Goal: Task Accomplishment & Management: Use online tool/utility

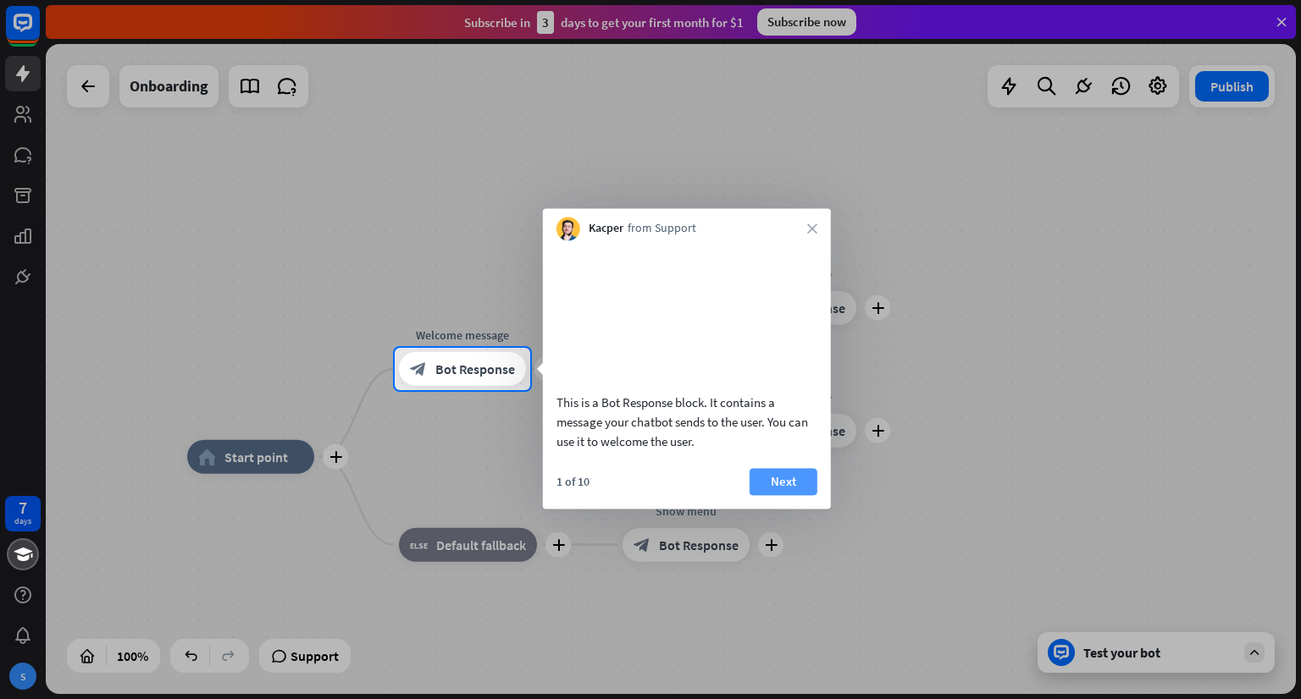
click at [781, 495] on button "Next" at bounding box center [783, 481] width 68 height 27
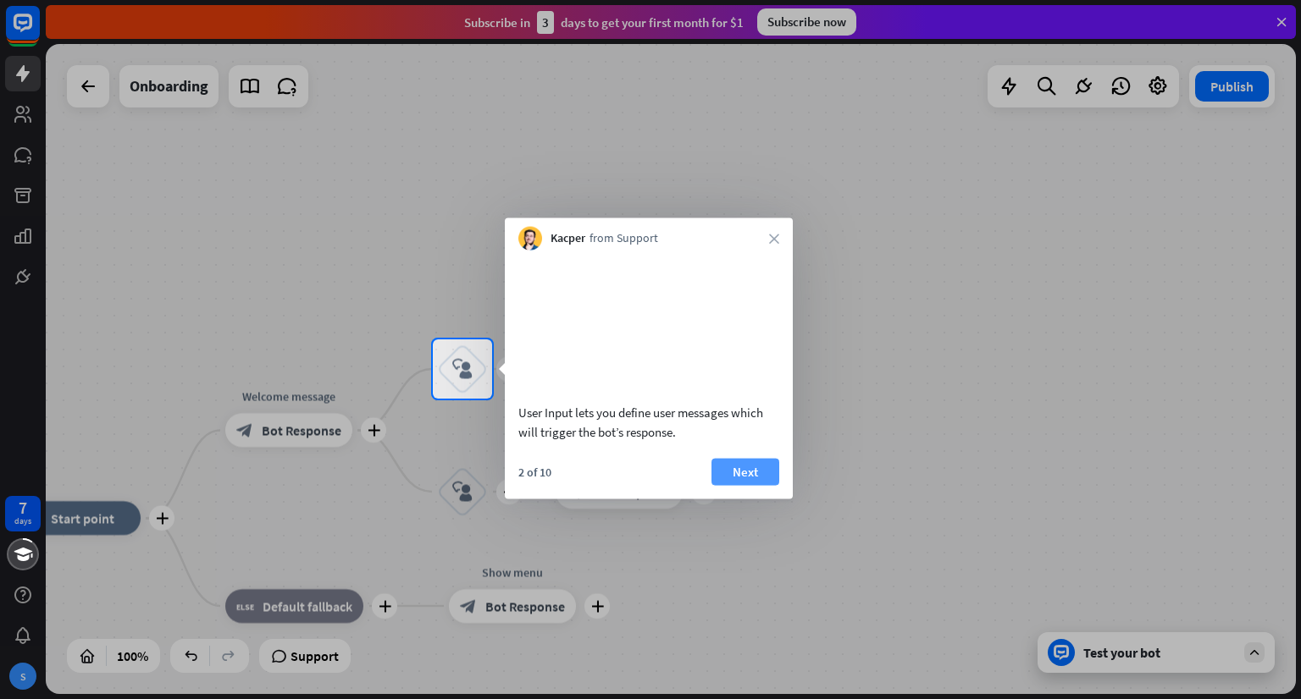
click at [735, 485] on button "Next" at bounding box center [745, 471] width 68 height 27
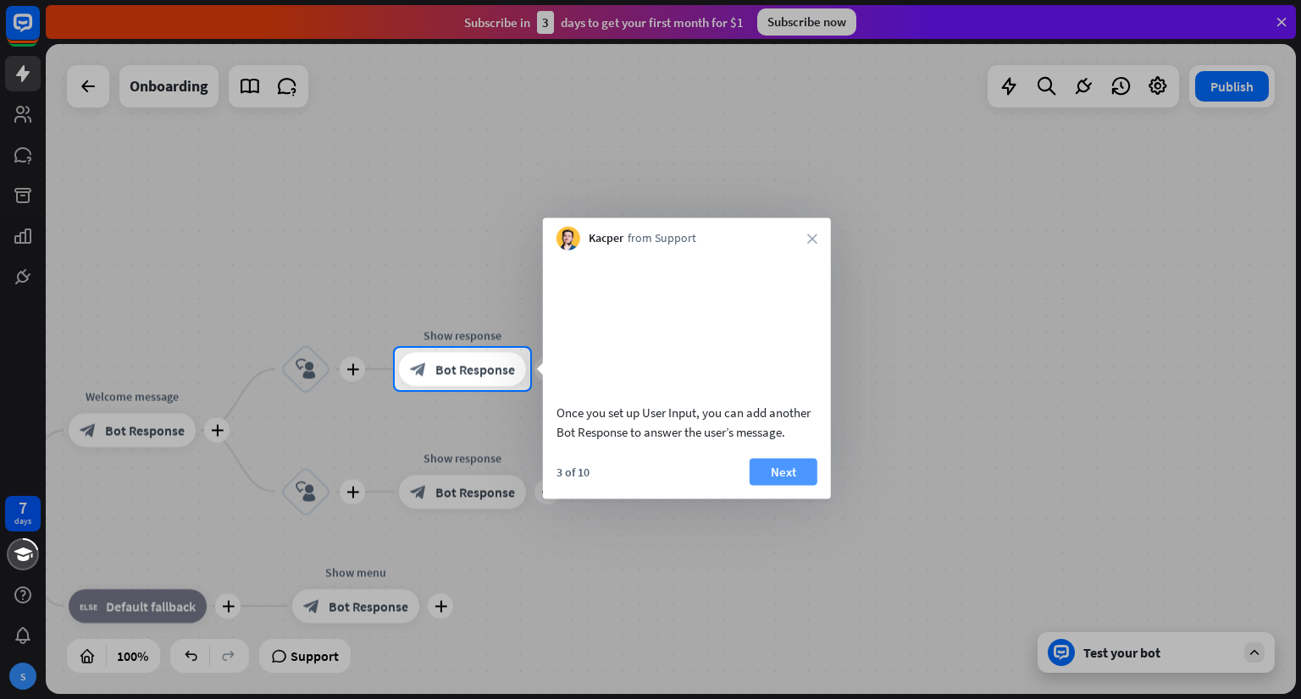
click at [793, 484] on button "Next" at bounding box center [783, 471] width 68 height 27
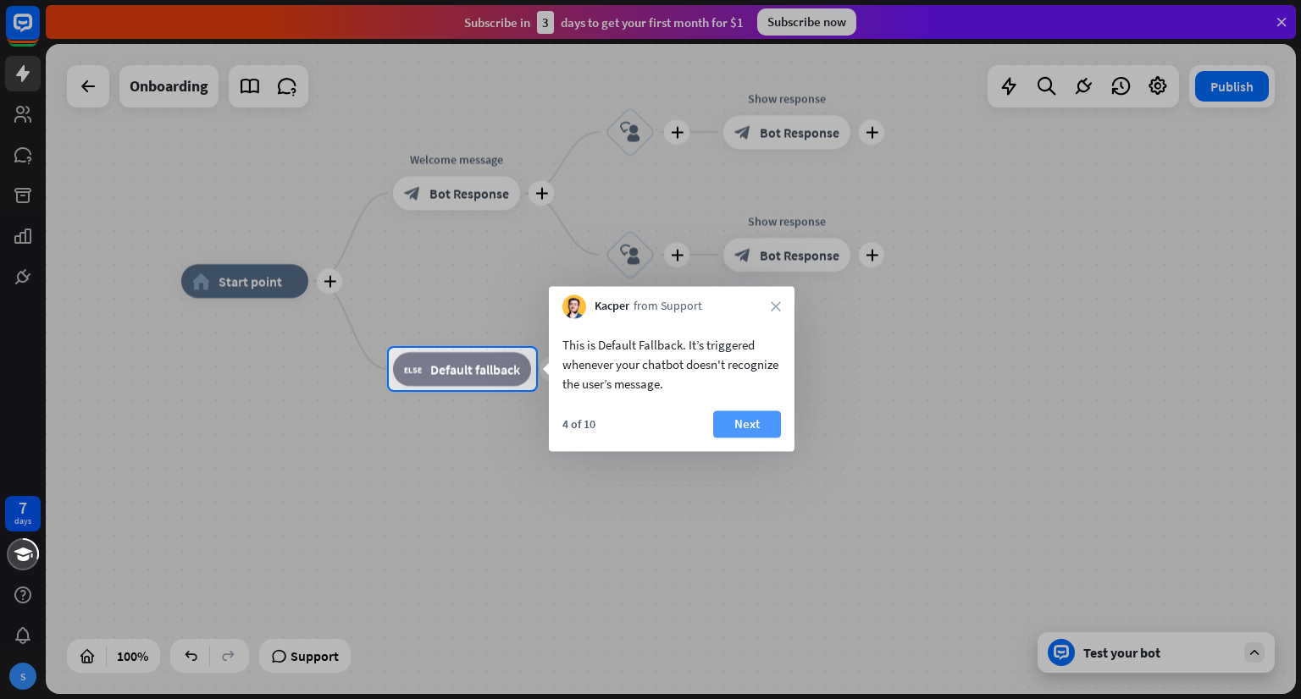
click at [755, 425] on button "Next" at bounding box center [747, 424] width 68 height 27
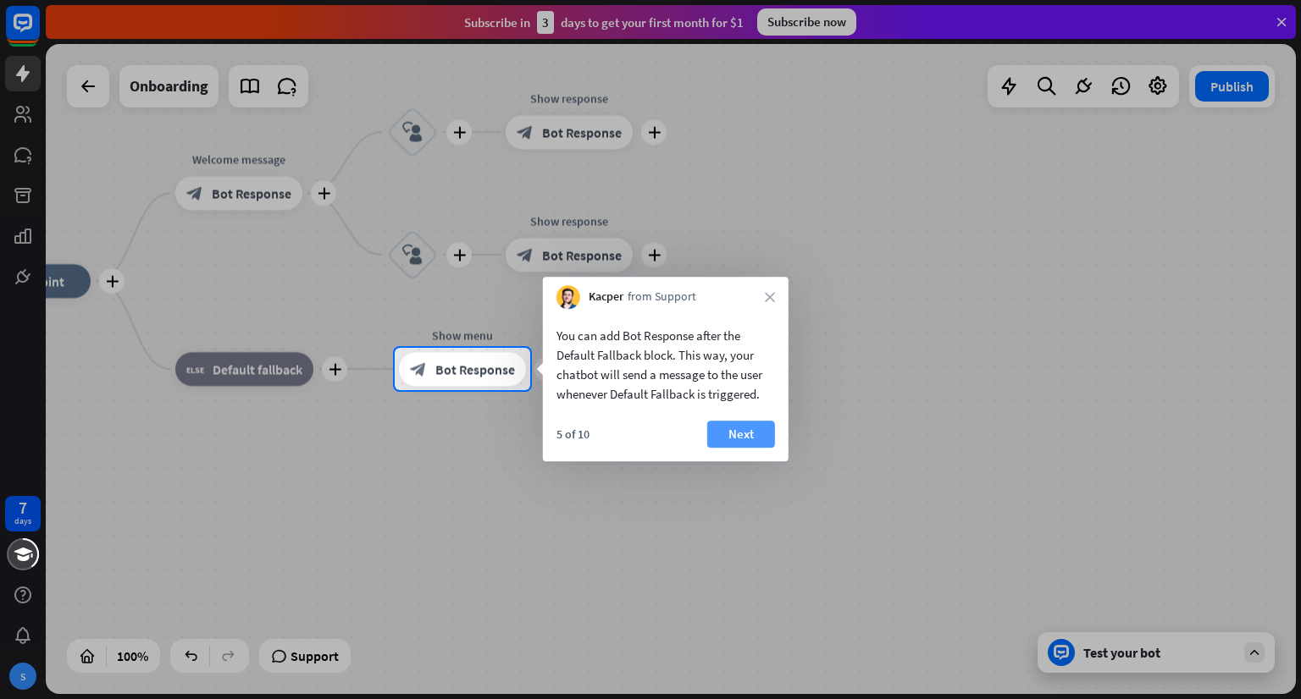
click at [732, 426] on button "Next" at bounding box center [741, 434] width 68 height 27
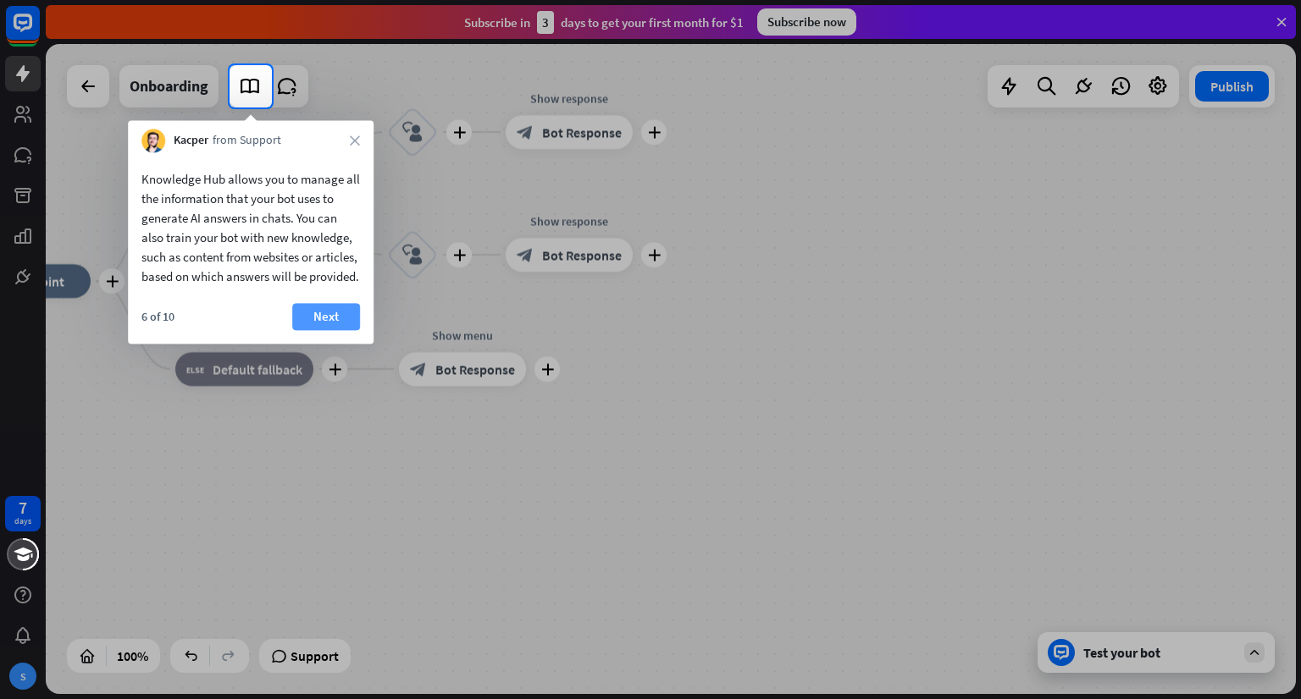
click at [343, 330] on button "Next" at bounding box center [326, 316] width 68 height 27
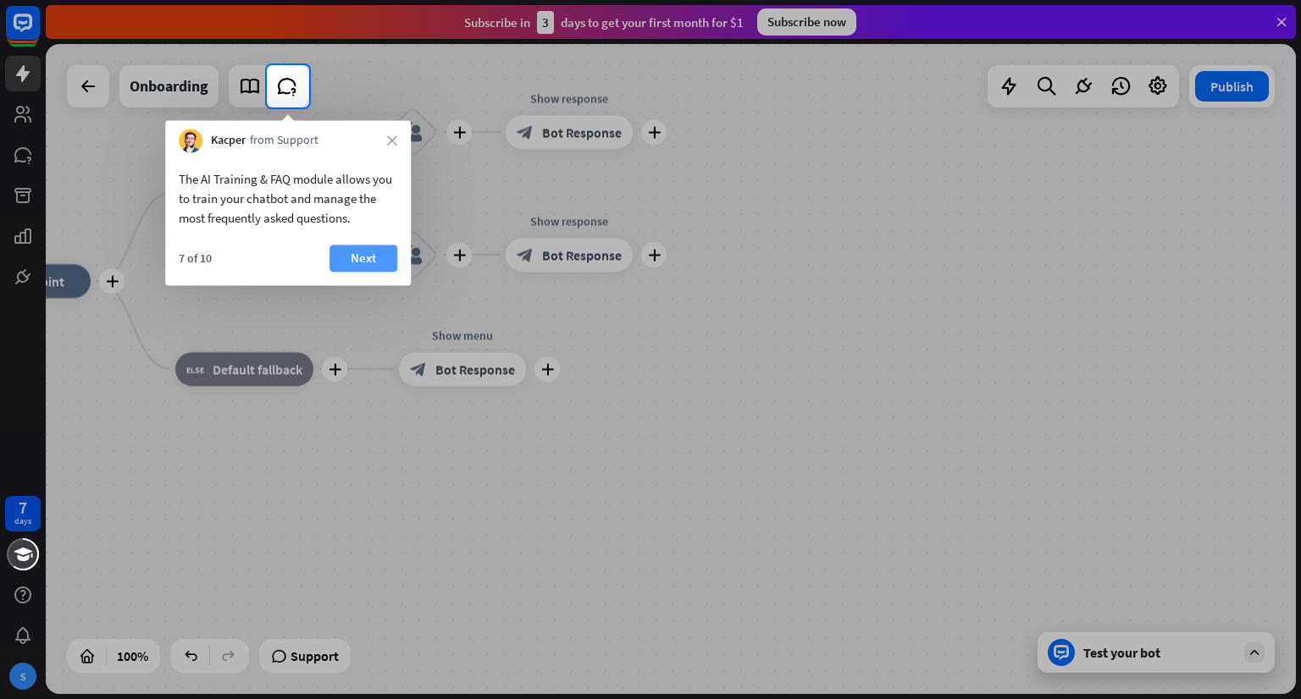
click at [362, 257] on button "Next" at bounding box center [363, 258] width 68 height 27
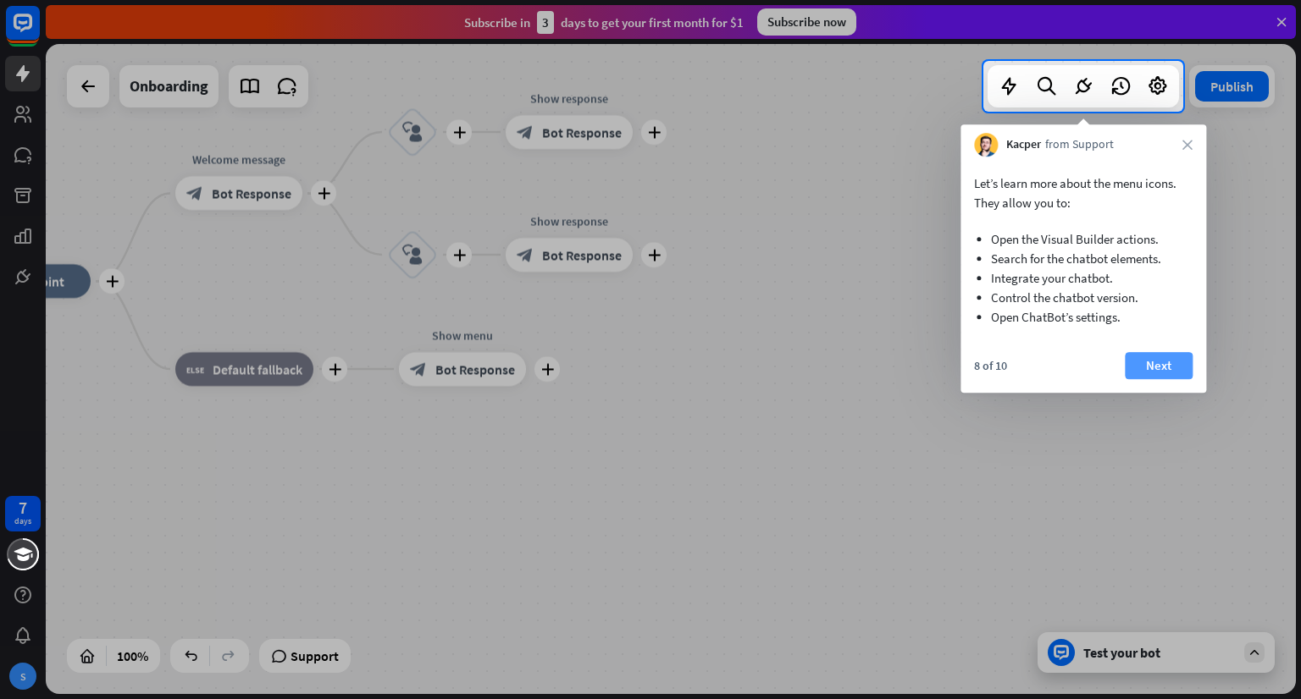
click at [1158, 361] on button "Next" at bounding box center [1158, 365] width 68 height 27
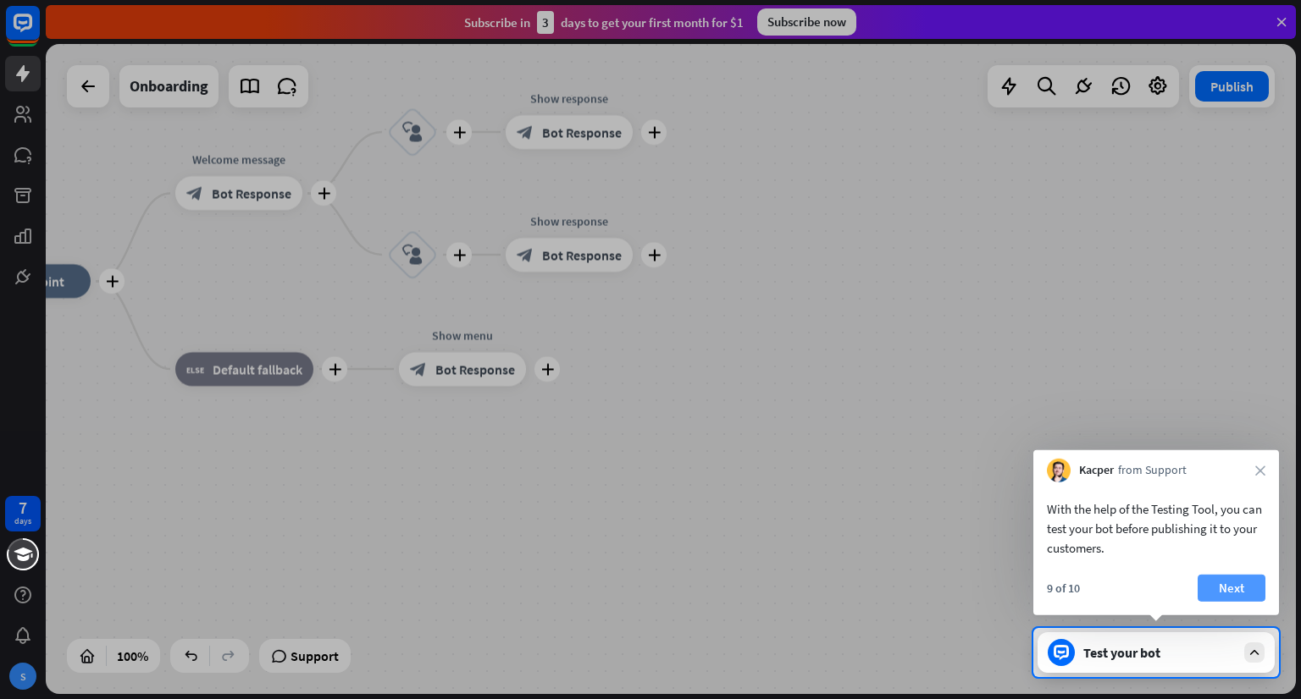
click at [1234, 581] on button "Next" at bounding box center [1231, 588] width 68 height 27
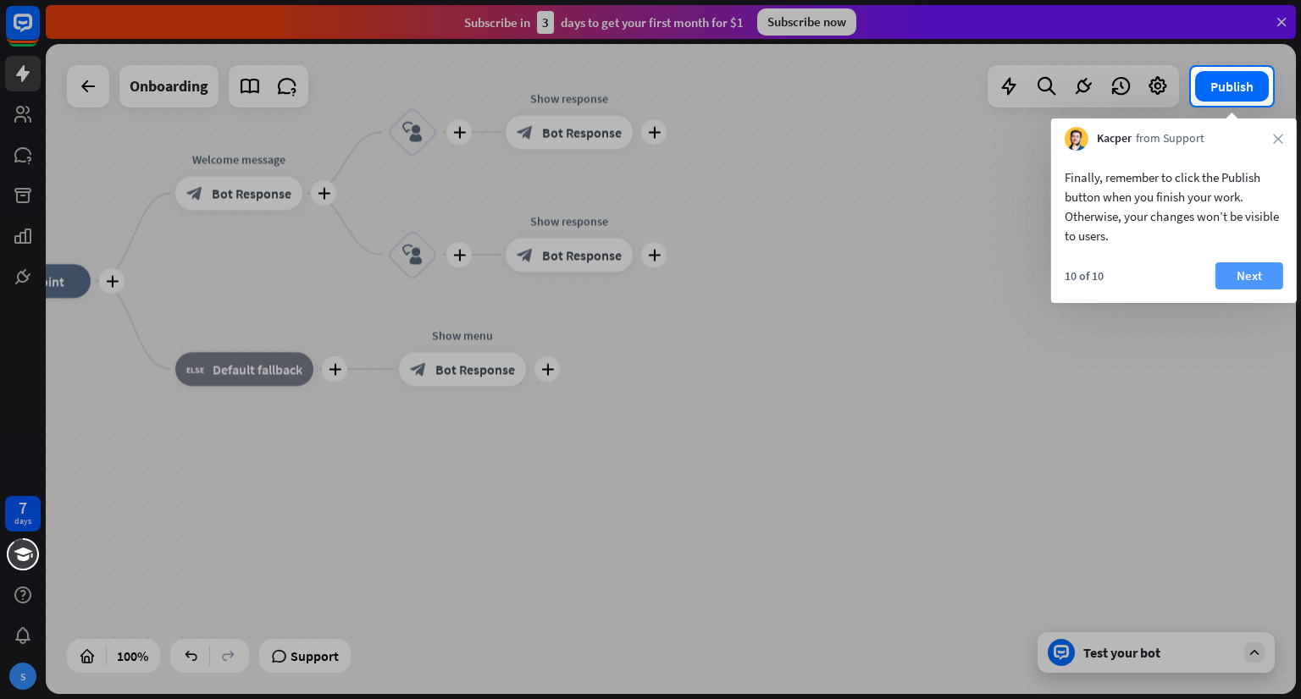
click at [1250, 279] on button "Next" at bounding box center [1249, 275] width 68 height 27
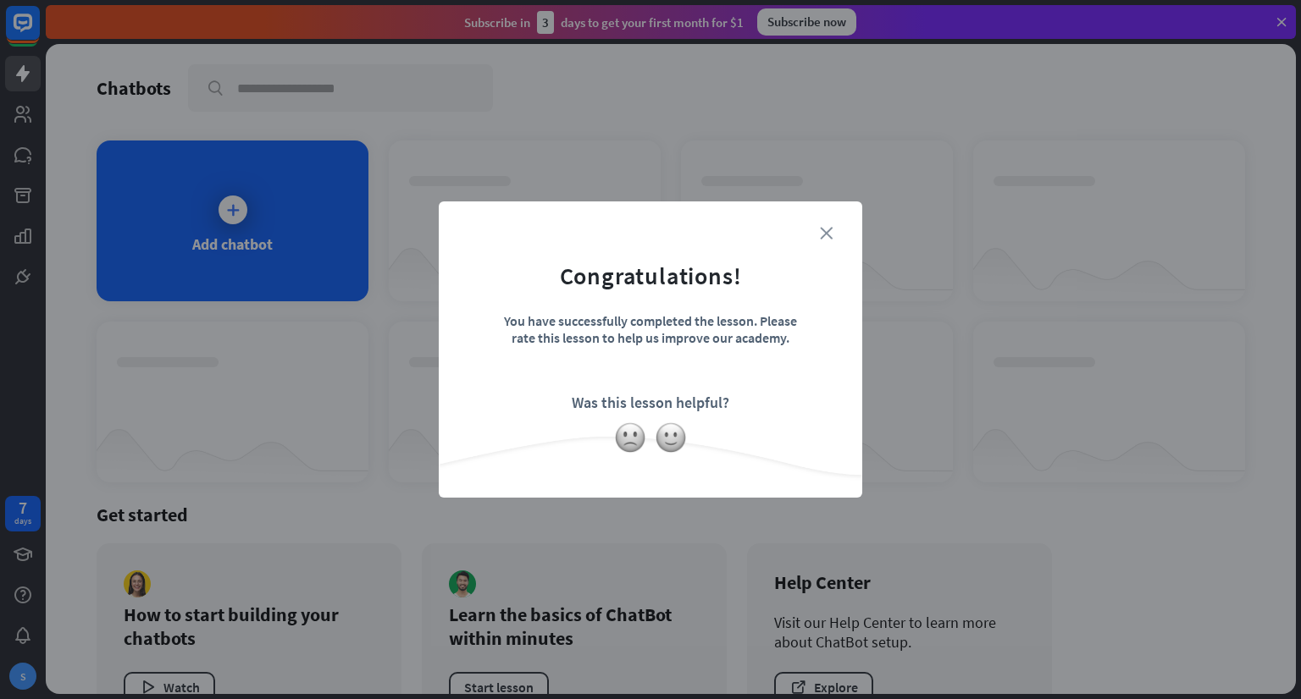
click at [821, 231] on icon "close" at bounding box center [826, 233] width 13 height 13
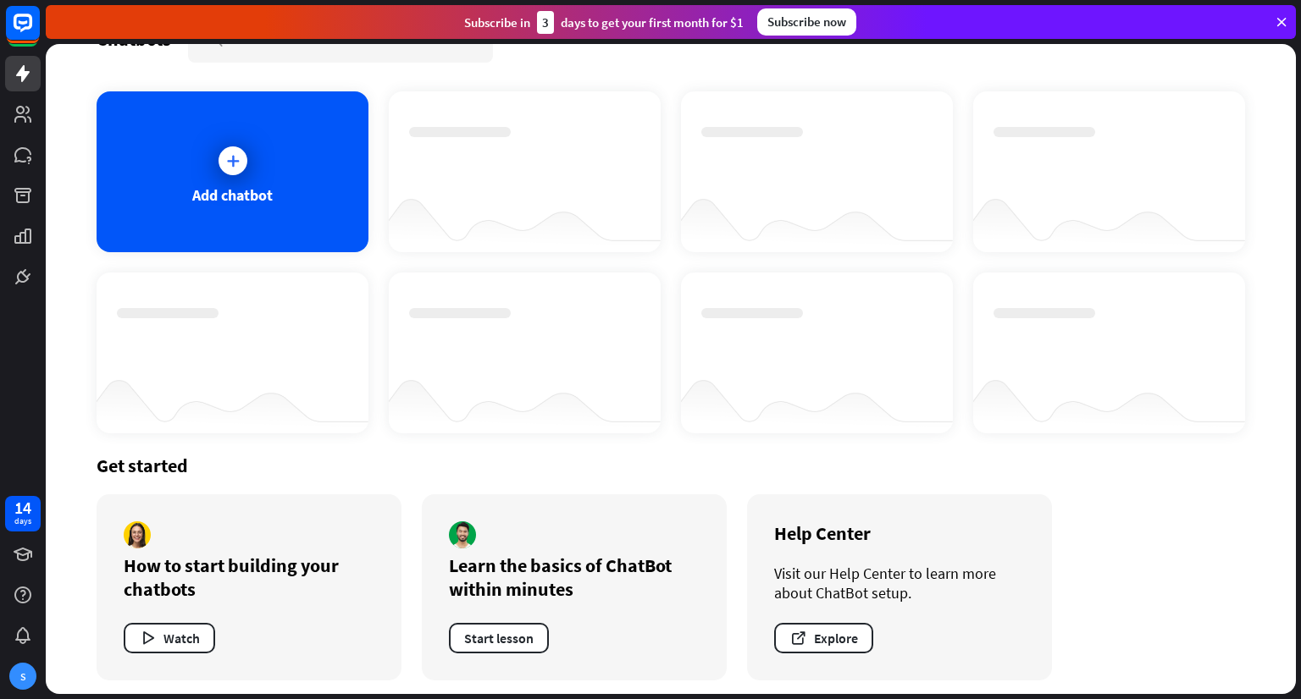
scroll to position [55, 0]
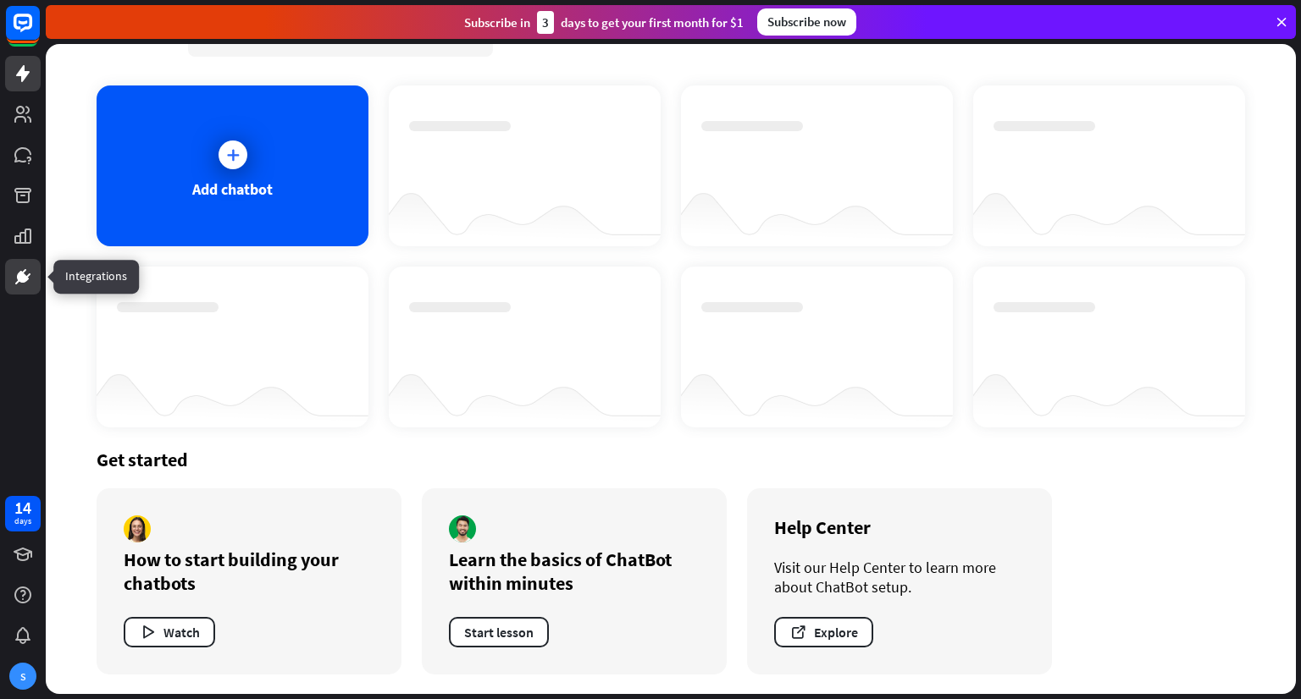
click at [18, 277] on icon at bounding box center [23, 277] width 12 height 12
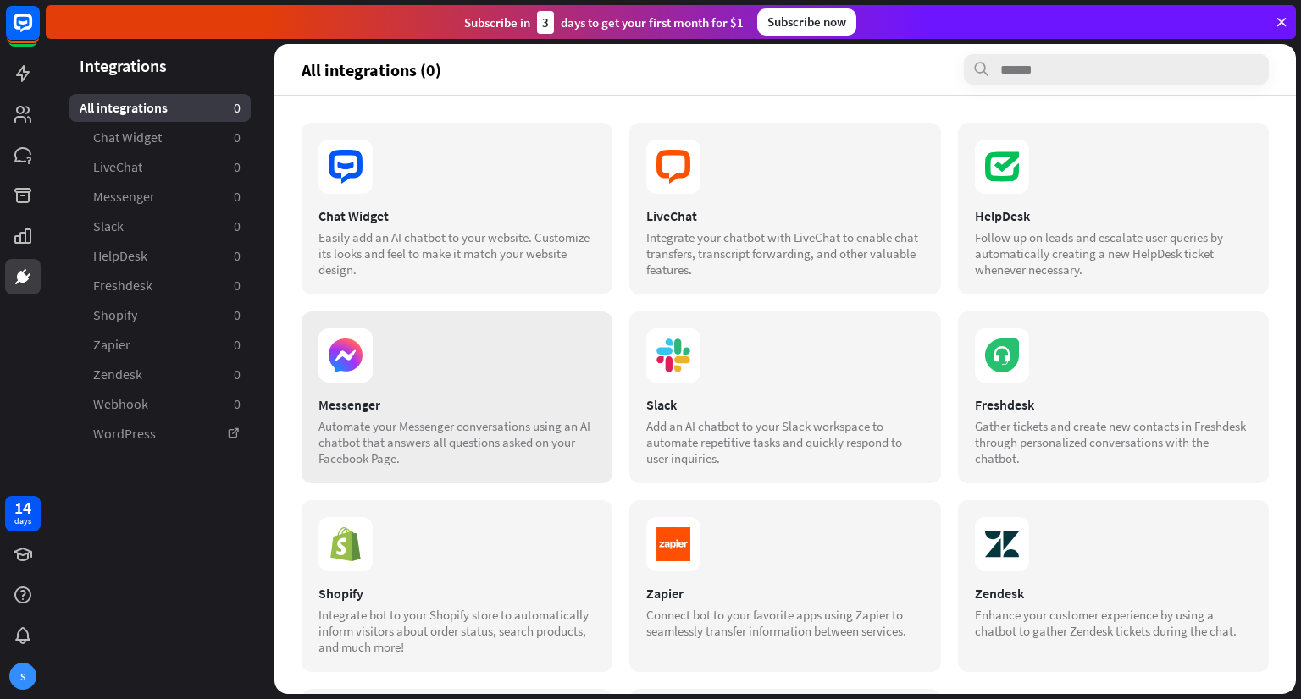
click at [401, 396] on div "Messenger" at bounding box center [456, 404] width 277 height 17
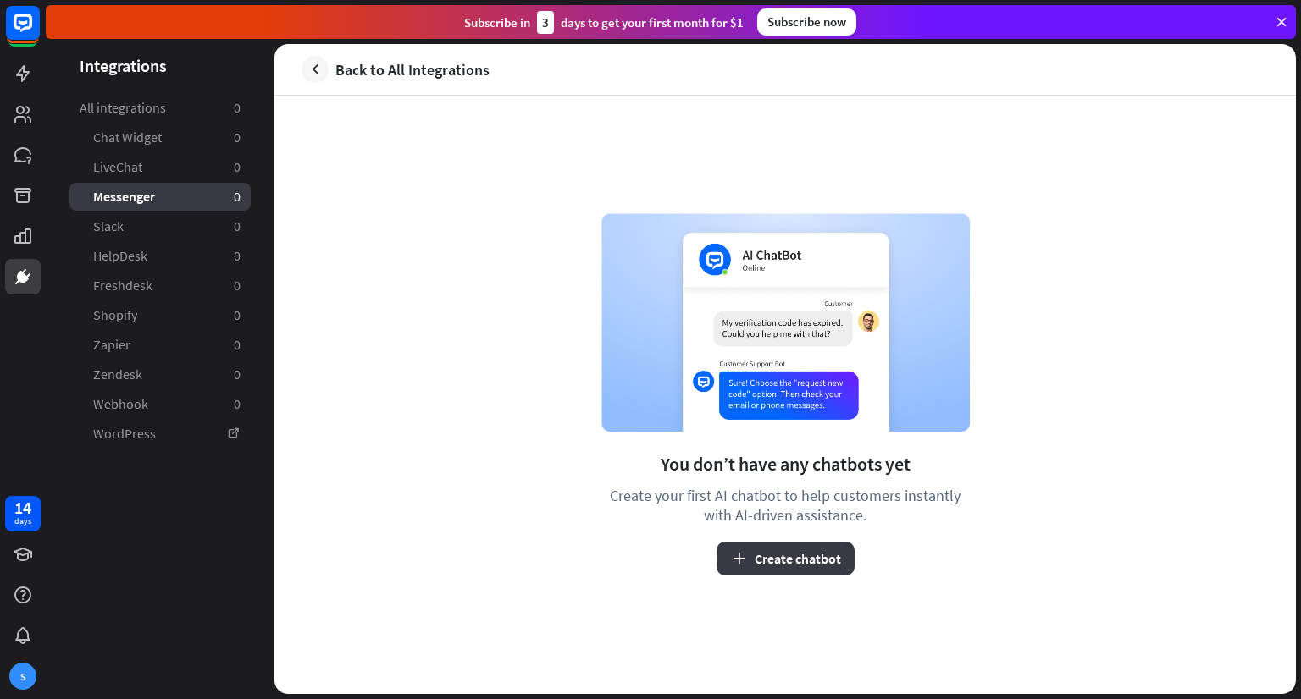
click at [786, 559] on button "Create chatbot" at bounding box center [785, 559] width 138 height 34
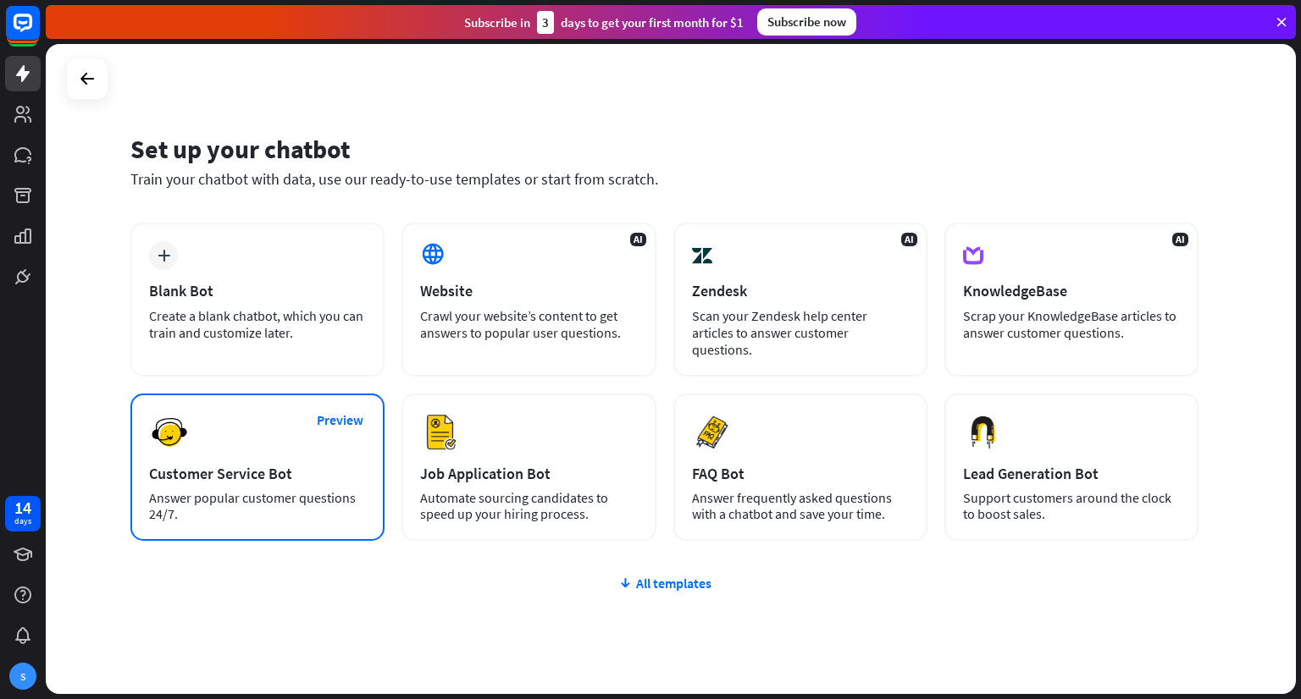
click at [234, 424] on div "Preview Customer Service Bot Answer popular customer questions 24/7." at bounding box center [257, 467] width 254 height 147
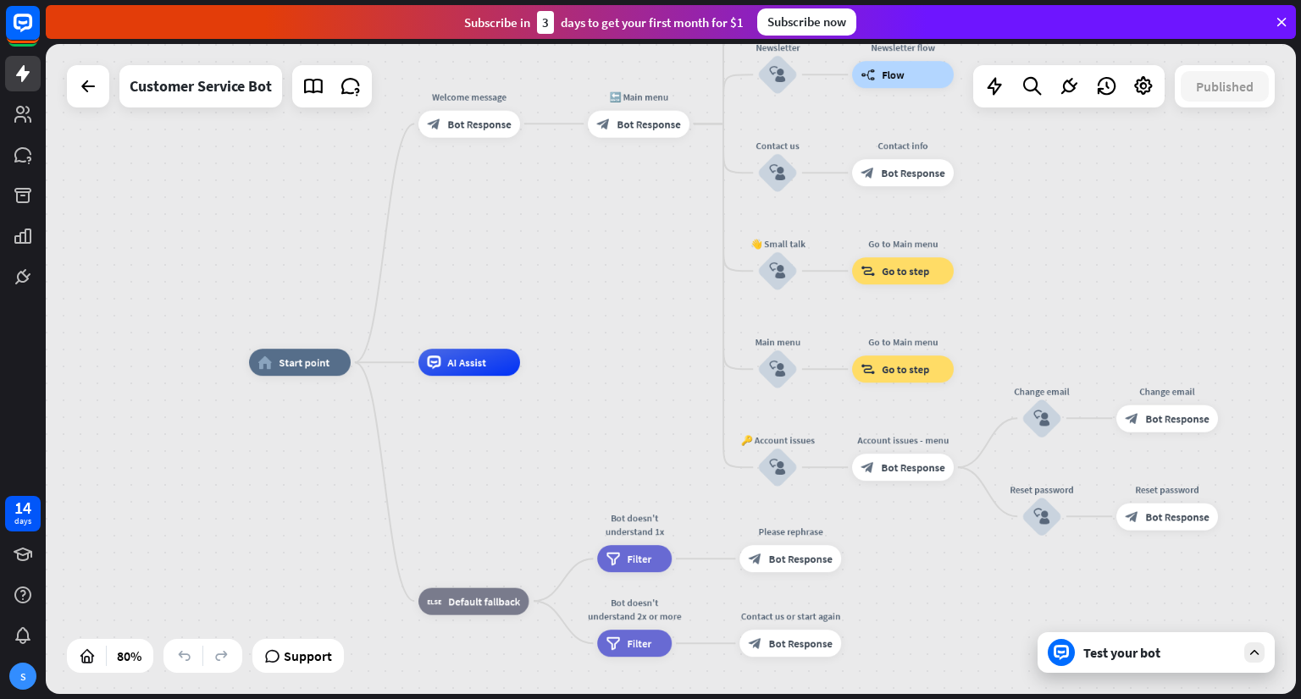
drag, startPoint x: 1186, startPoint y: 304, endPoint x: 1008, endPoint y: 294, distance: 179.0
click at [1008, 294] on div "home_2 Start point Welcome message block_bot_response Bot Response 🔙 Main menu …" at bounding box center [671, 369] width 1250 height 650
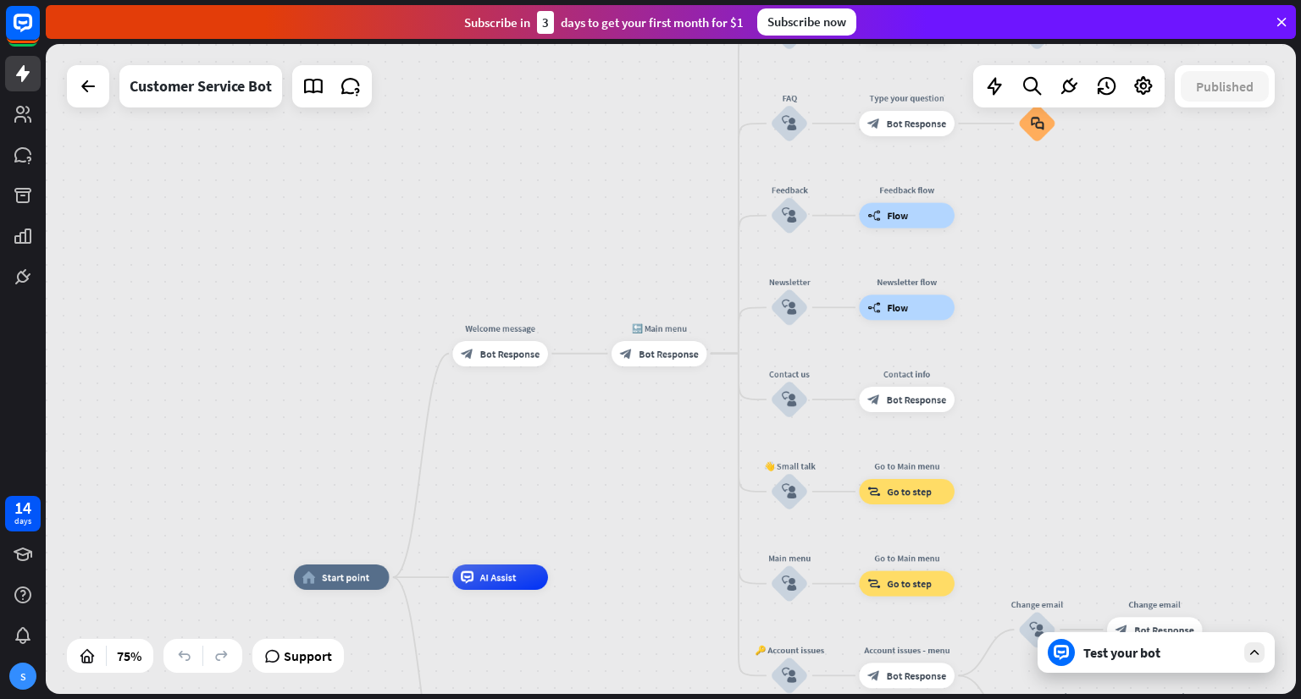
drag, startPoint x: 1060, startPoint y: 271, endPoint x: 1053, endPoint y: 491, distance: 220.3
click at [1053, 491] on div "home_2 Start point Welcome message block_bot_response Bot Response 🔙 Main menu …" at bounding box center [671, 369] width 1250 height 650
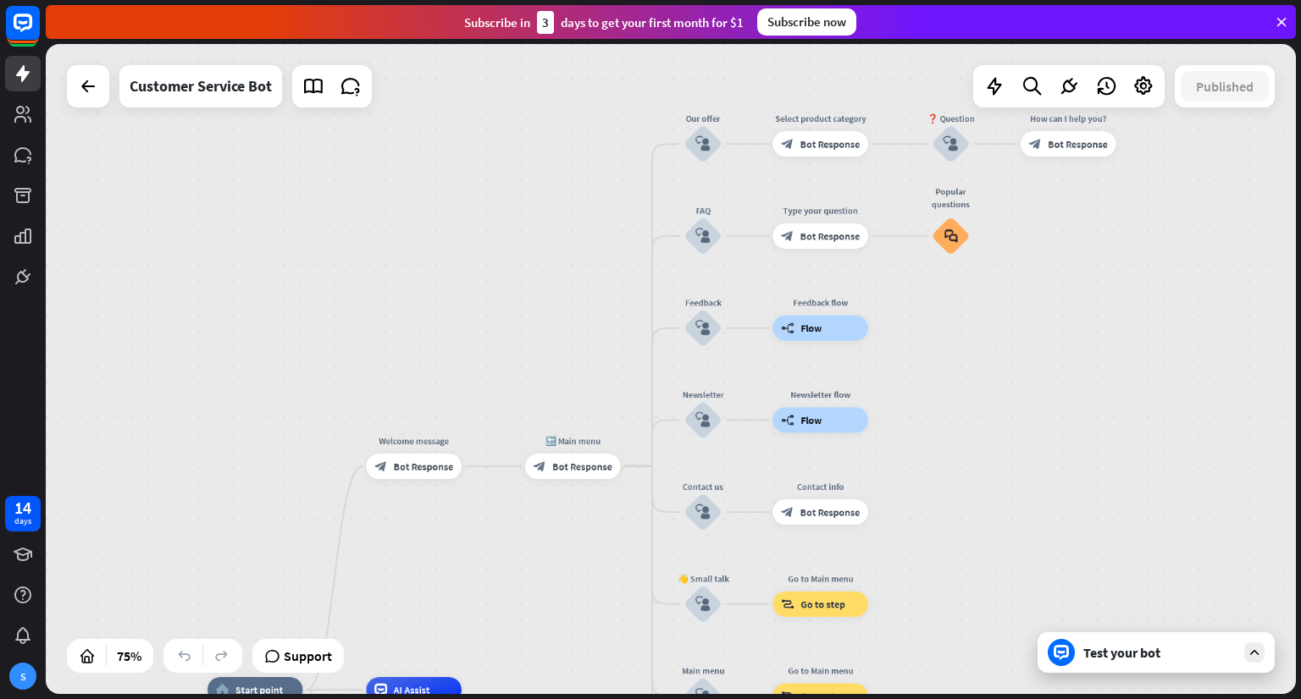
drag, startPoint x: 1097, startPoint y: 346, endPoint x: 1016, endPoint y: 439, distance: 123.6
click at [1016, 439] on div "home_2 Start point Welcome message block_bot_response Bot Response 🔙 Main menu …" at bounding box center [671, 369] width 1250 height 650
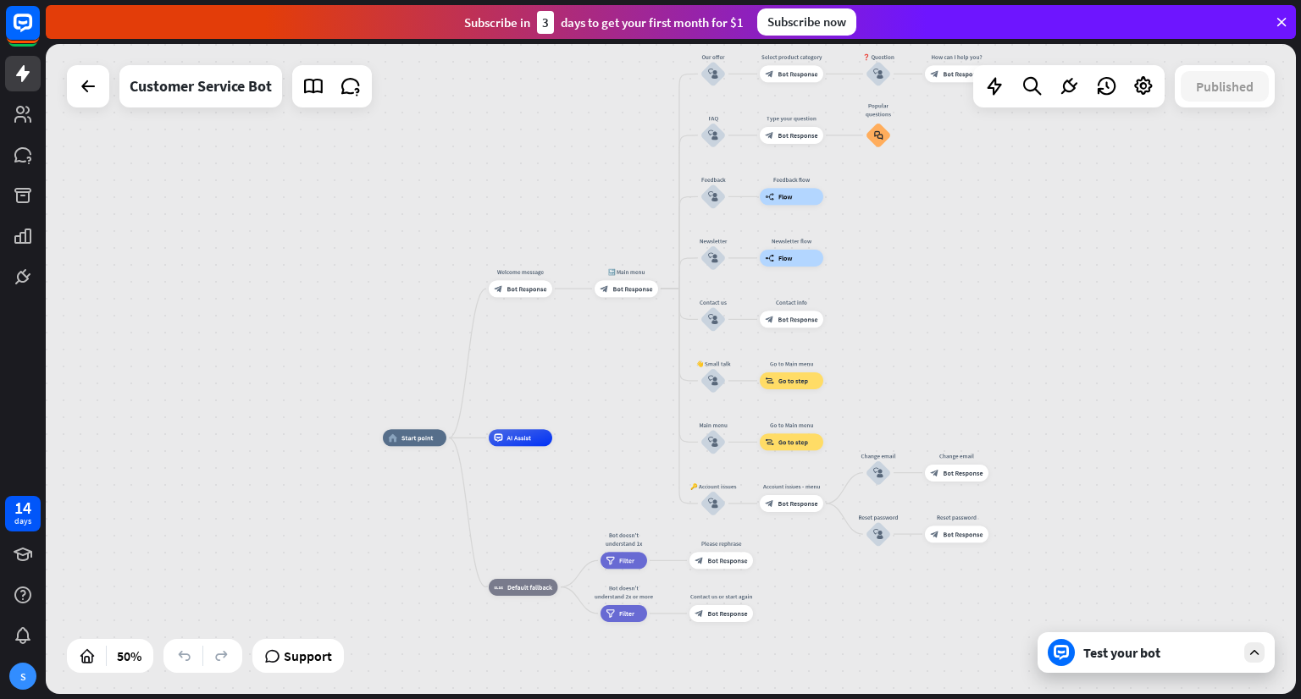
drag, startPoint x: 893, startPoint y: 473, endPoint x: 992, endPoint y: 385, distance: 131.9
click at [992, 385] on div "home_2 Start point Welcome message block_bot_response Bot Response 🔙 Main menu …" at bounding box center [671, 369] width 1250 height 650
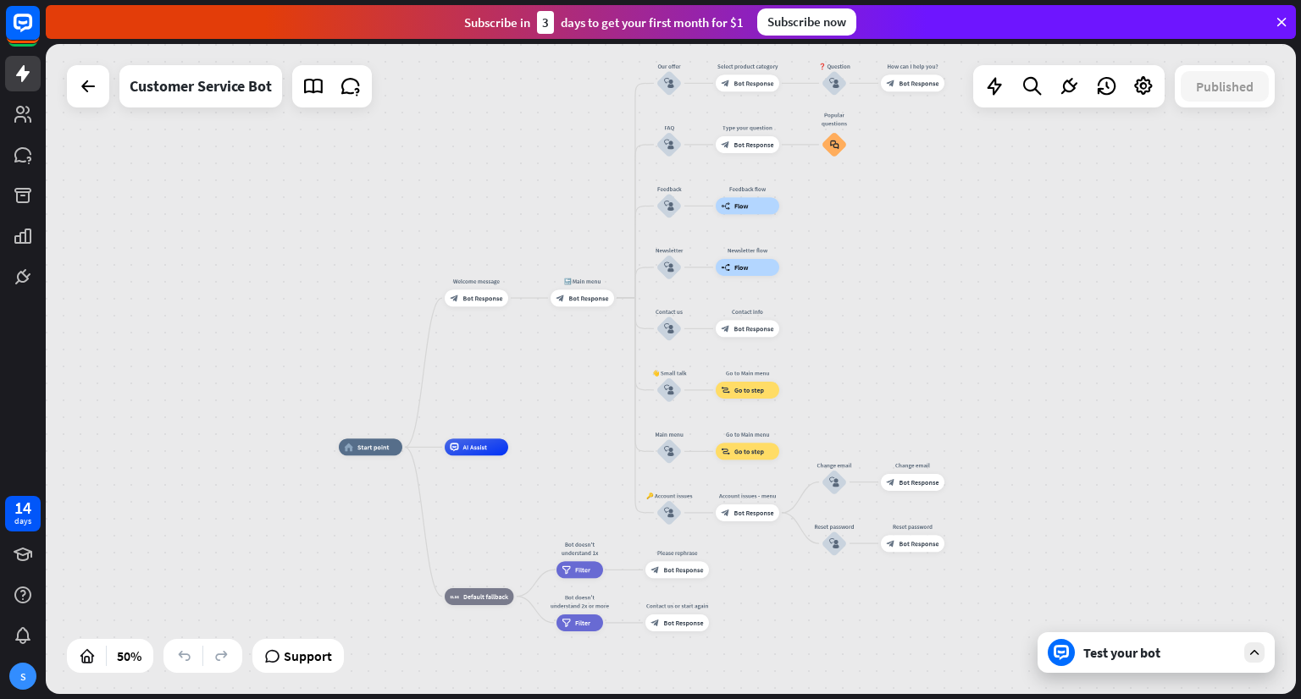
drag, startPoint x: 997, startPoint y: 414, endPoint x: 972, endPoint y: 398, distance: 30.1
click at [972, 398] on div "home_2 Start point Welcome message block_bot_response Bot Response 🔙 Main menu …" at bounding box center [671, 369] width 1250 height 650
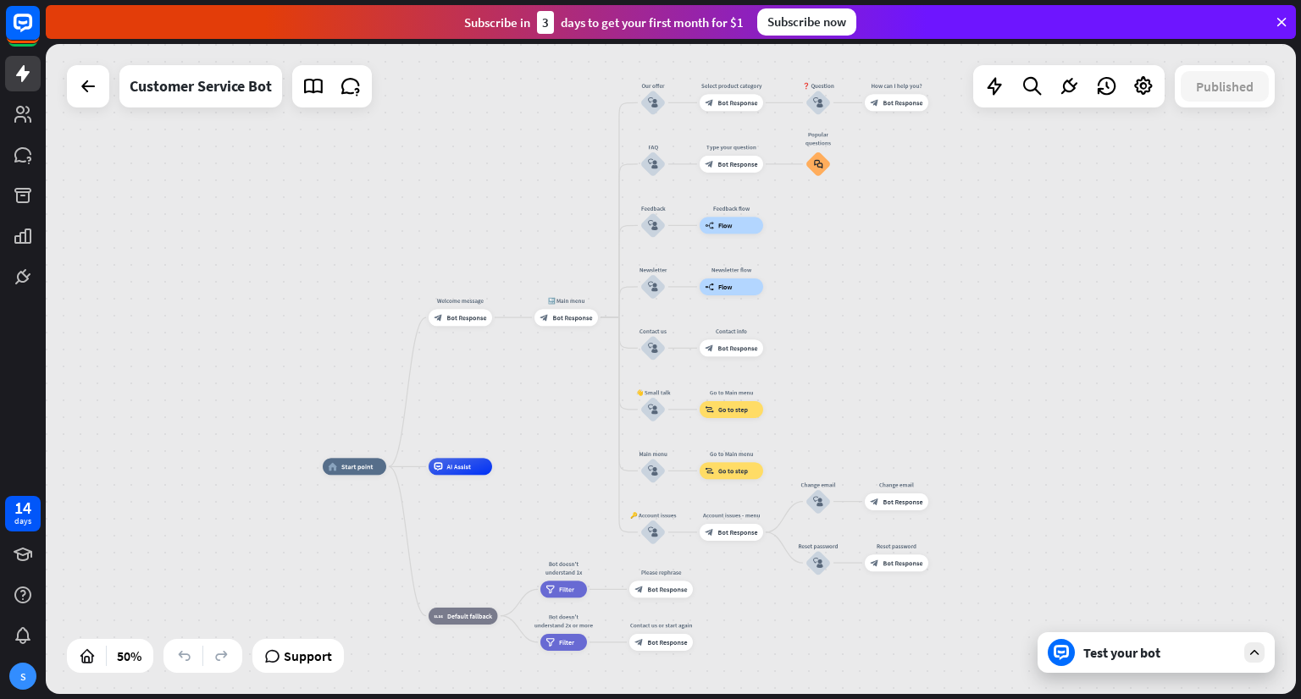
drag, startPoint x: 929, startPoint y: 335, endPoint x: 906, endPoint y: 339, distance: 23.1
click at [906, 339] on div "home_2 Start point Welcome message block_bot_response Bot Response 🔙 Main menu …" at bounding box center [671, 369] width 1250 height 650
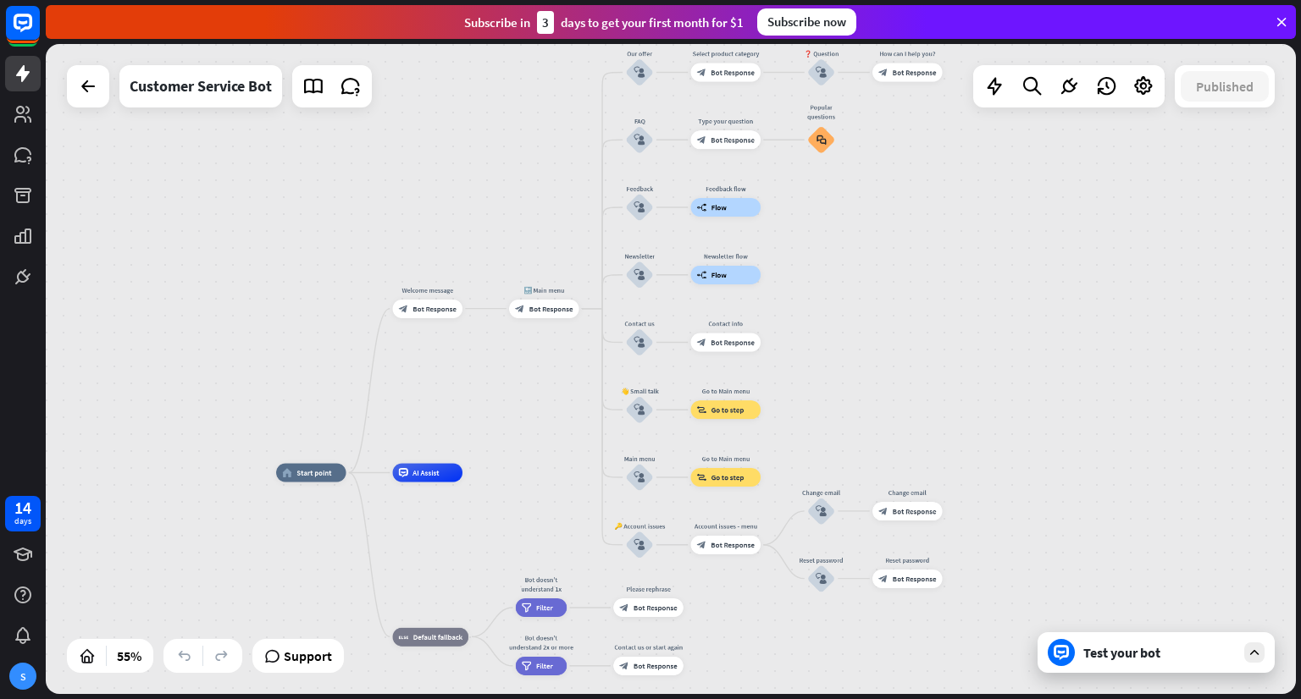
drag, startPoint x: 906, startPoint y: 339, endPoint x: 918, endPoint y: 332, distance: 13.7
click at [918, 332] on div "home_2 Start point Welcome message block_bot_response Bot Response 🔙 Main menu …" at bounding box center [671, 369] width 1250 height 650
click at [431, 480] on div "AI Assist" at bounding box center [428, 473] width 70 height 19
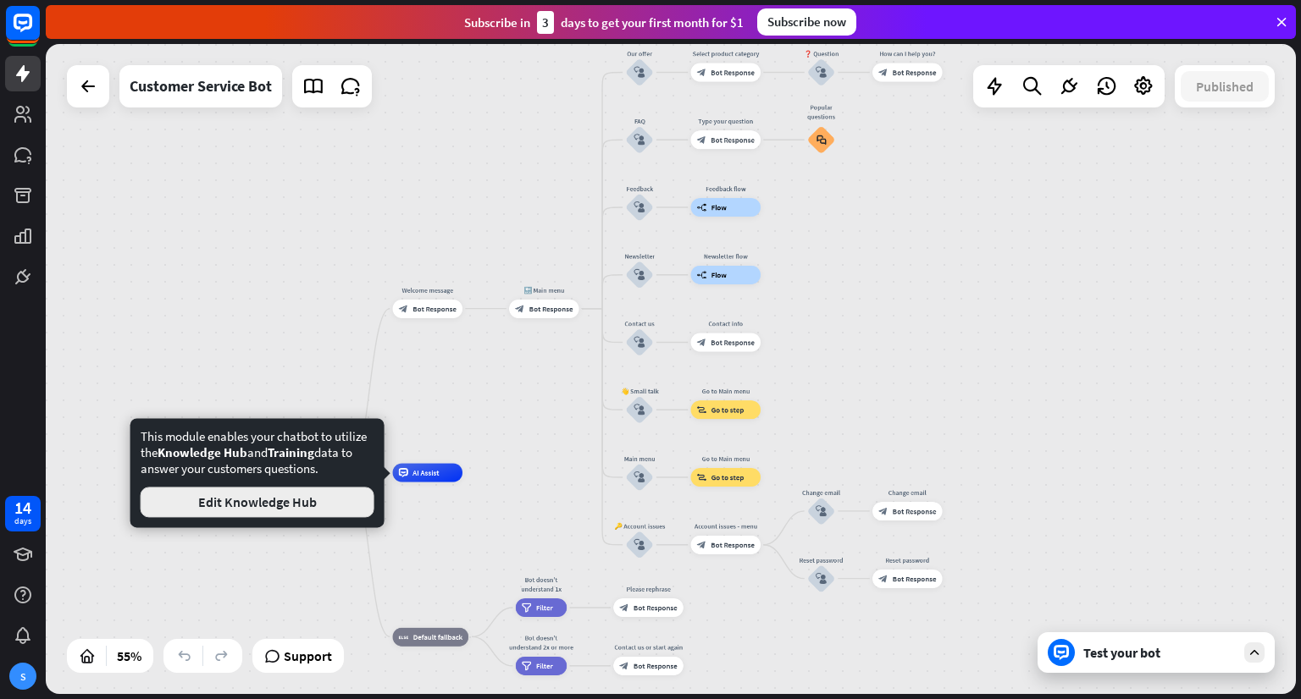
click at [342, 509] on button "Edit Knowledge Hub" at bounding box center [258, 502] width 234 height 30
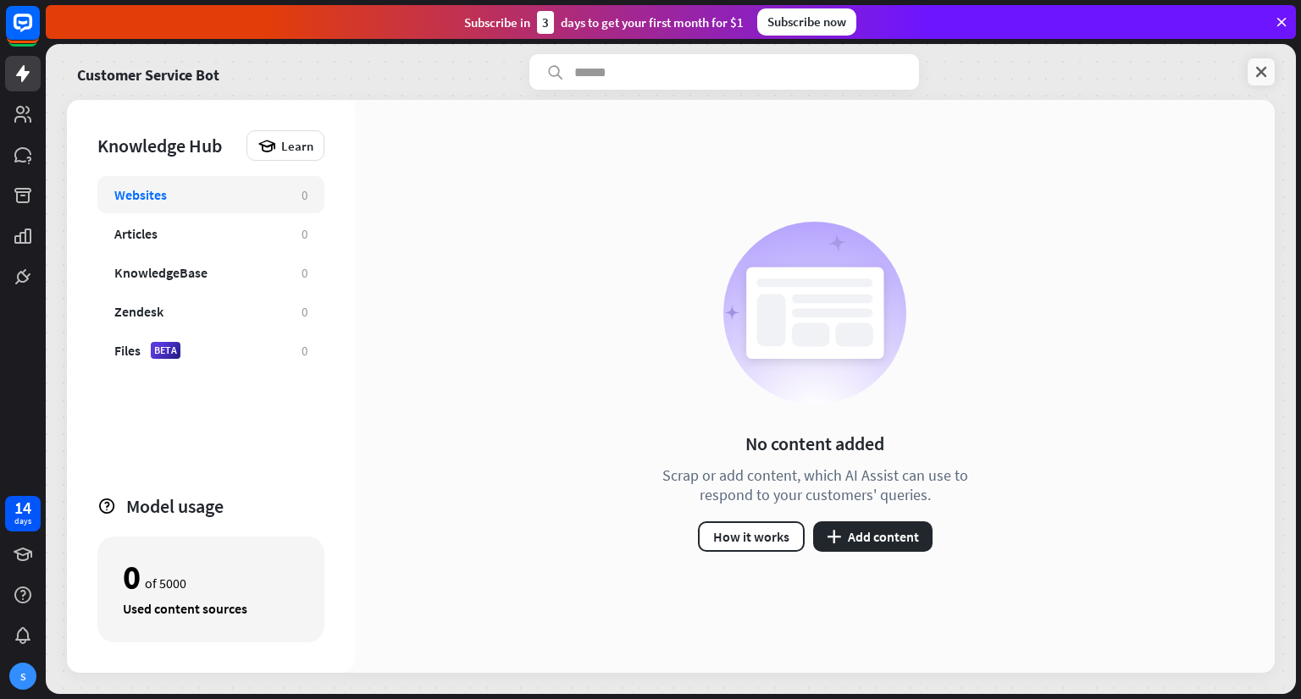
click at [1266, 73] on icon at bounding box center [1260, 72] width 17 height 17
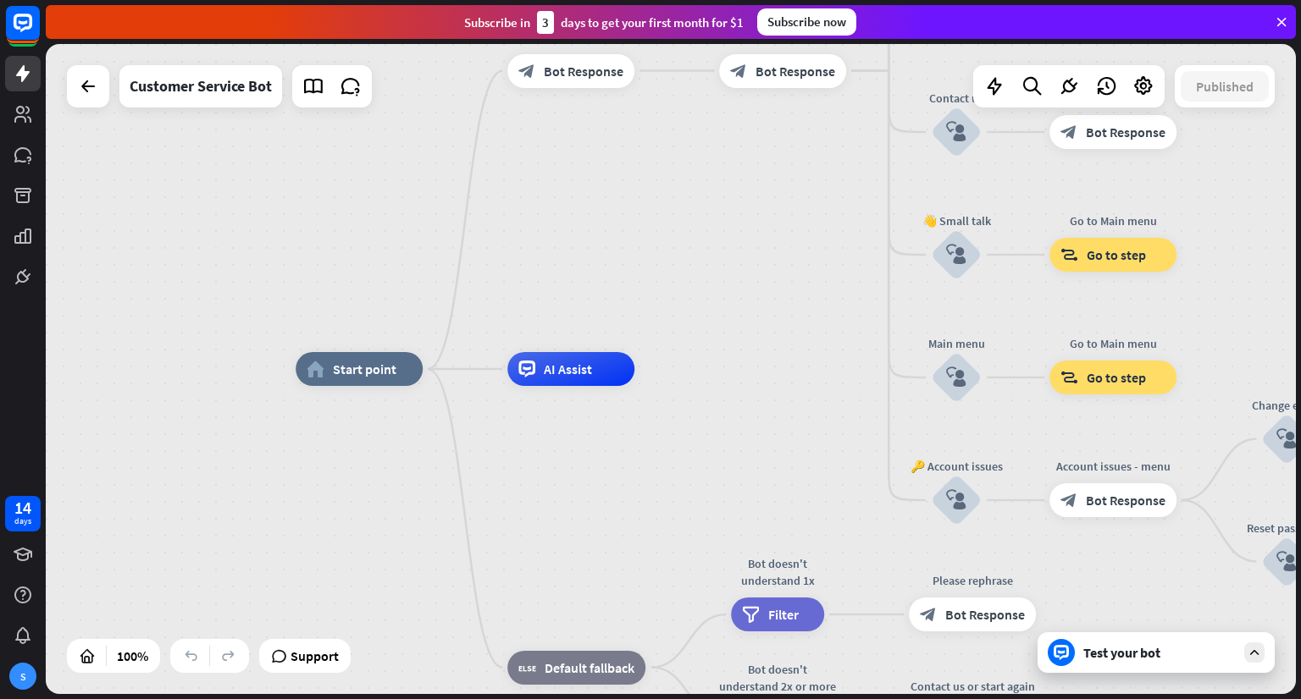
click at [1287, 17] on icon at bounding box center [1281, 21] width 15 height 15
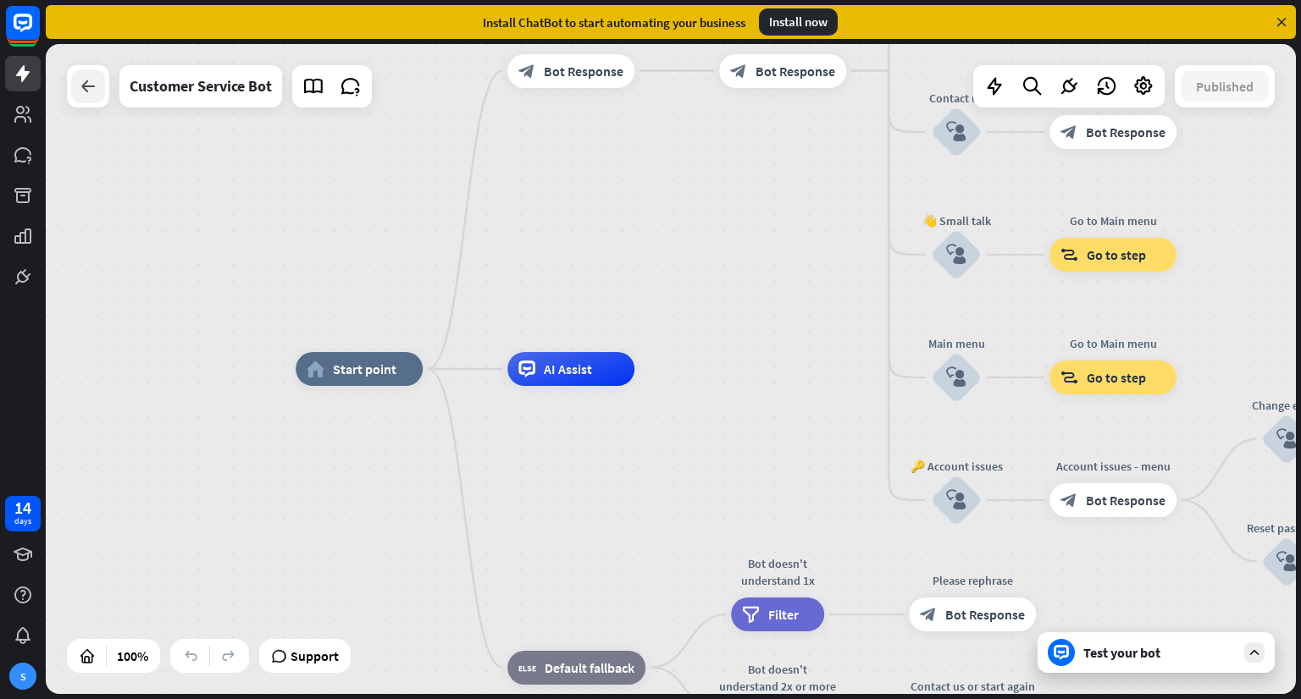
click at [86, 84] on icon at bounding box center [88, 86] width 20 height 20
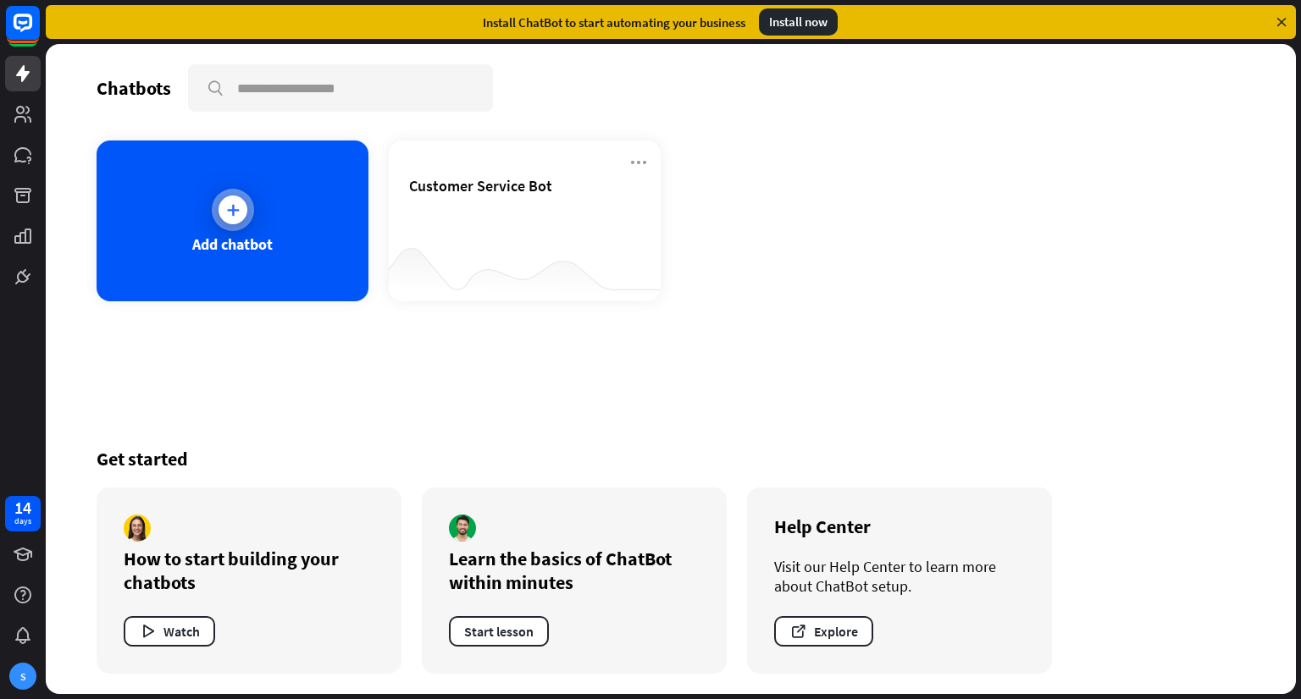
click at [264, 203] on div "Add chatbot" at bounding box center [233, 221] width 272 height 161
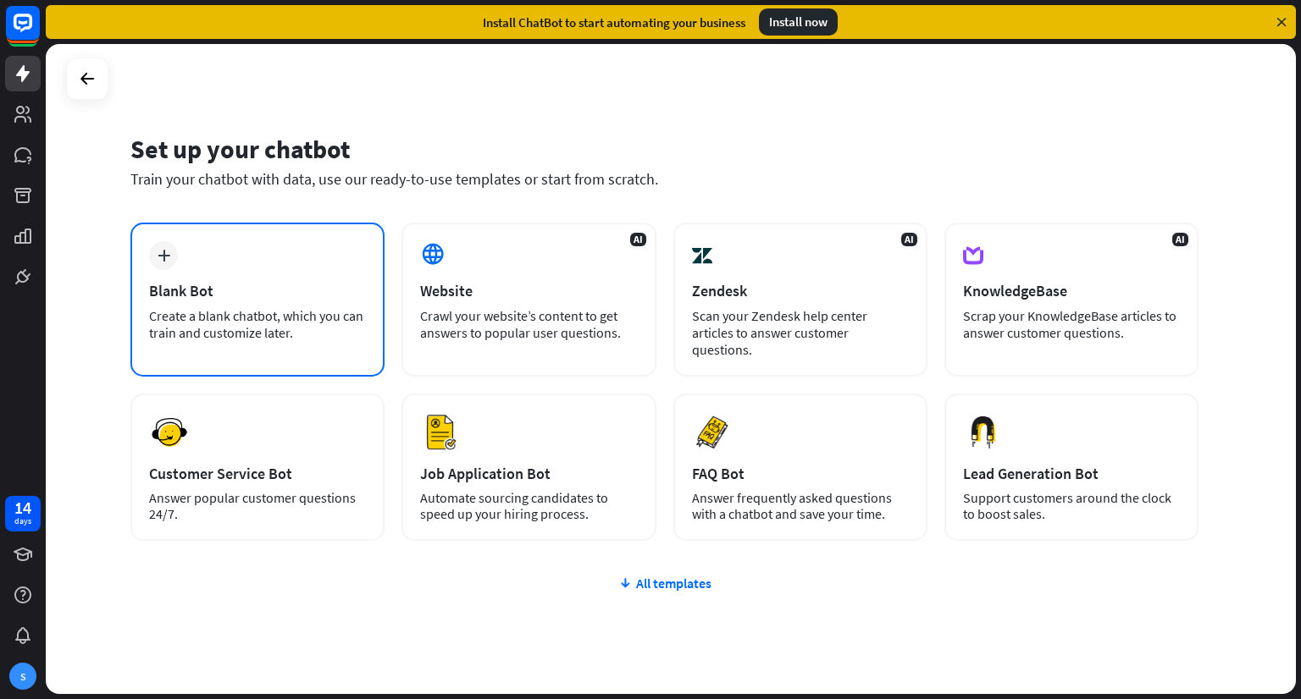
click at [274, 289] on div "Blank Bot" at bounding box center [257, 290] width 217 height 19
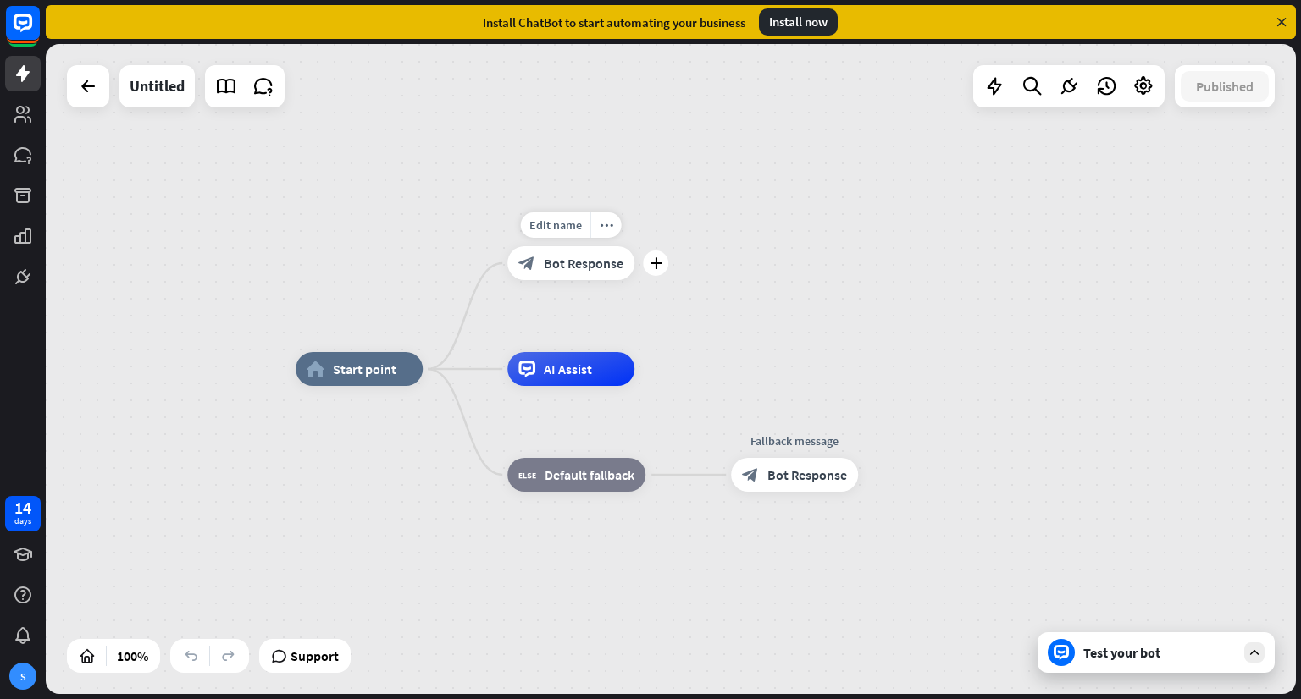
click at [603, 262] on span "Bot Response" at bounding box center [584, 263] width 80 height 17
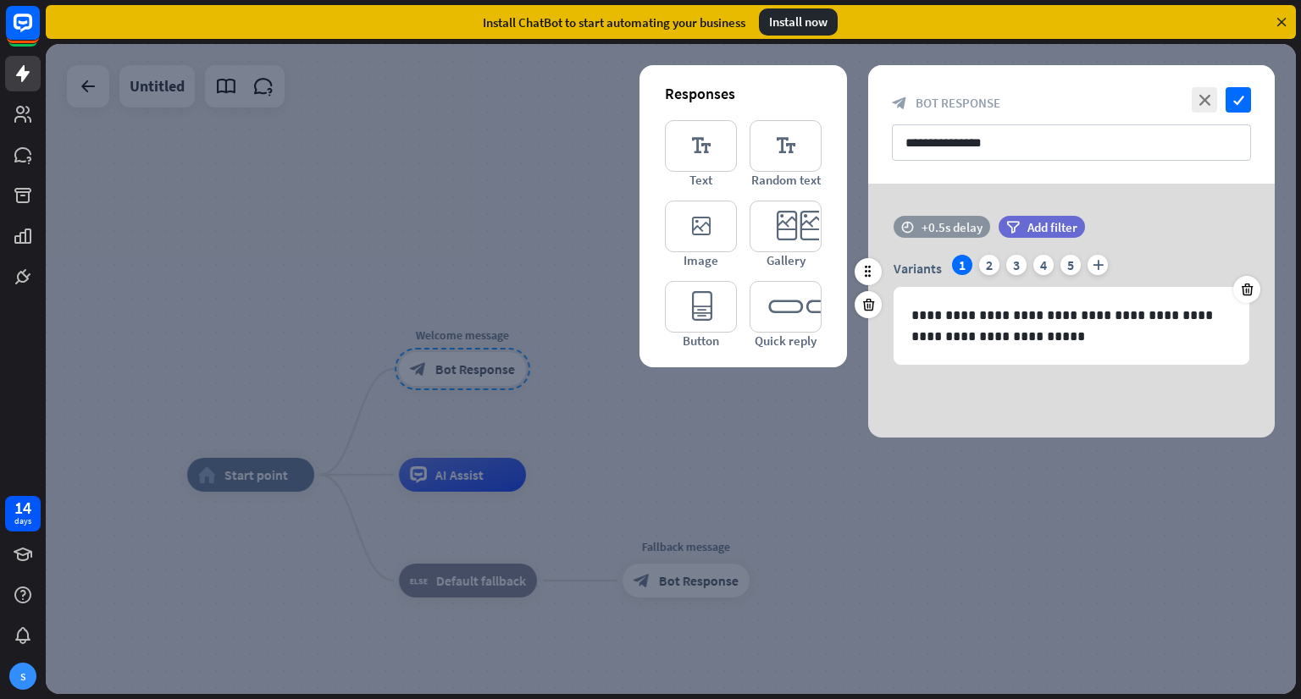
click at [966, 231] on div "+0.5s delay" at bounding box center [951, 227] width 61 height 16
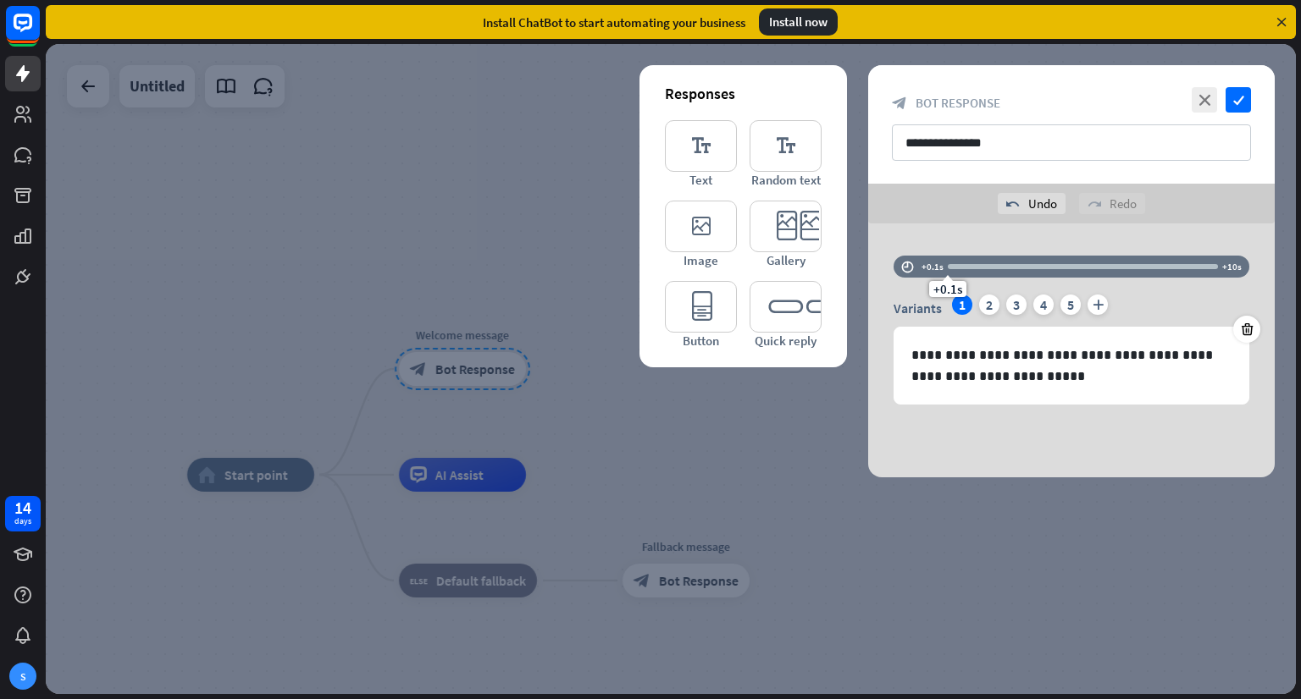
drag, startPoint x: 953, startPoint y: 231, endPoint x: 911, endPoint y: 233, distance: 42.4
click at [911, 233] on div "**********" at bounding box center [1071, 351] width 406 height 254
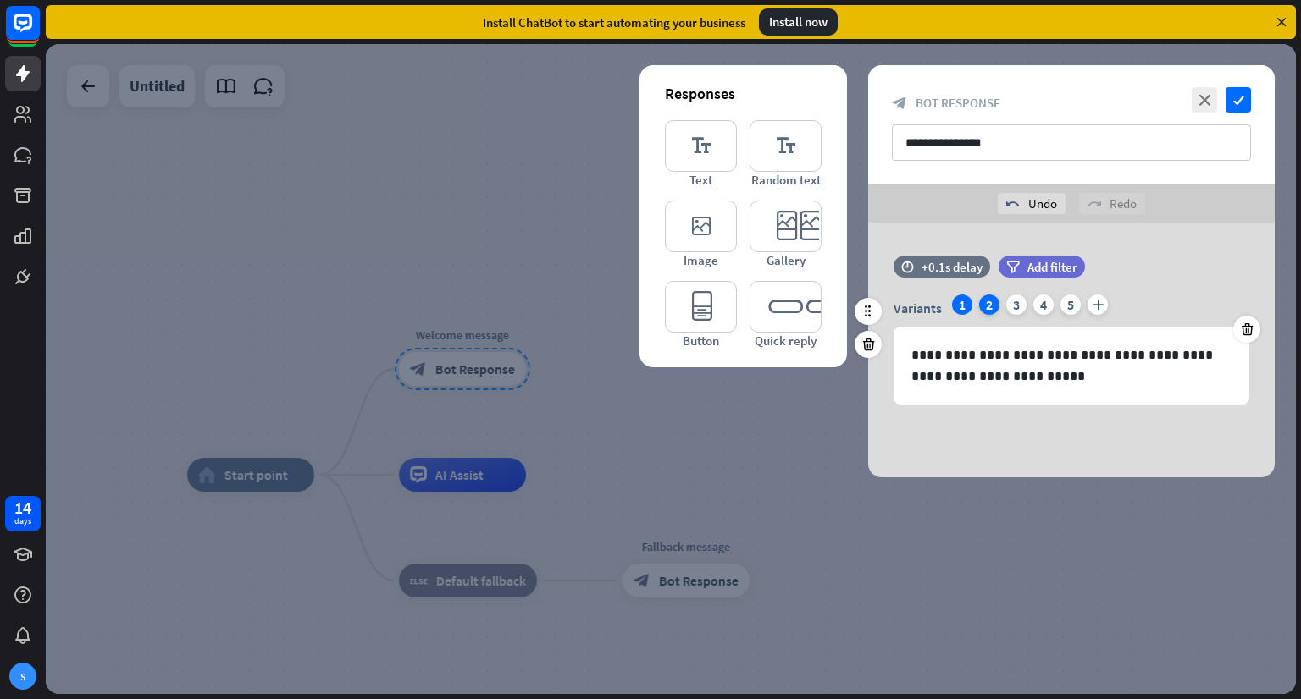
click at [990, 308] on div "2" at bounding box center [989, 305] width 20 height 20
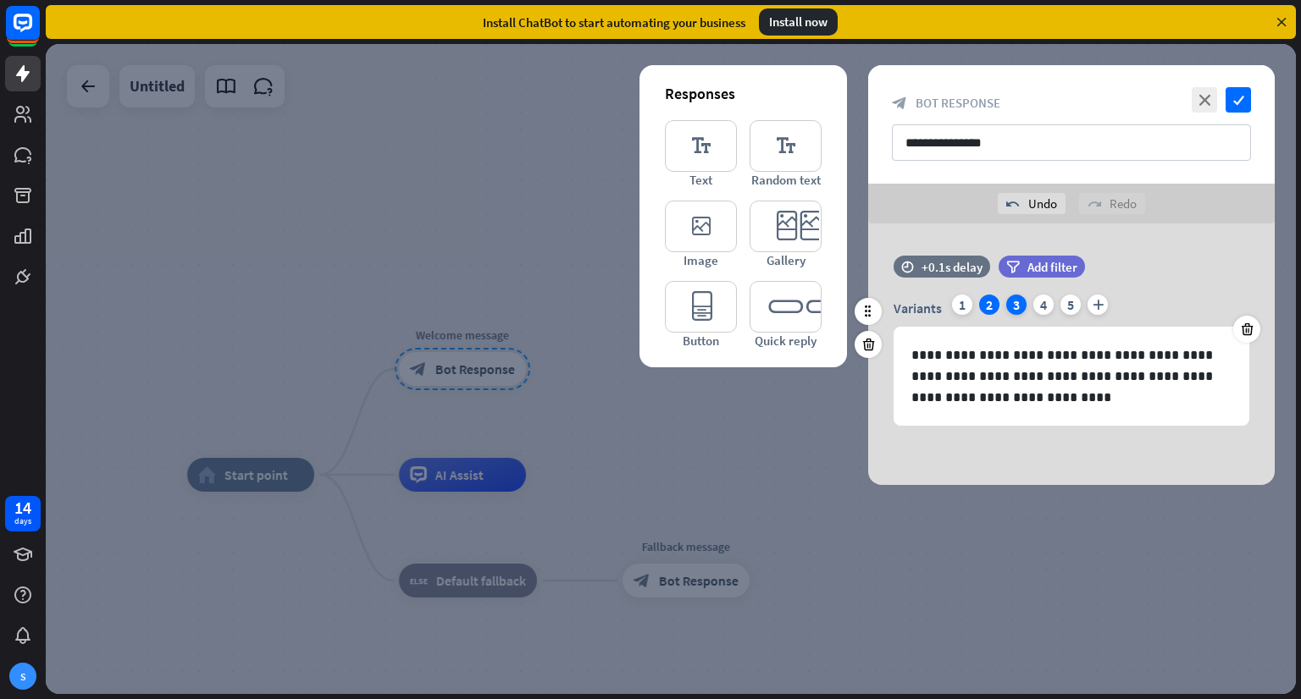
click at [1010, 303] on div "3" at bounding box center [1016, 305] width 20 height 20
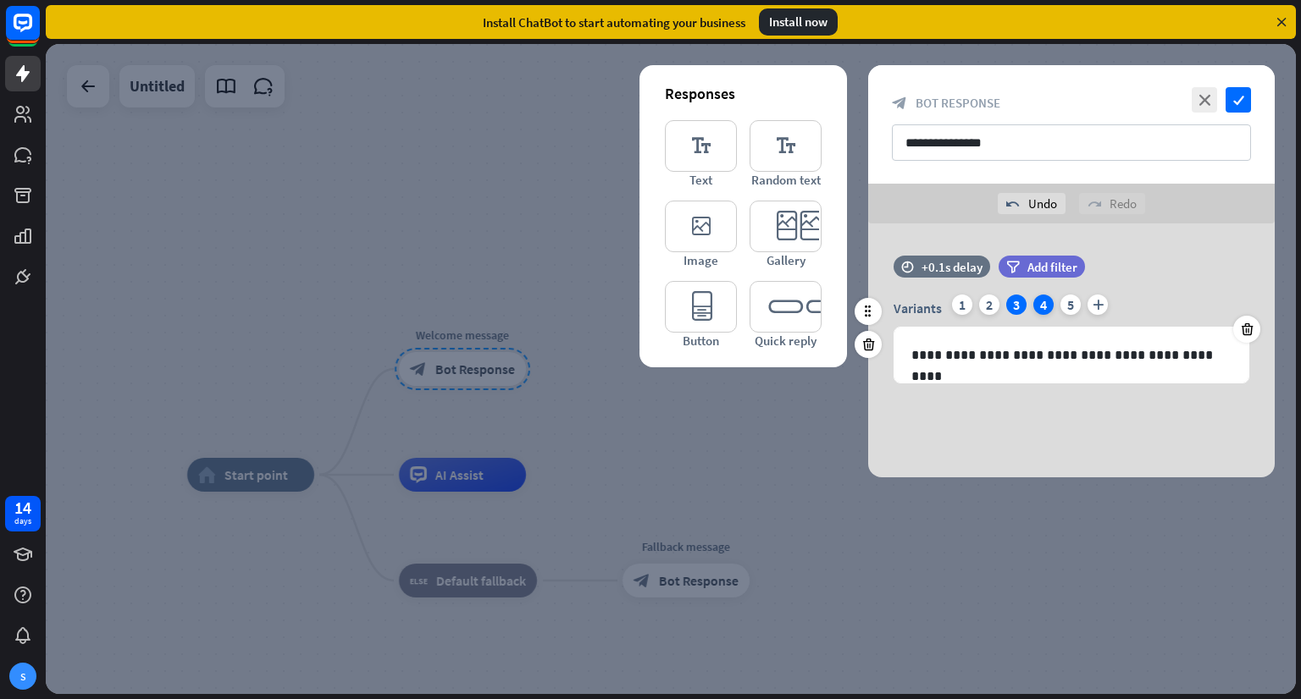
click at [1035, 302] on div "4" at bounding box center [1043, 305] width 20 height 20
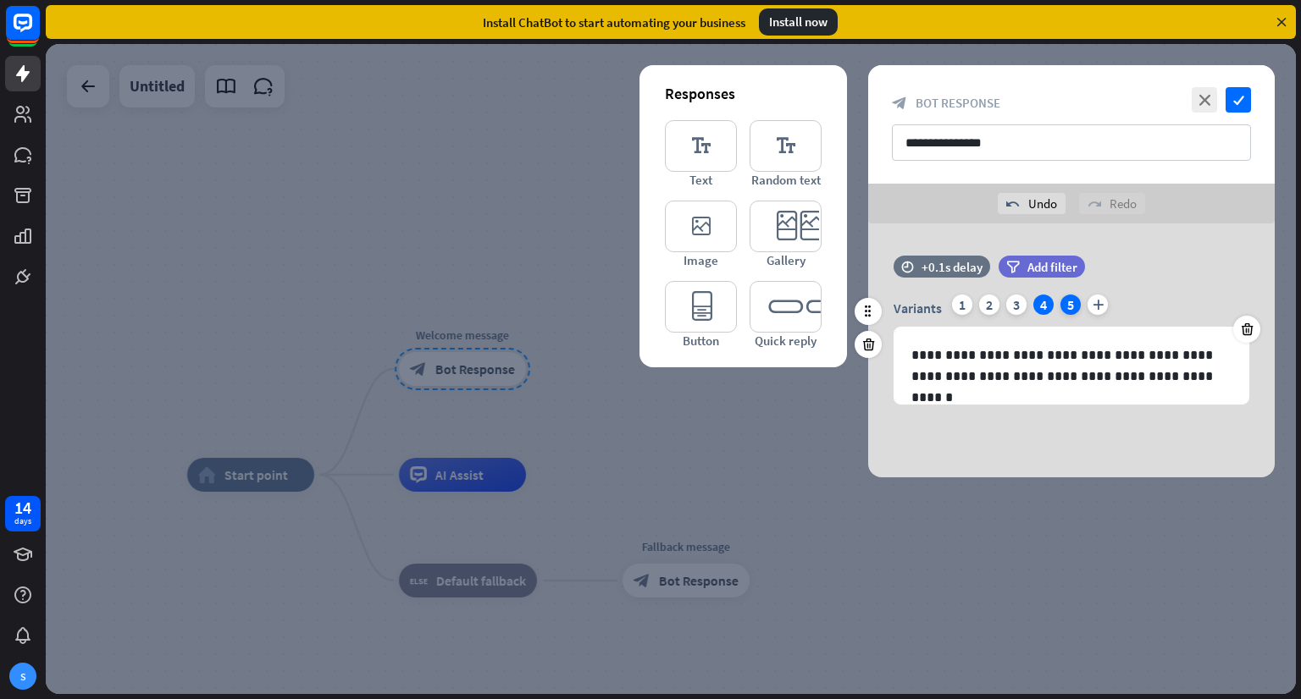
click at [1069, 302] on div "5" at bounding box center [1070, 305] width 20 height 20
click at [1043, 302] on div "4" at bounding box center [1043, 305] width 20 height 20
click at [1206, 102] on icon "close" at bounding box center [1203, 99] width 25 height 25
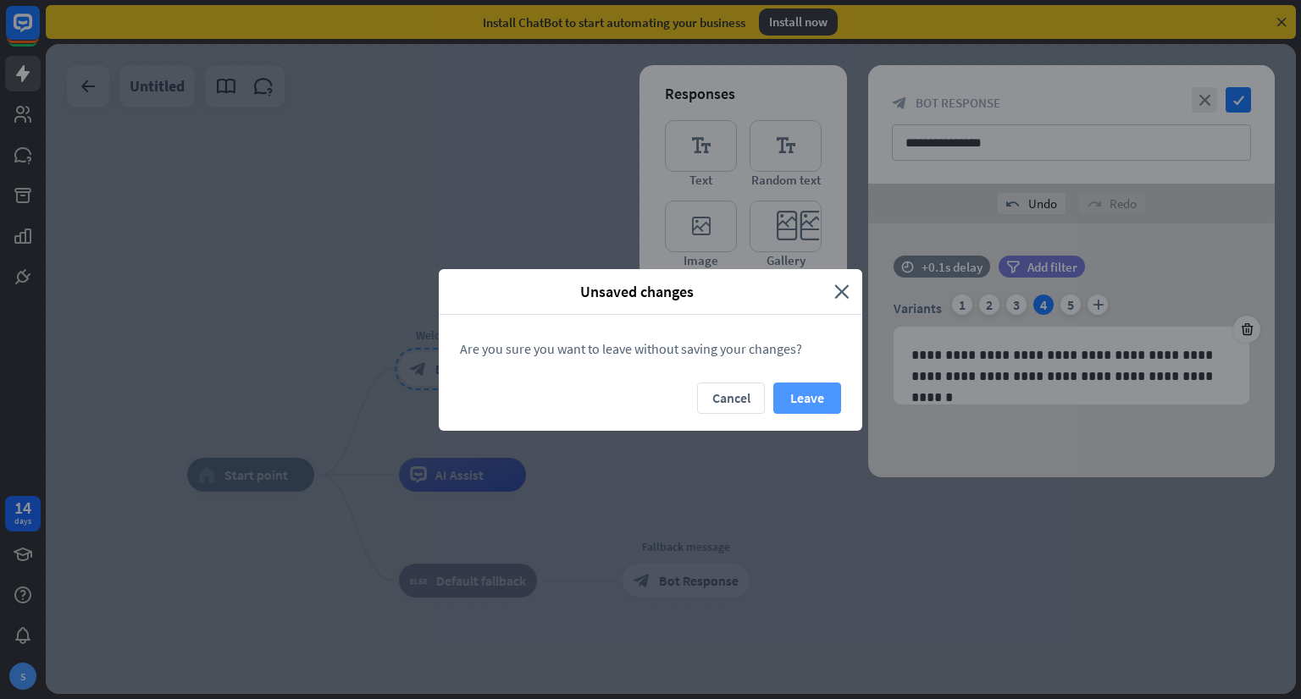
click at [816, 401] on button "Leave" at bounding box center [807, 398] width 68 height 31
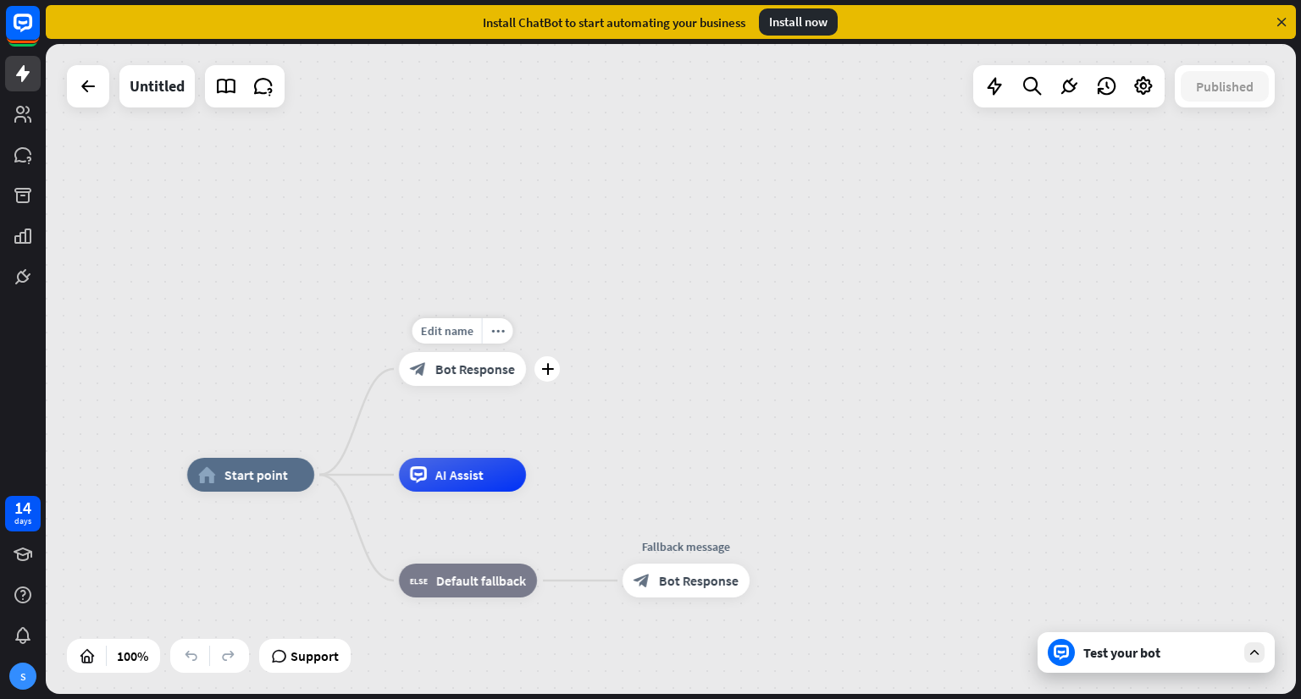
click at [500, 367] on span "Bot Response" at bounding box center [475, 369] width 80 height 17
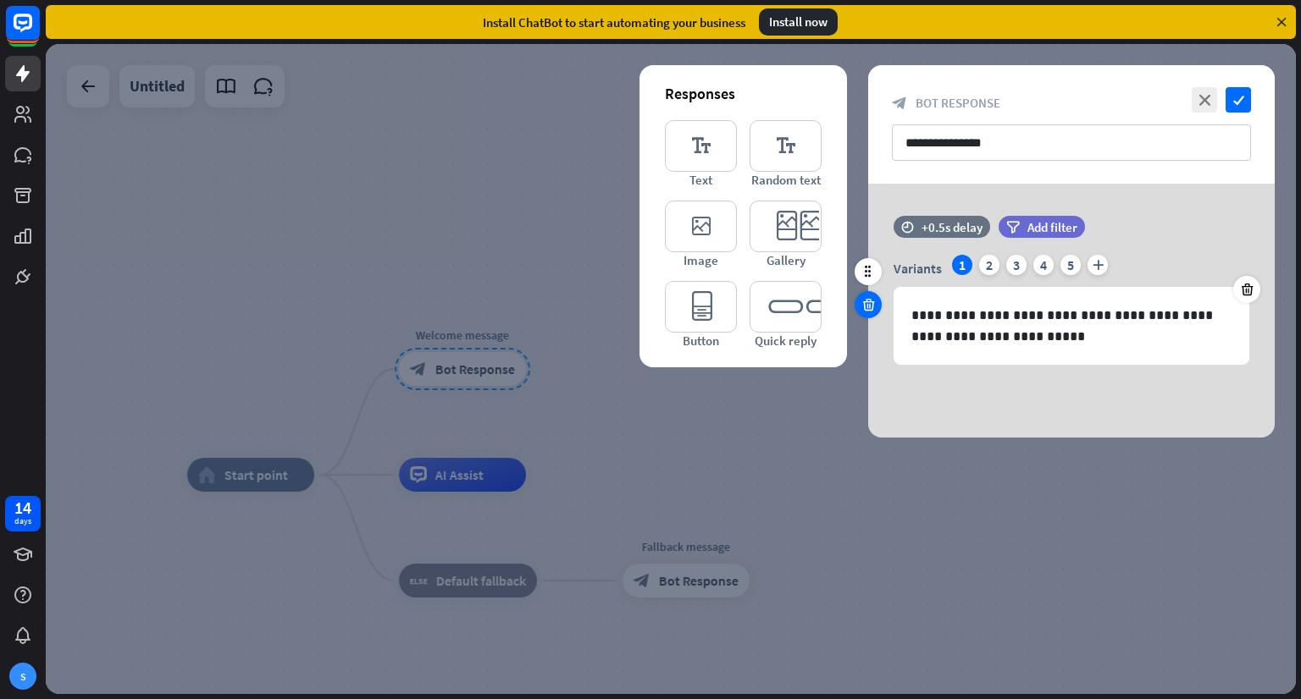
click at [873, 307] on icon at bounding box center [868, 304] width 16 height 15
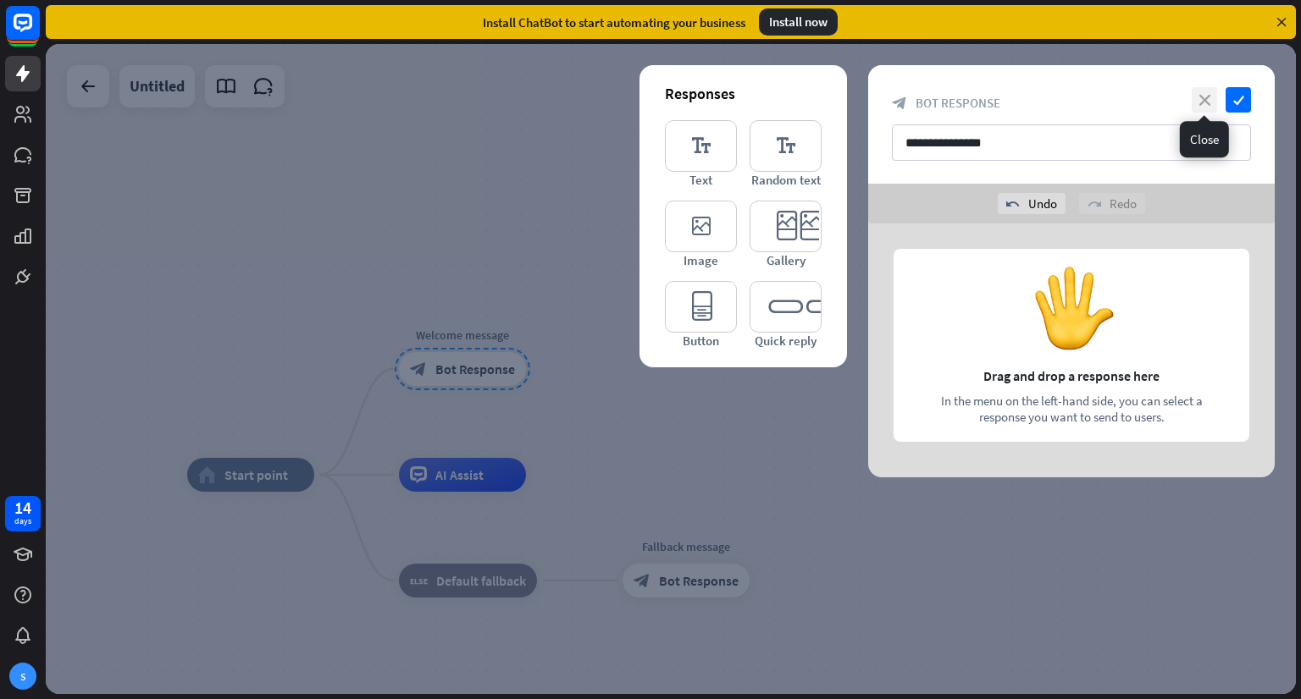
click at [1199, 102] on icon "close" at bounding box center [1203, 99] width 25 height 25
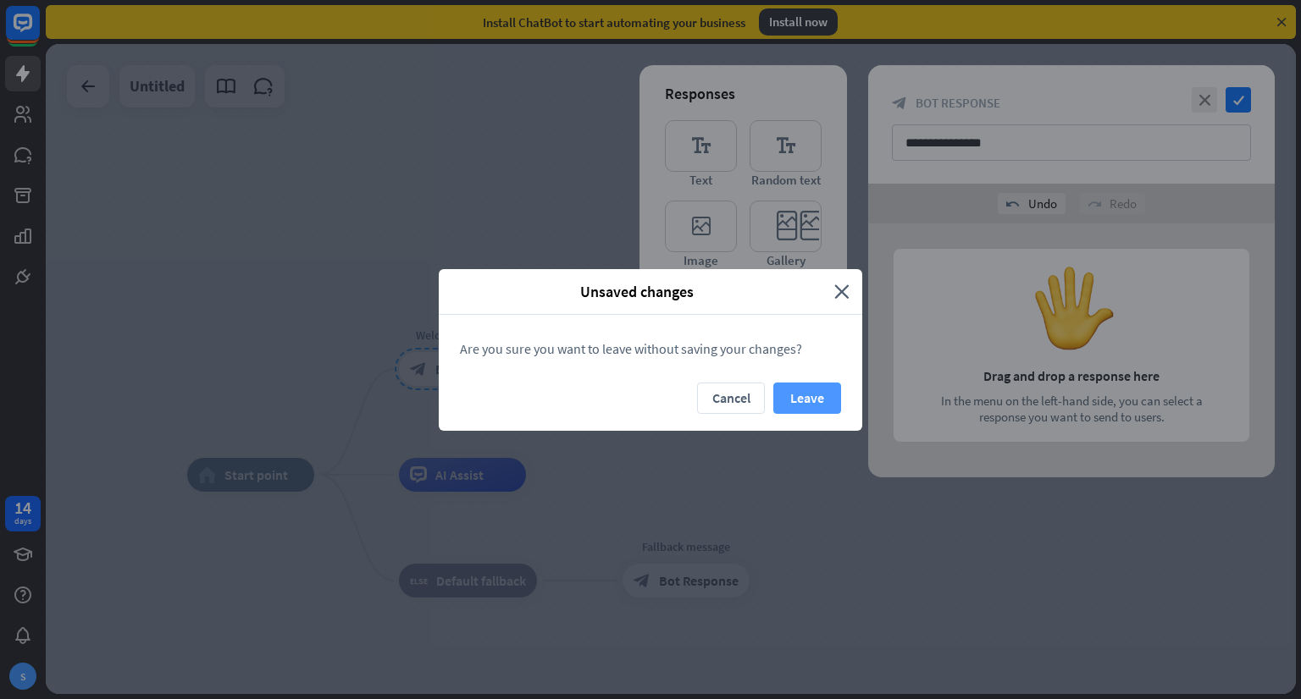
click at [823, 395] on button "Leave" at bounding box center [807, 398] width 68 height 31
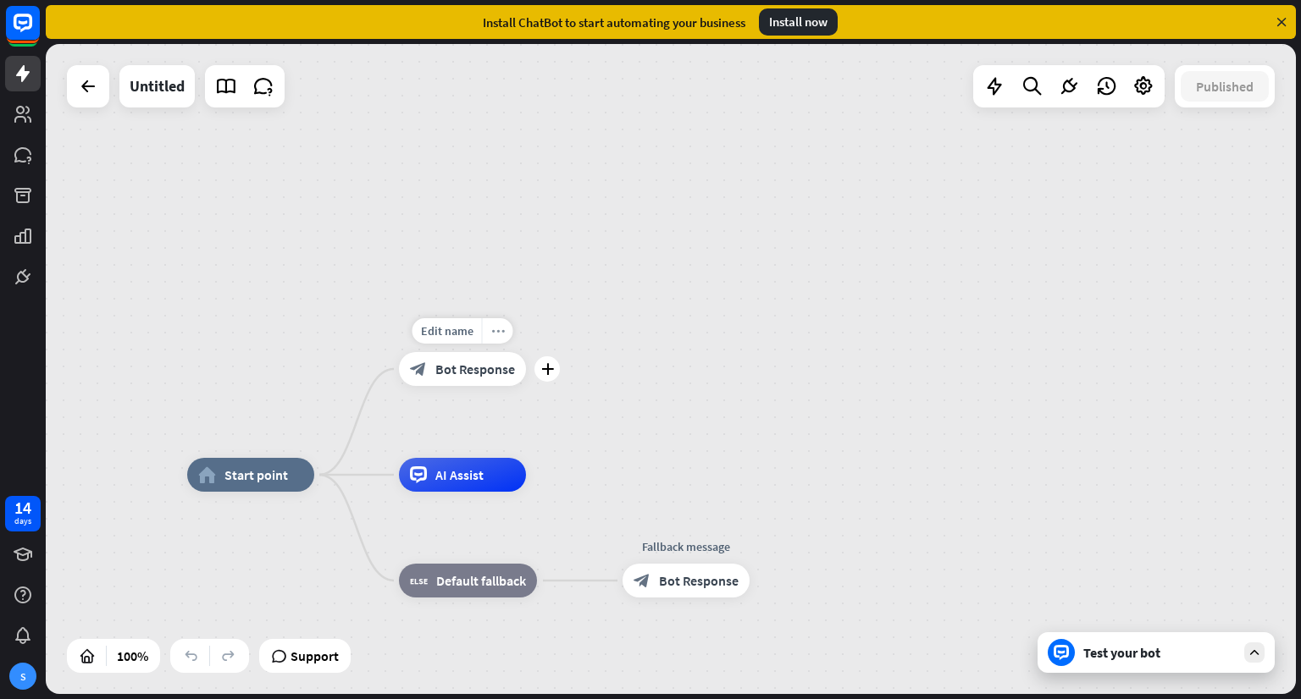
click at [496, 332] on icon "more_horiz" at bounding box center [498, 331] width 14 height 13
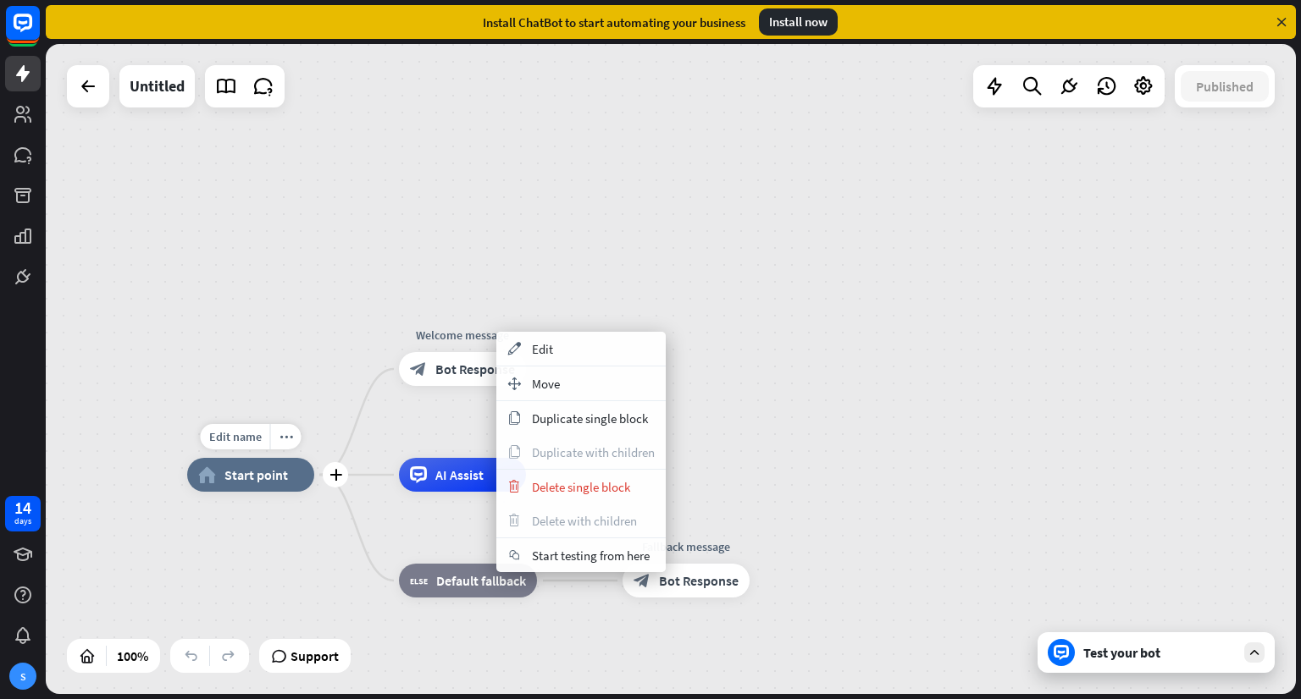
click at [283, 483] on span "Start point" at bounding box center [256, 475] width 64 height 17
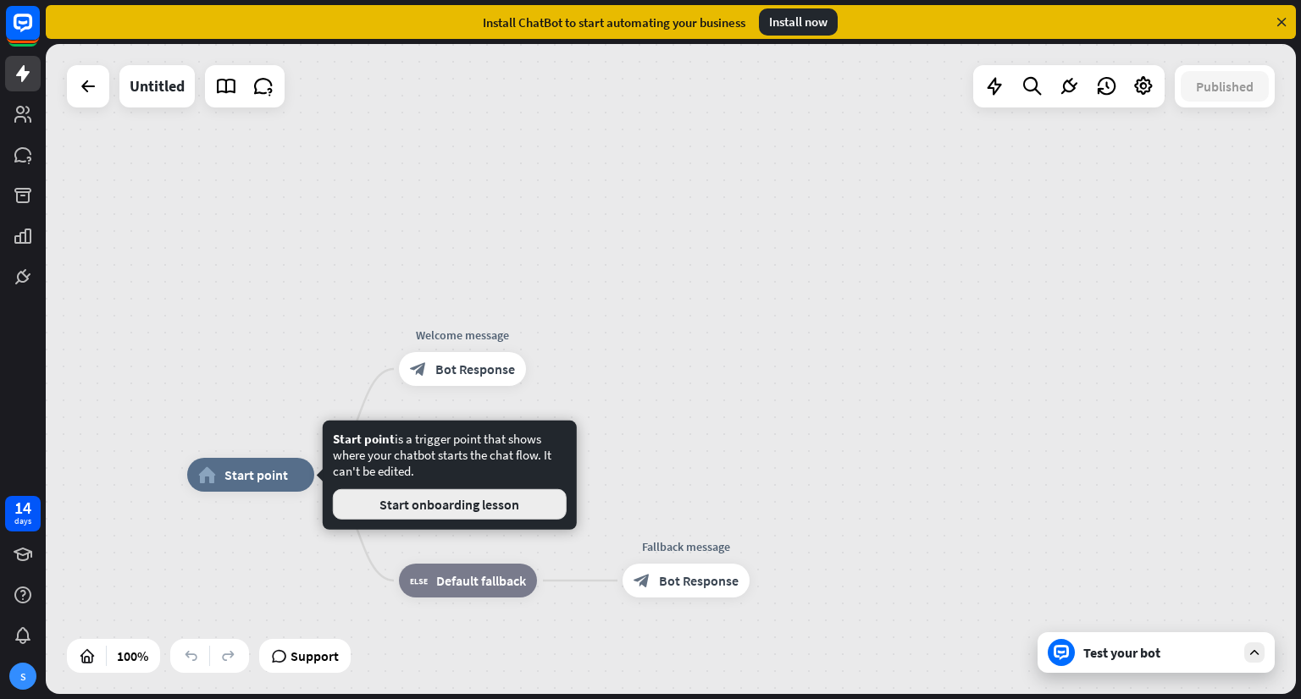
click at [442, 506] on button "Start onboarding lesson" at bounding box center [450, 504] width 234 height 30
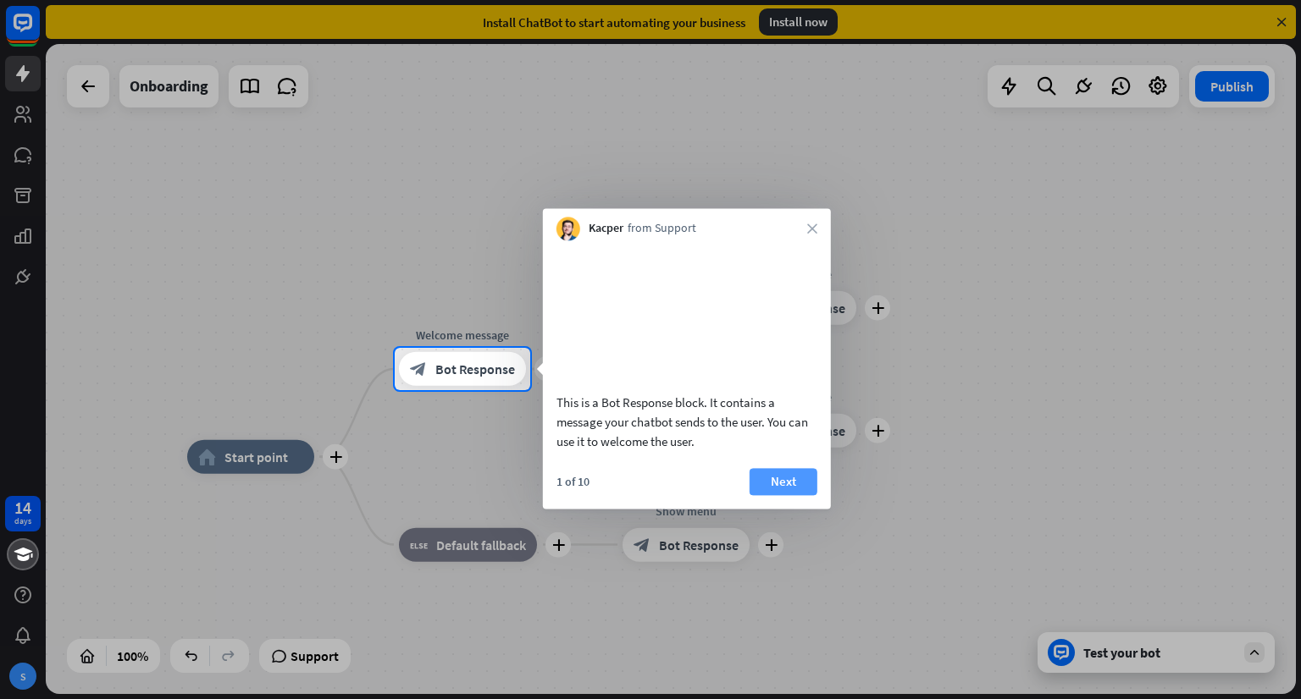
click at [762, 495] on button "Next" at bounding box center [783, 481] width 68 height 27
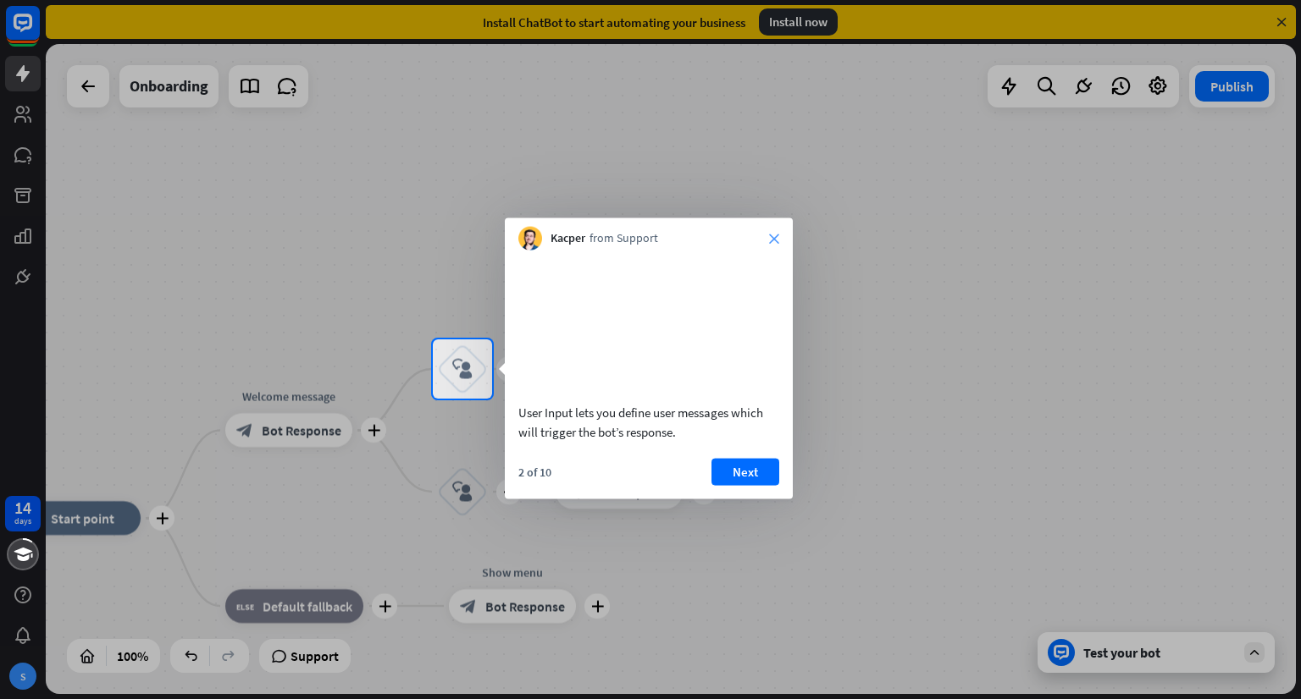
click at [774, 239] on icon "close" at bounding box center [774, 239] width 10 height 10
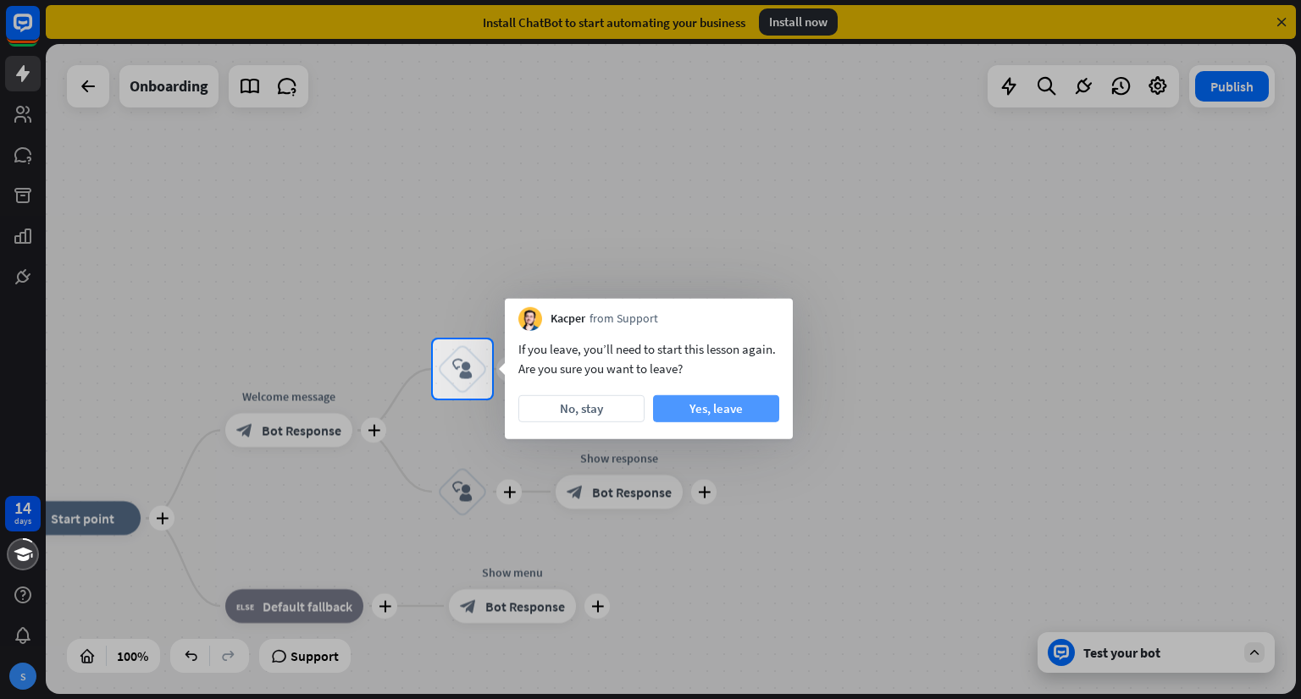
click at [691, 411] on button "Yes, leave" at bounding box center [716, 408] width 126 height 27
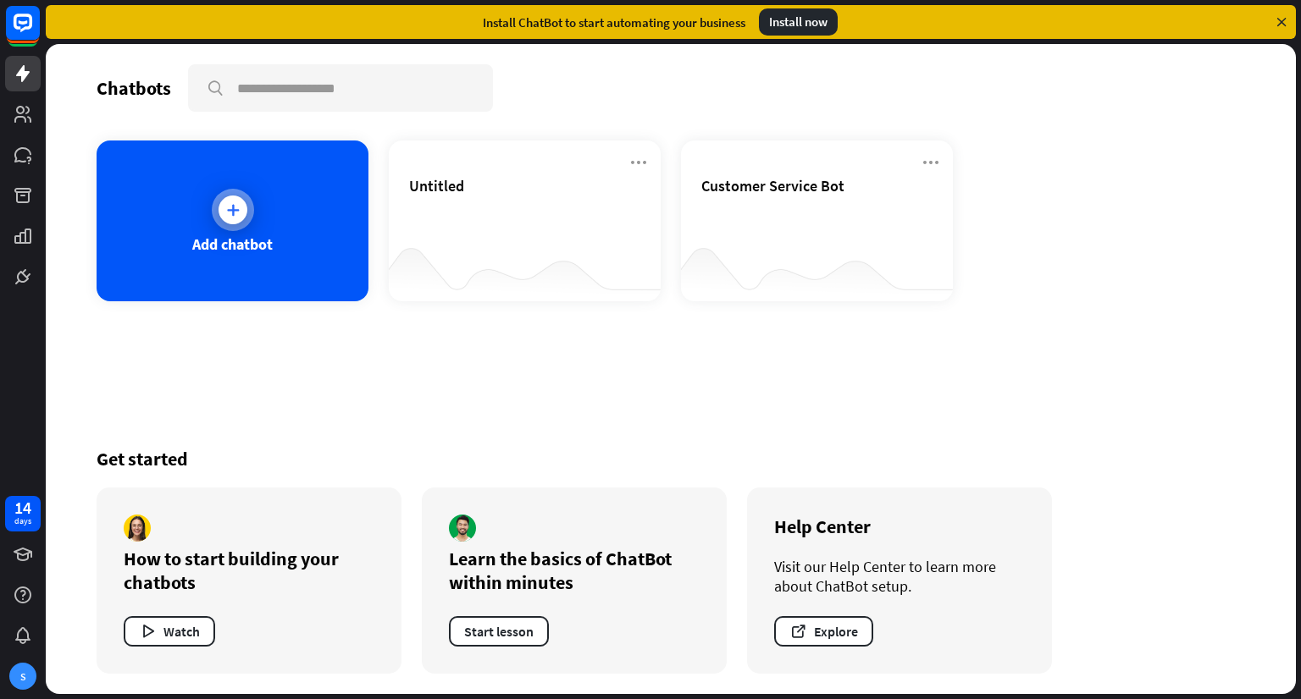
click at [295, 238] on div "Add chatbot" at bounding box center [233, 221] width 272 height 161
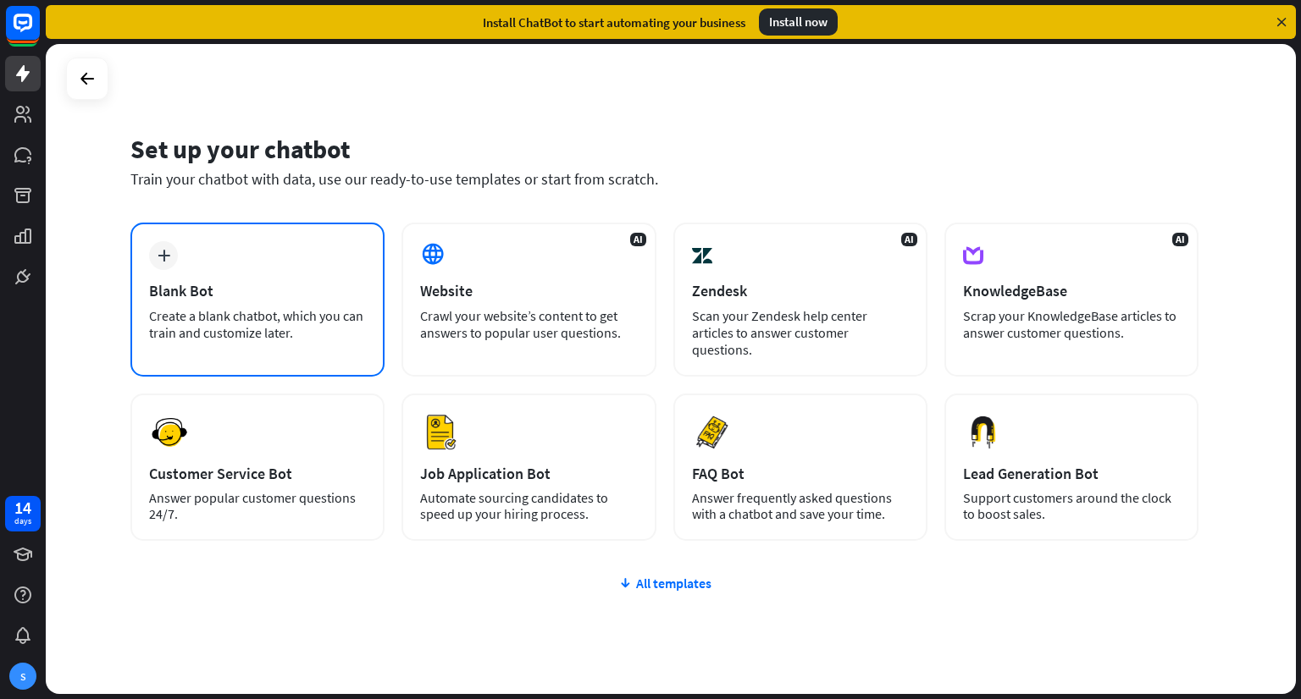
click at [301, 301] on div "plus Blank Bot Create a blank chatbot, which you can train and customize later." at bounding box center [257, 300] width 254 height 154
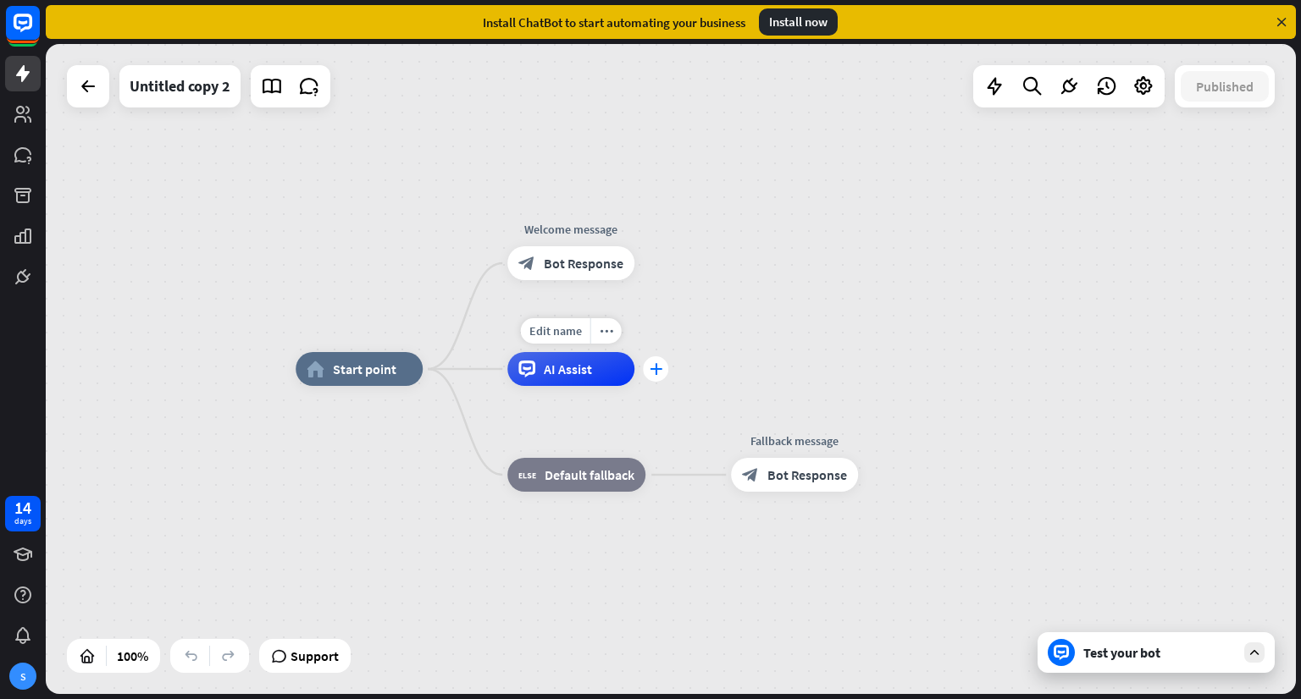
click at [657, 372] on icon "plus" at bounding box center [655, 369] width 13 height 12
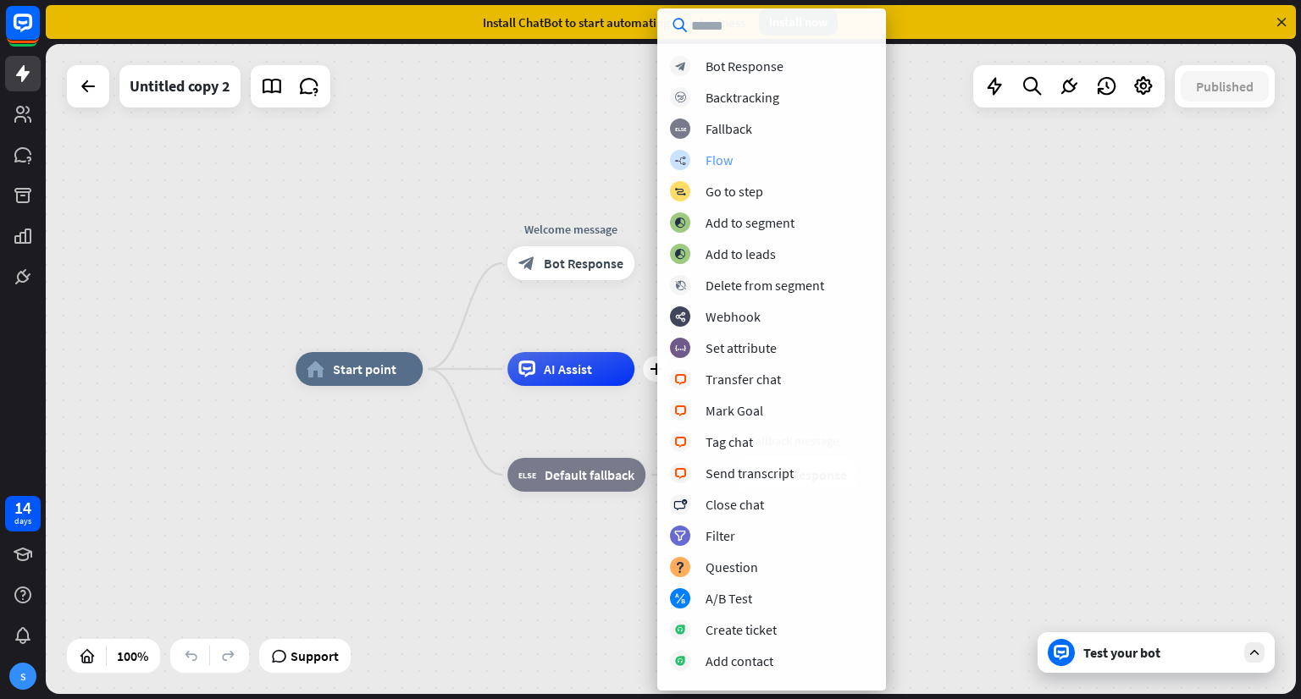
click at [711, 163] on div "Flow" at bounding box center [718, 160] width 27 height 17
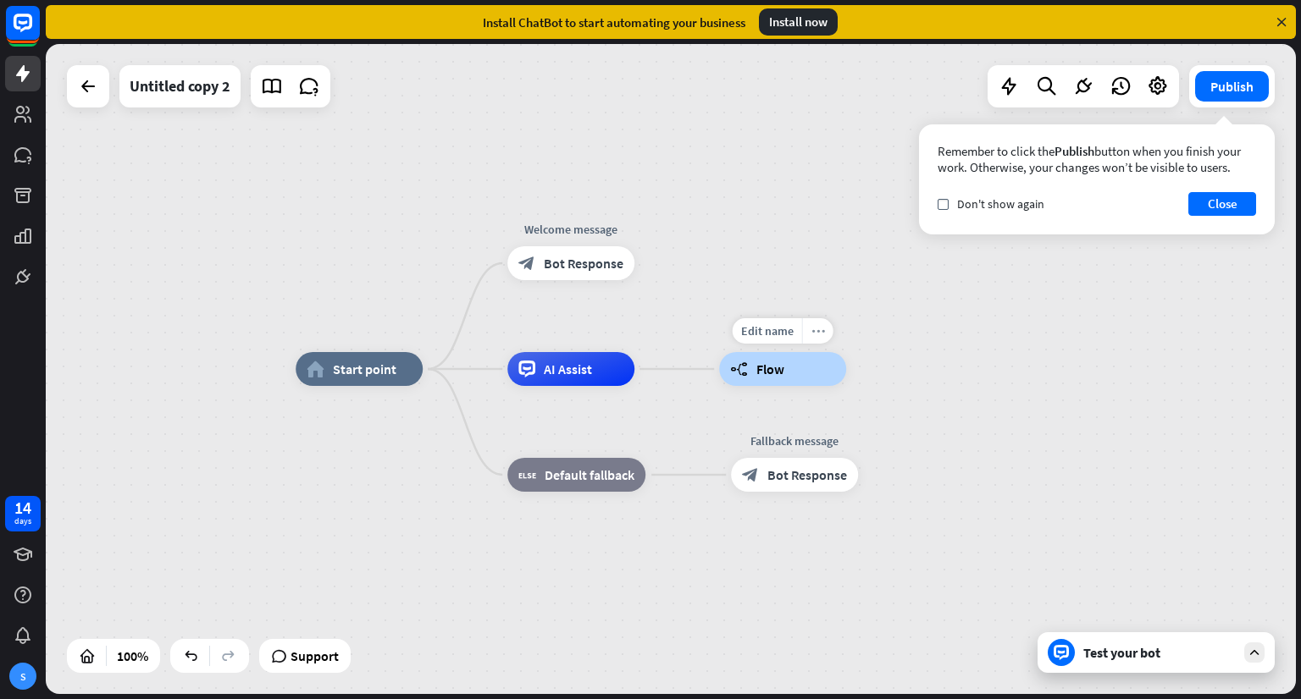
click at [815, 329] on icon "more_horiz" at bounding box center [818, 331] width 14 height 13
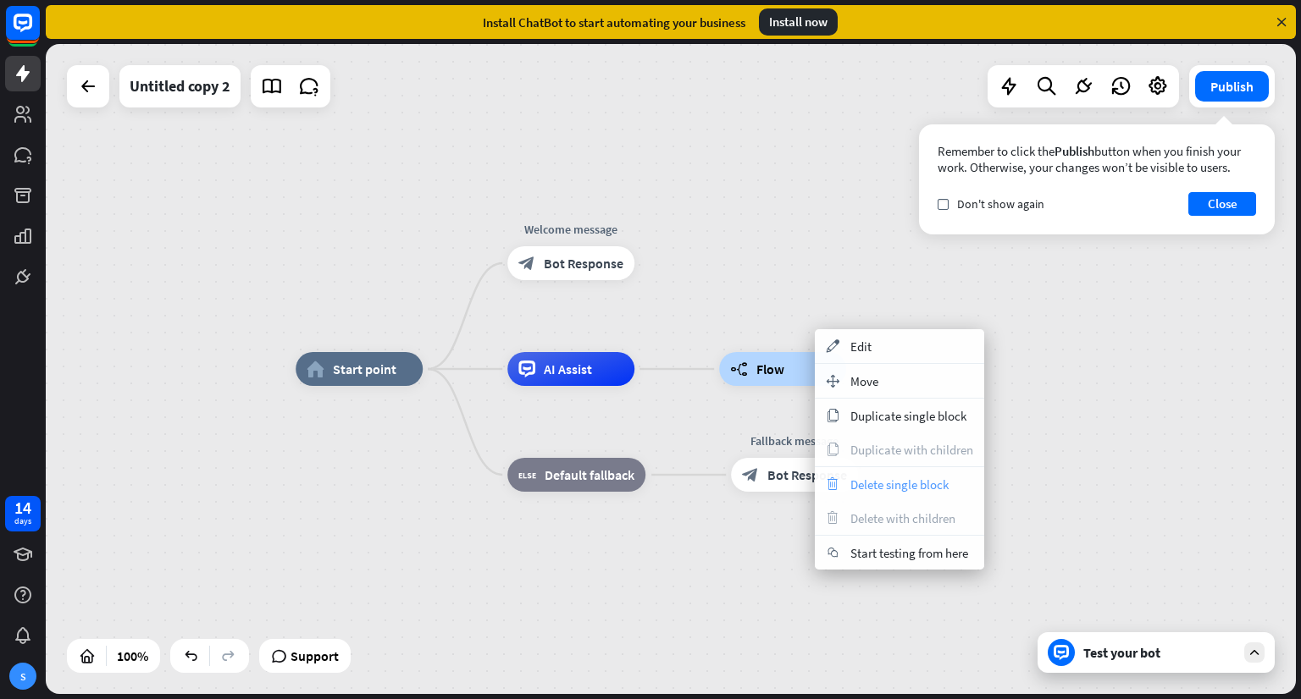
click at [881, 485] on span "Delete single block" at bounding box center [899, 485] width 98 height 16
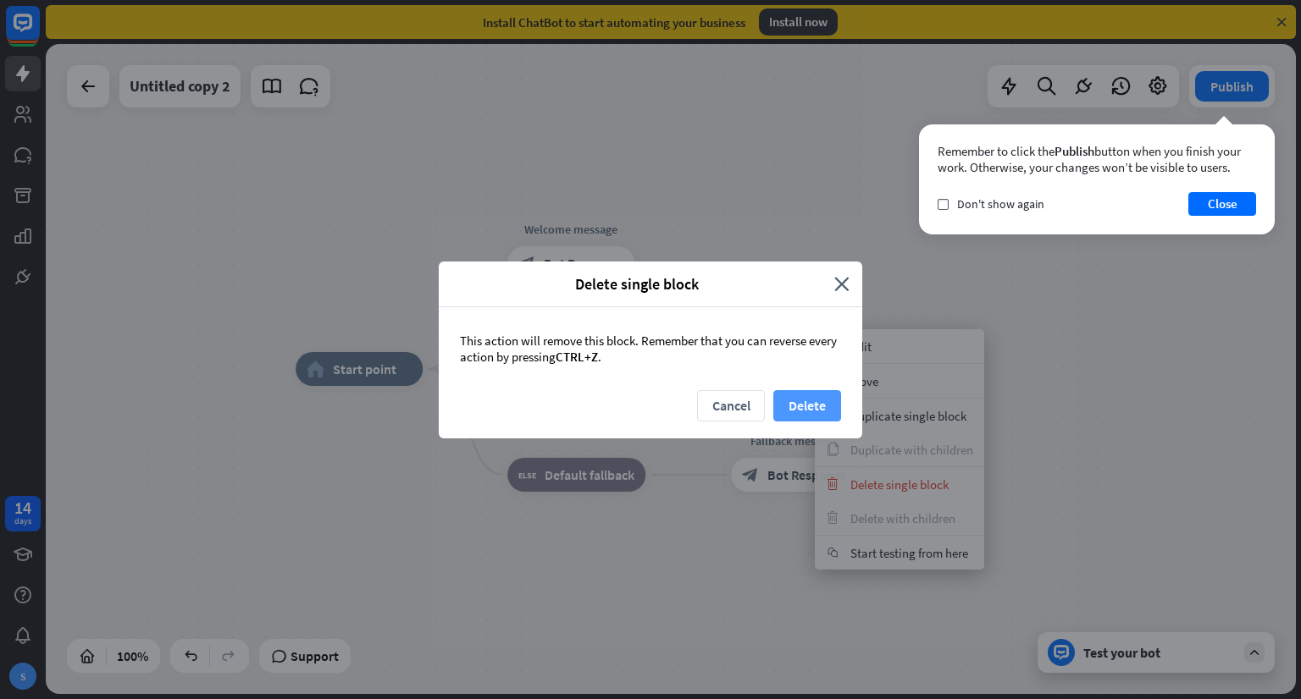
click at [815, 406] on button "Delete" at bounding box center [807, 405] width 68 height 31
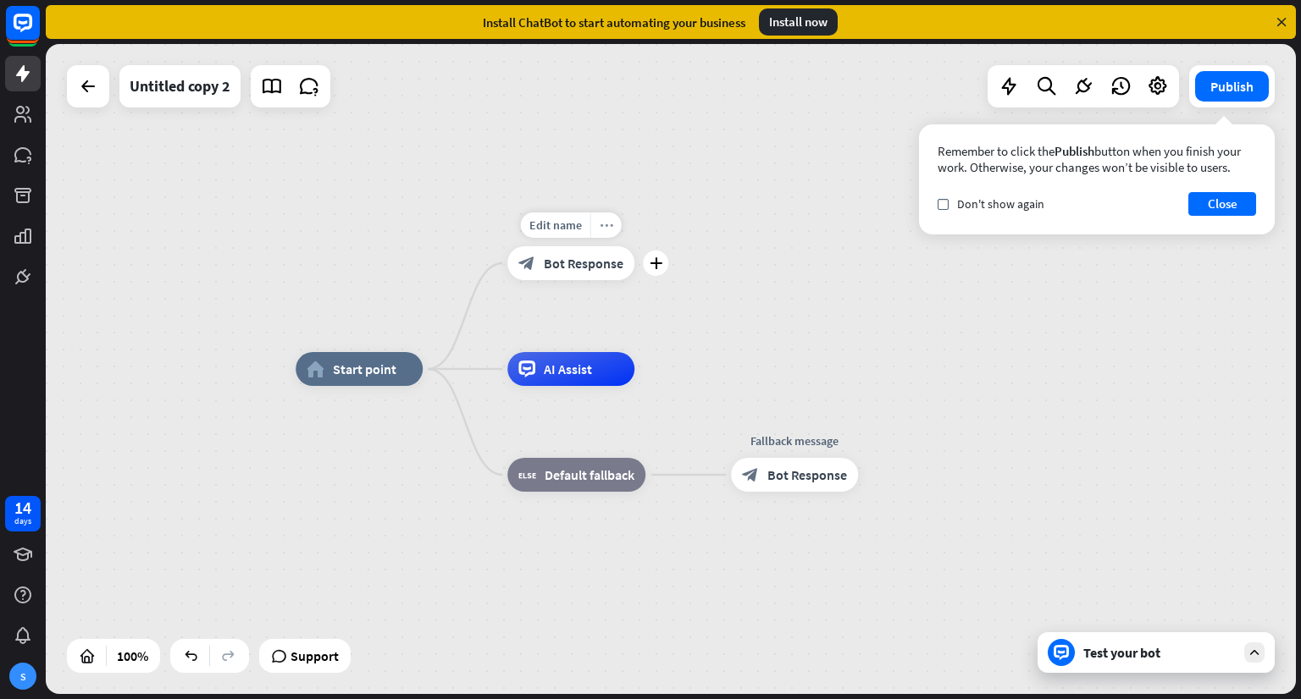
click at [611, 223] on icon "more_horiz" at bounding box center [606, 225] width 14 height 13
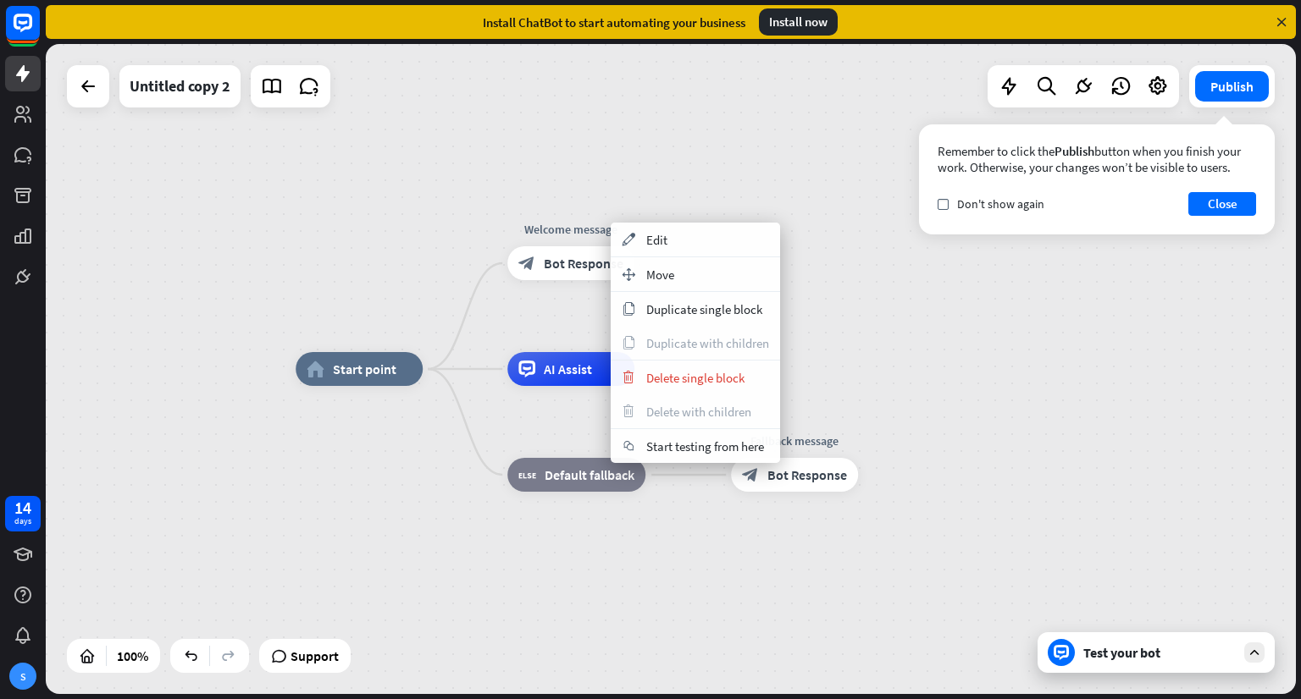
drag, startPoint x: 440, startPoint y: 210, endPoint x: 544, endPoint y: 251, distance: 111.0
click at [446, 211] on div "home_2 Start point Welcome message block_bot_response Bot Response AI Assist bl…" at bounding box center [671, 369] width 1250 height 650
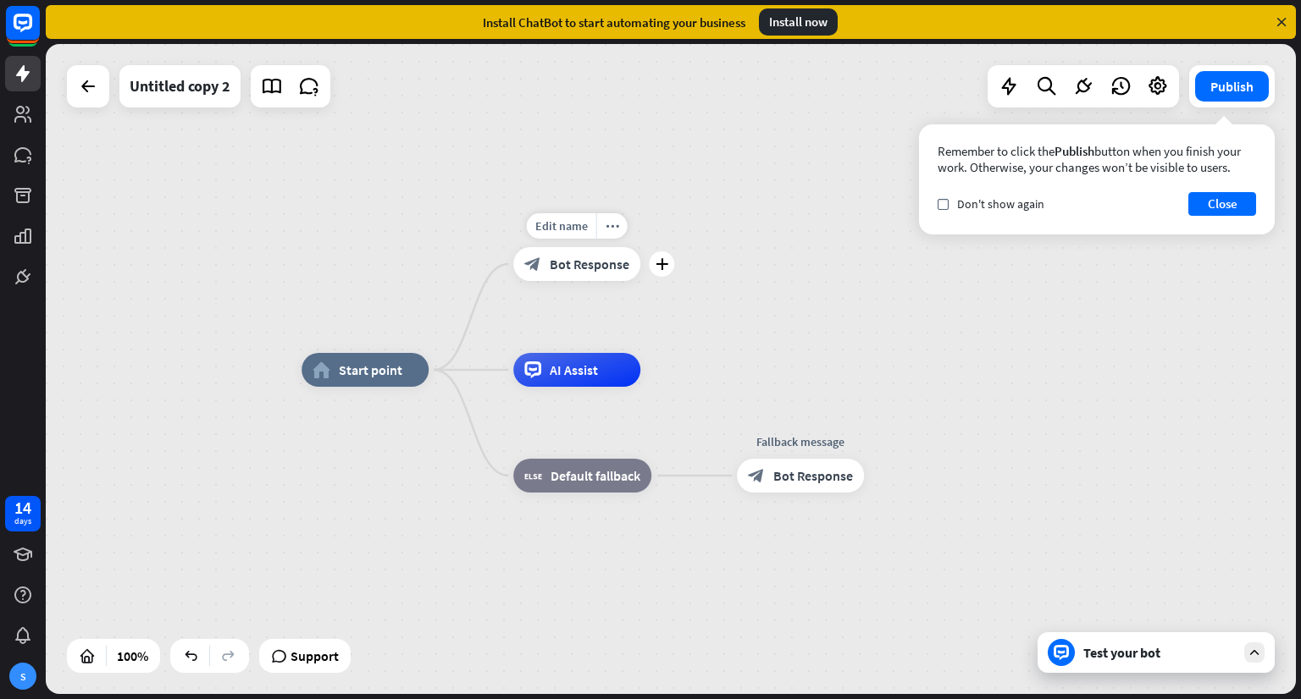
click at [559, 262] on span "Bot Response" at bounding box center [590, 264] width 80 height 17
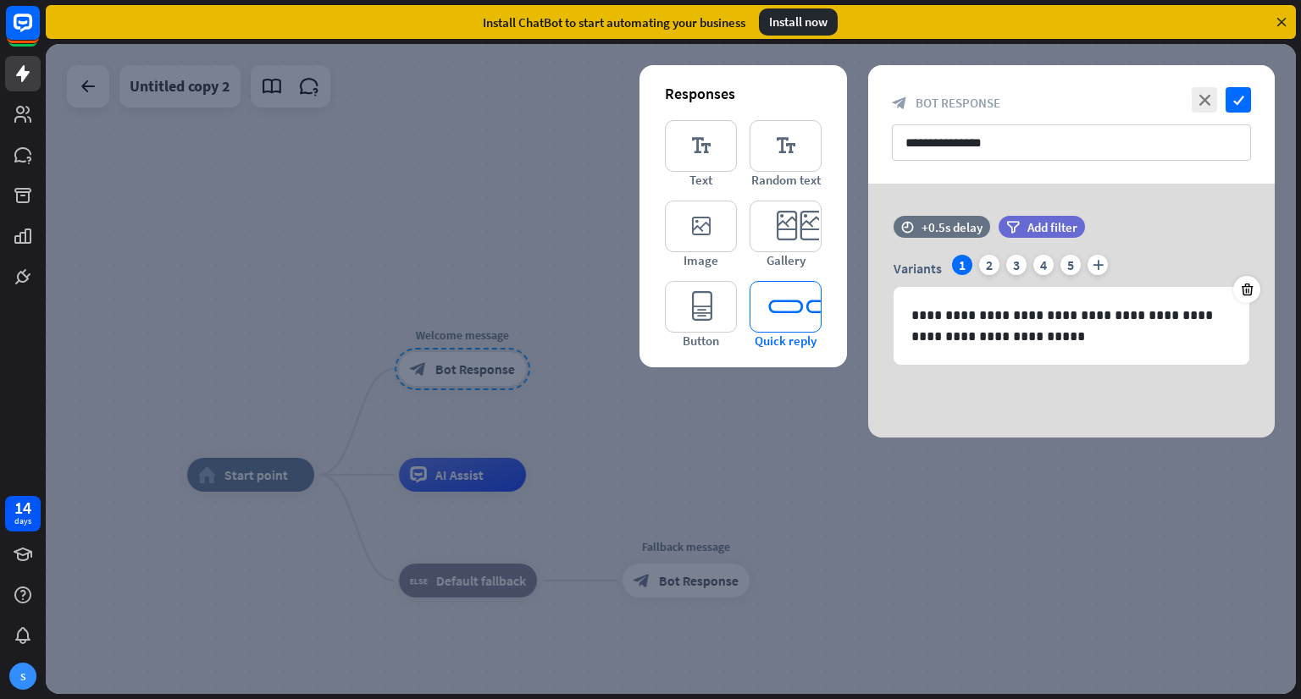
click at [780, 314] on icon "editor_quick_replies" at bounding box center [785, 307] width 72 height 52
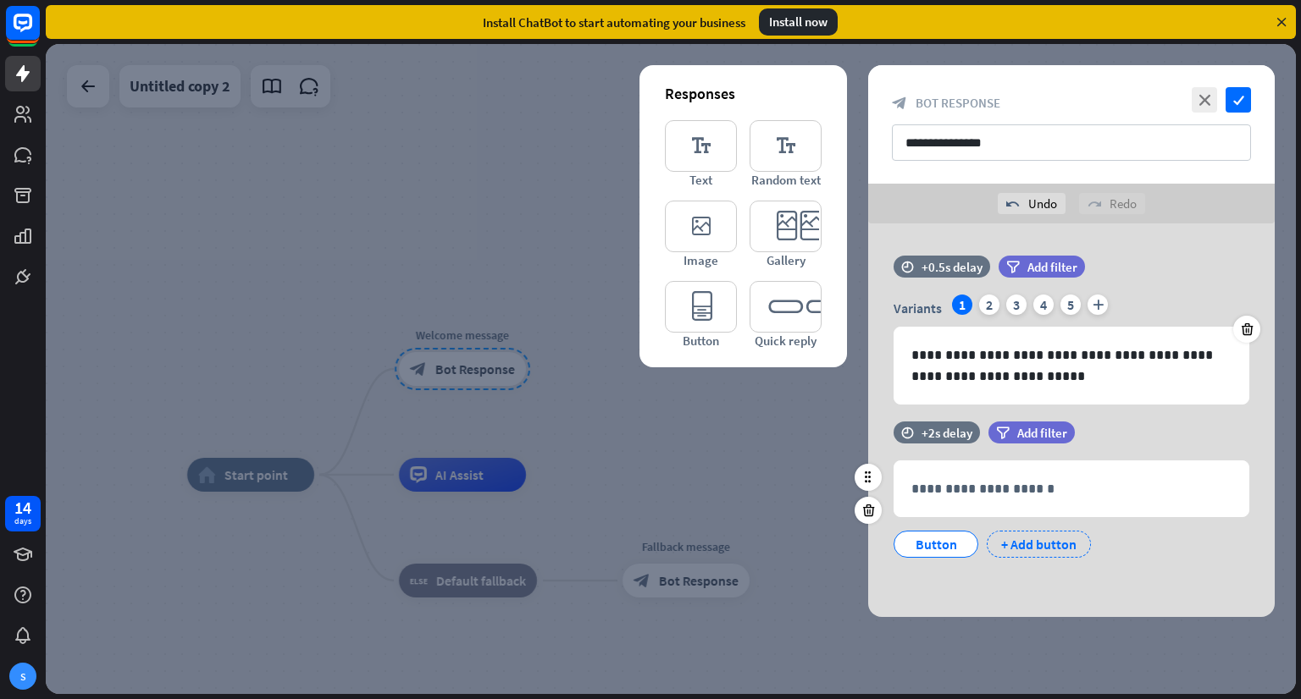
click at [1036, 550] on div "+ Add button" at bounding box center [1038, 544] width 104 height 27
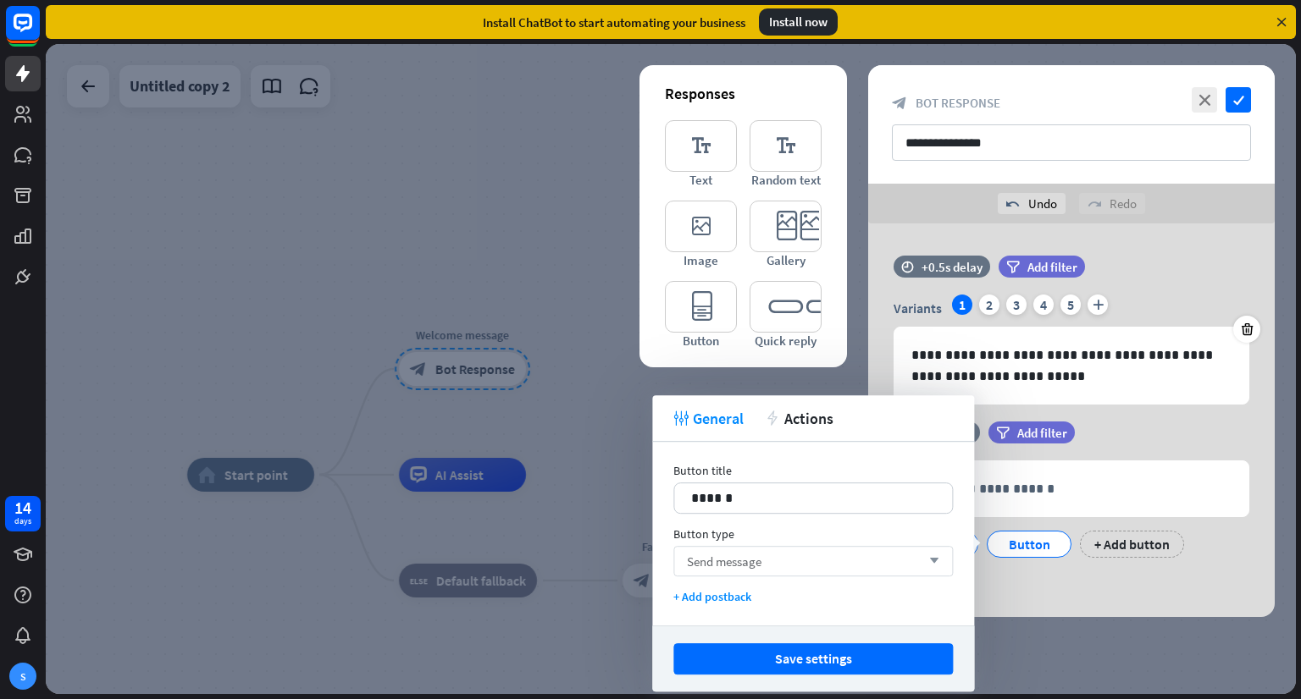
click at [784, 570] on div "Send message arrow_down" at bounding box center [812, 561] width 279 height 30
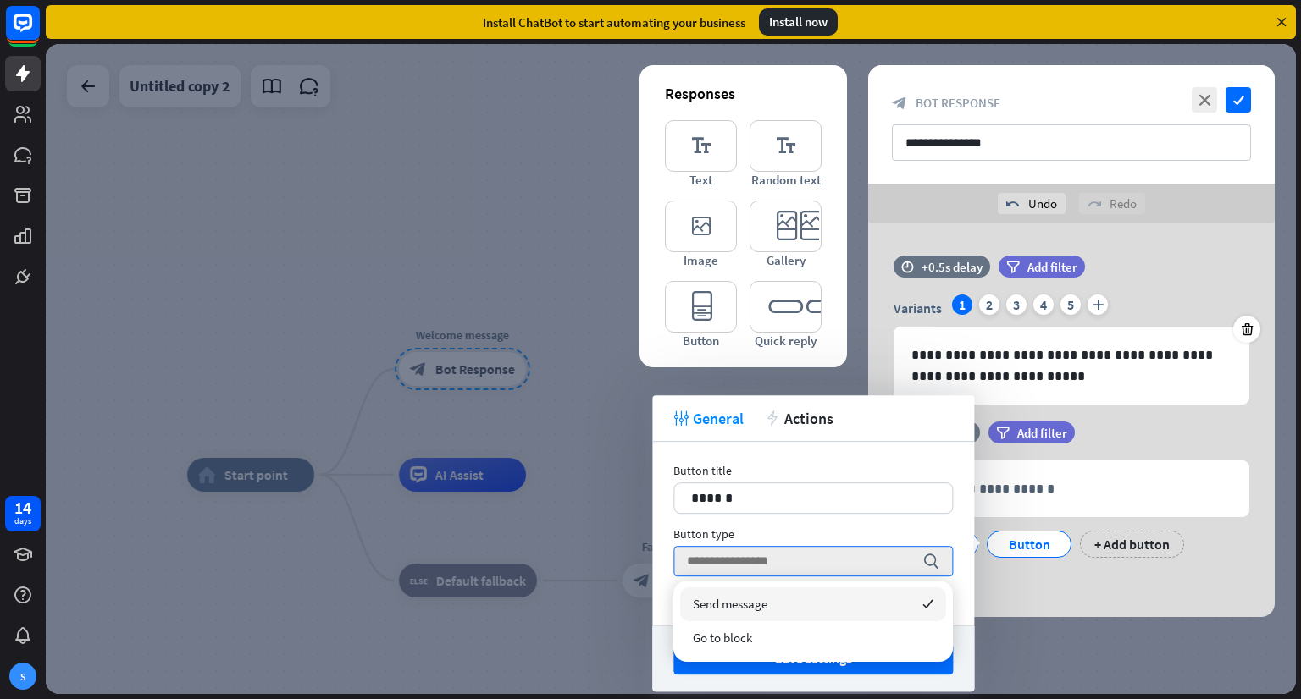
click at [721, 461] on div "Button title 14 ****** Button type search + Add postback" at bounding box center [813, 534] width 322 height 184
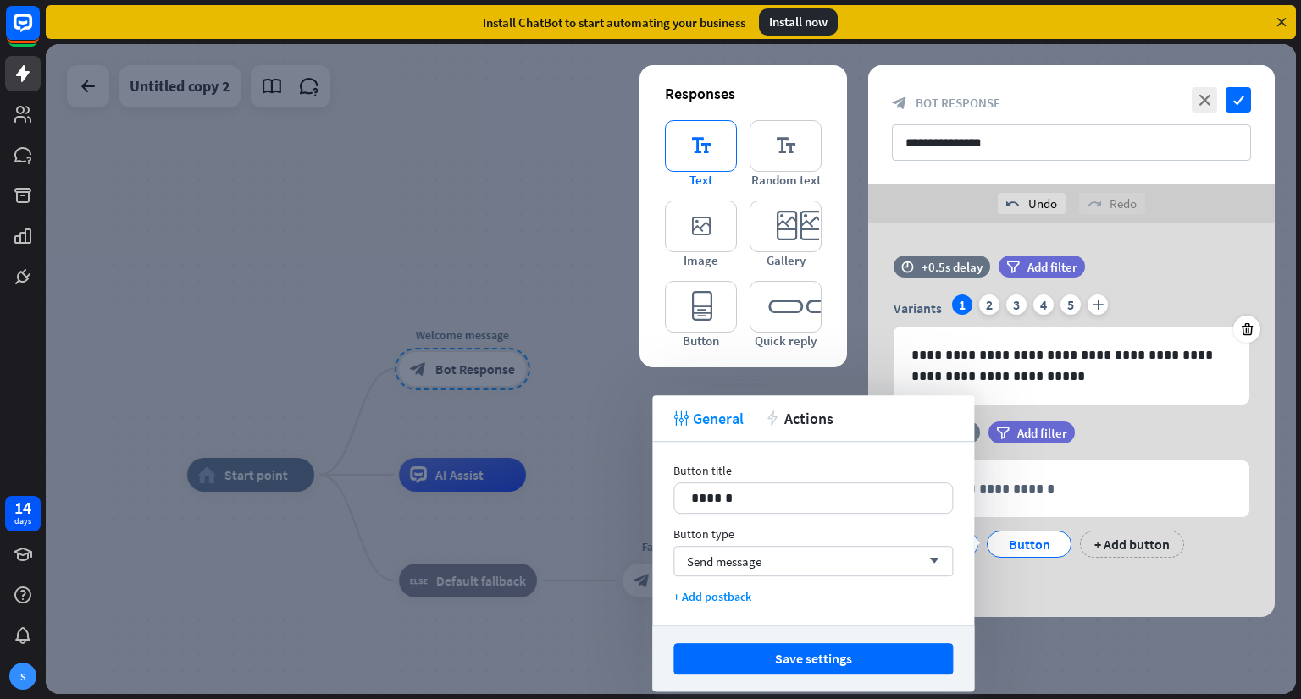
click at [713, 147] on icon "editor_text" at bounding box center [701, 146] width 72 height 52
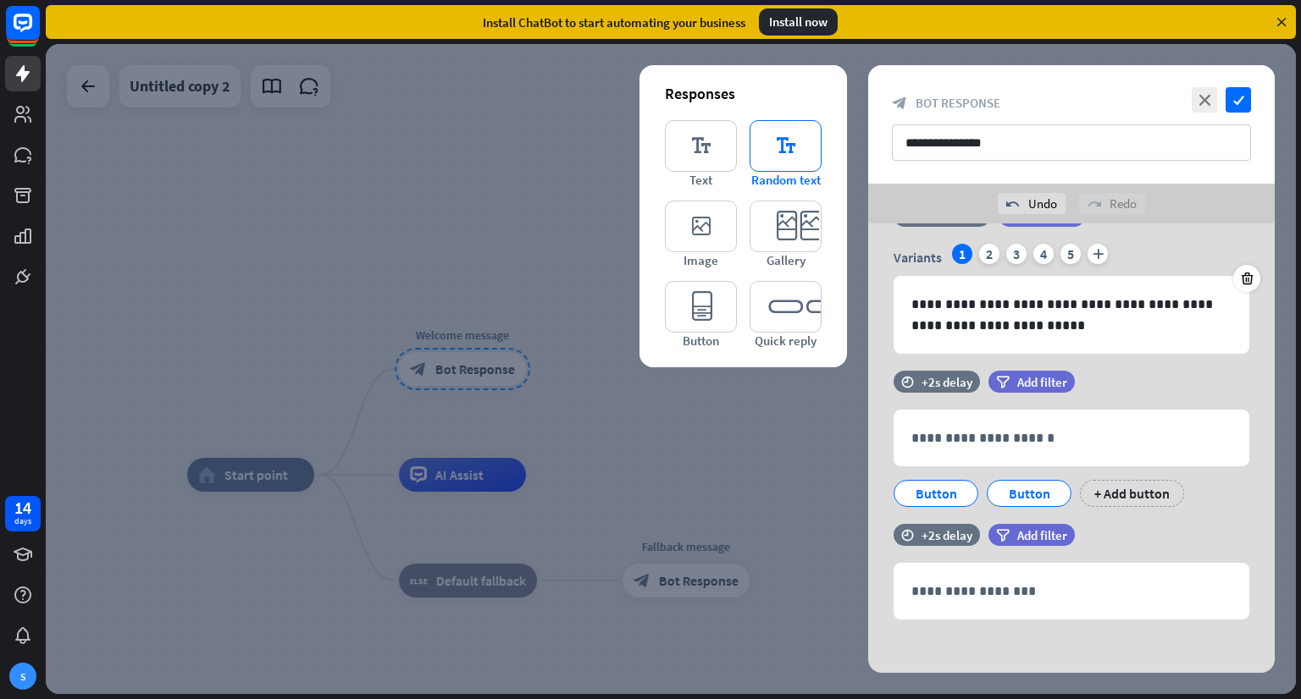
scroll to position [56, 0]
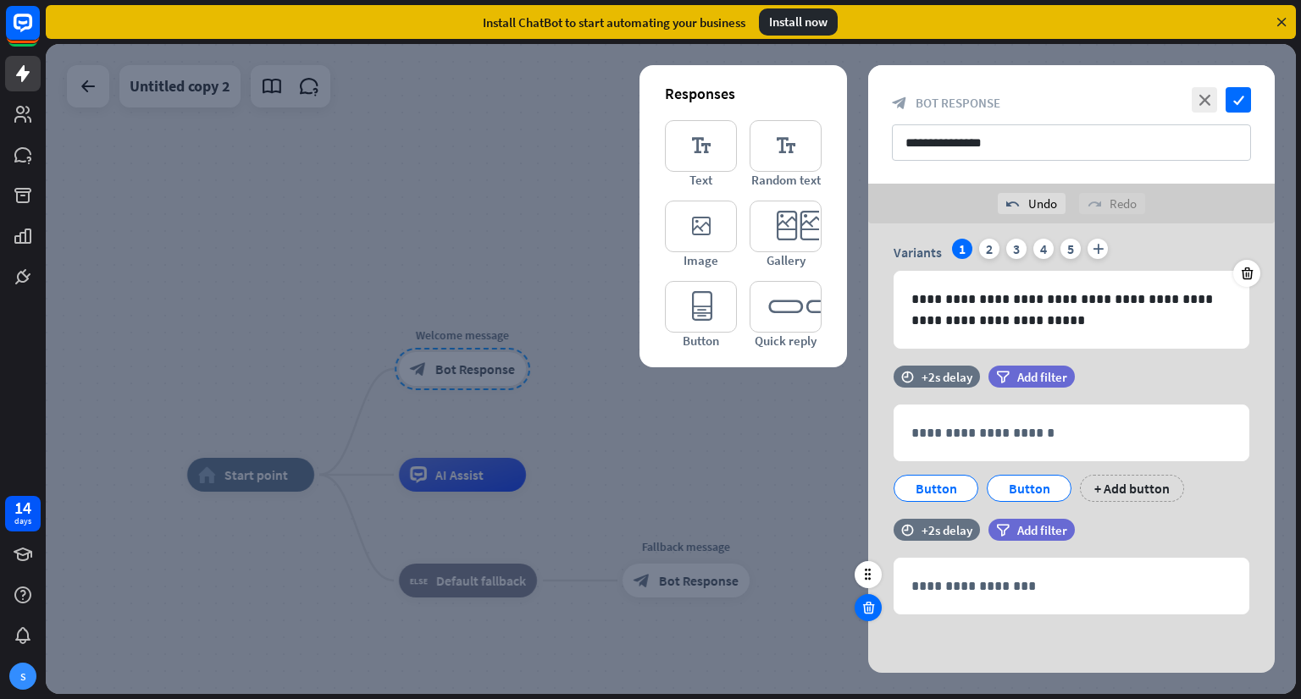
click at [867, 611] on icon at bounding box center [868, 607] width 16 height 15
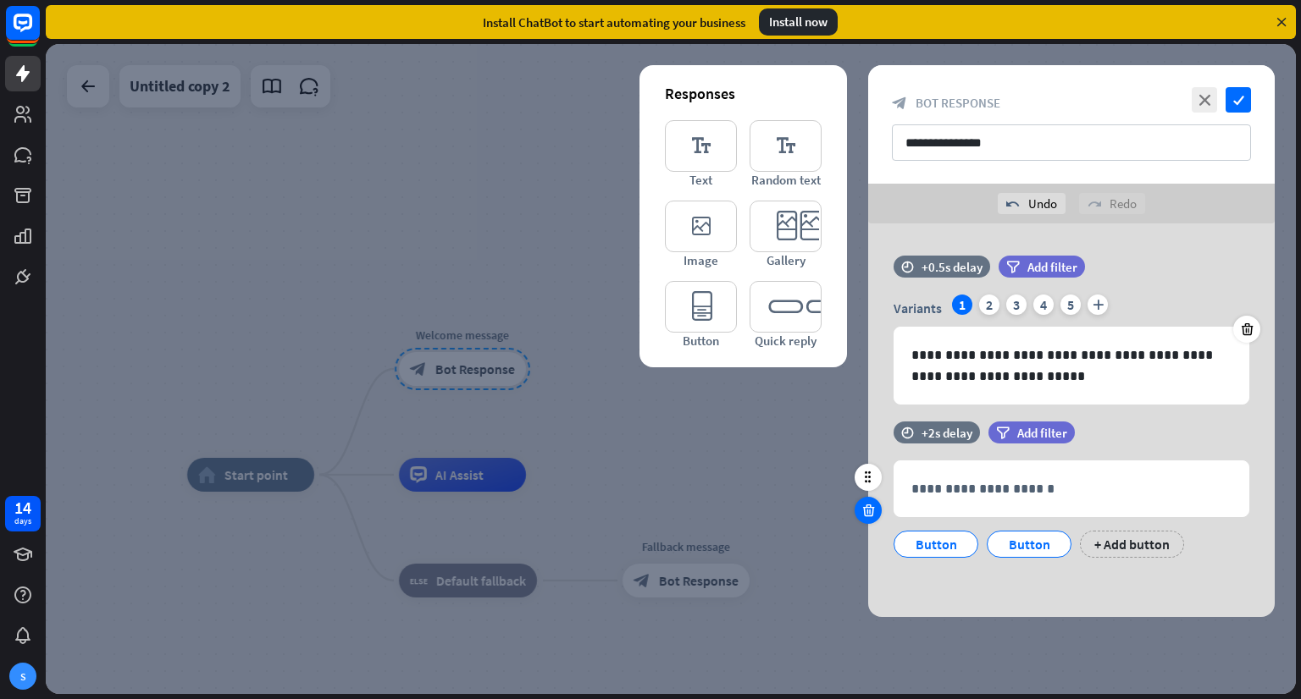
click at [870, 516] on icon at bounding box center [868, 510] width 16 height 15
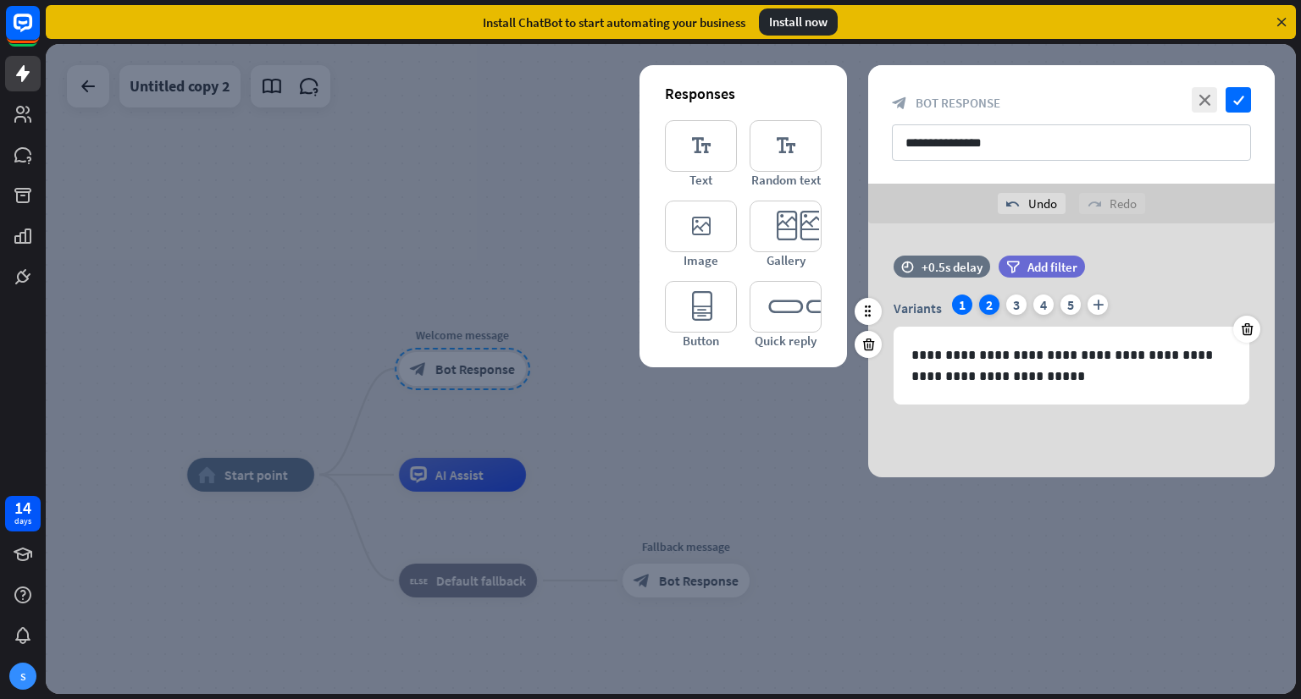
click at [994, 307] on div "2" at bounding box center [989, 305] width 20 height 20
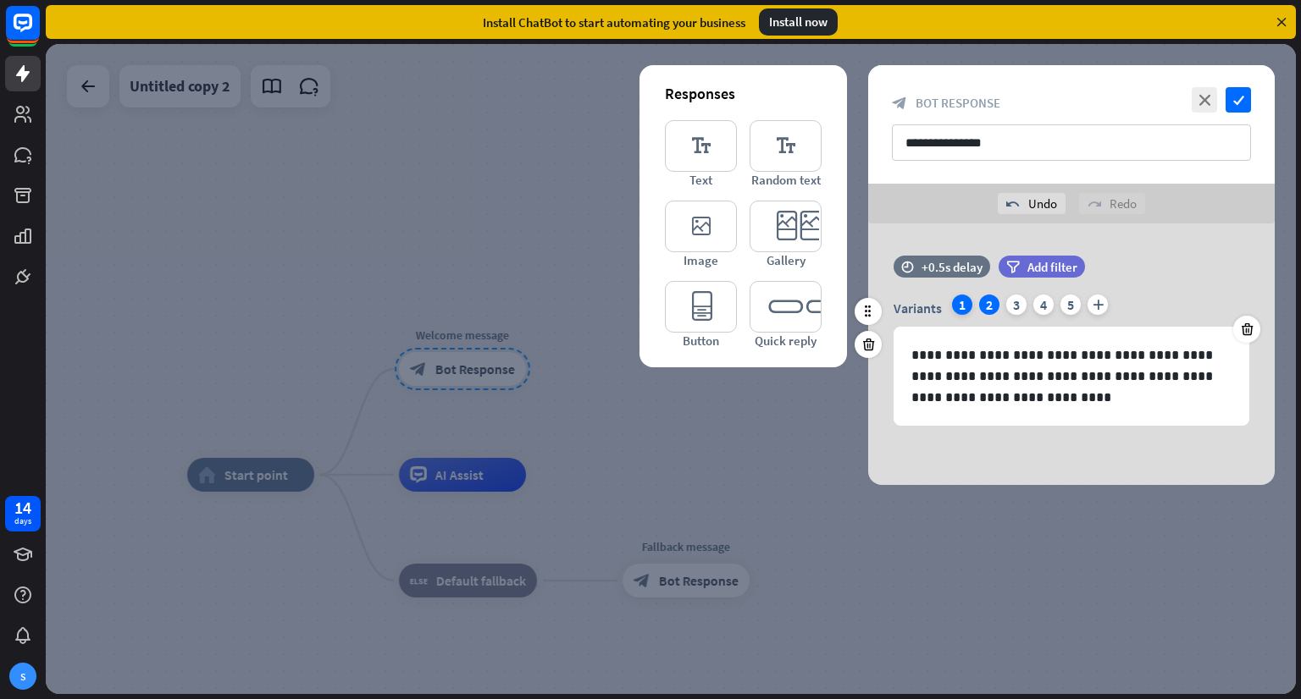
click at [965, 307] on div "1" at bounding box center [962, 305] width 20 height 20
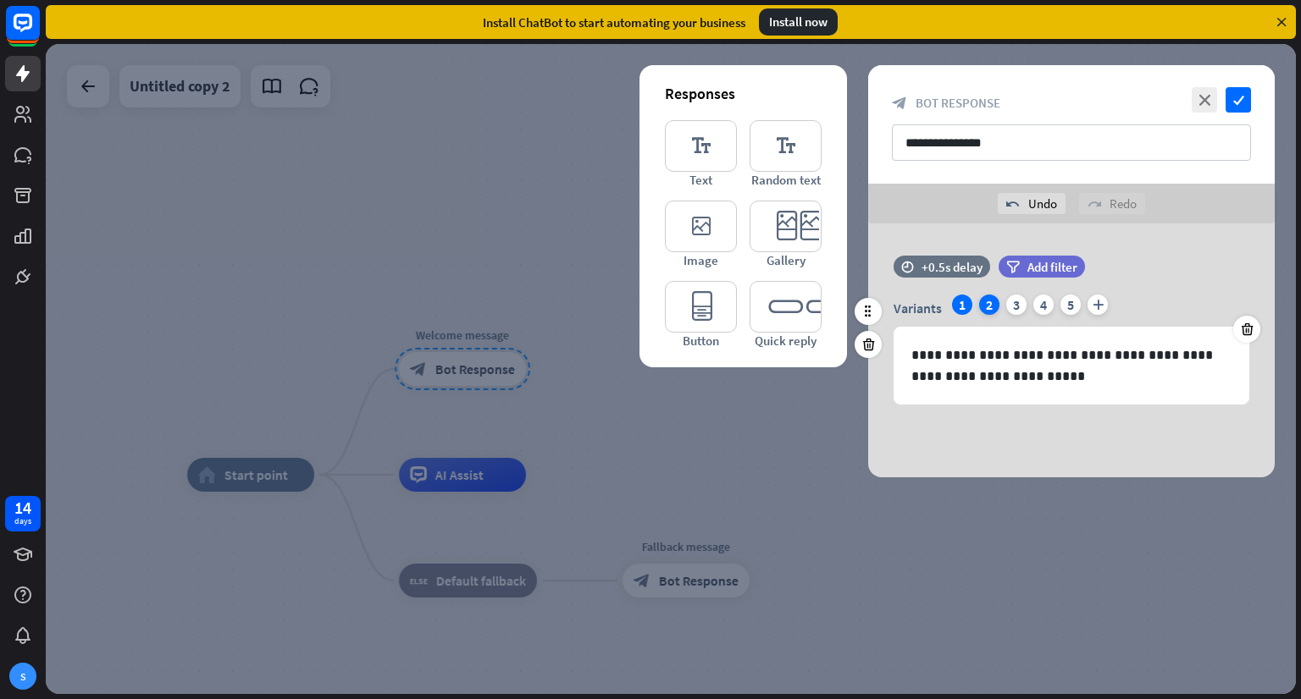
click at [995, 307] on div "2" at bounding box center [989, 305] width 20 height 20
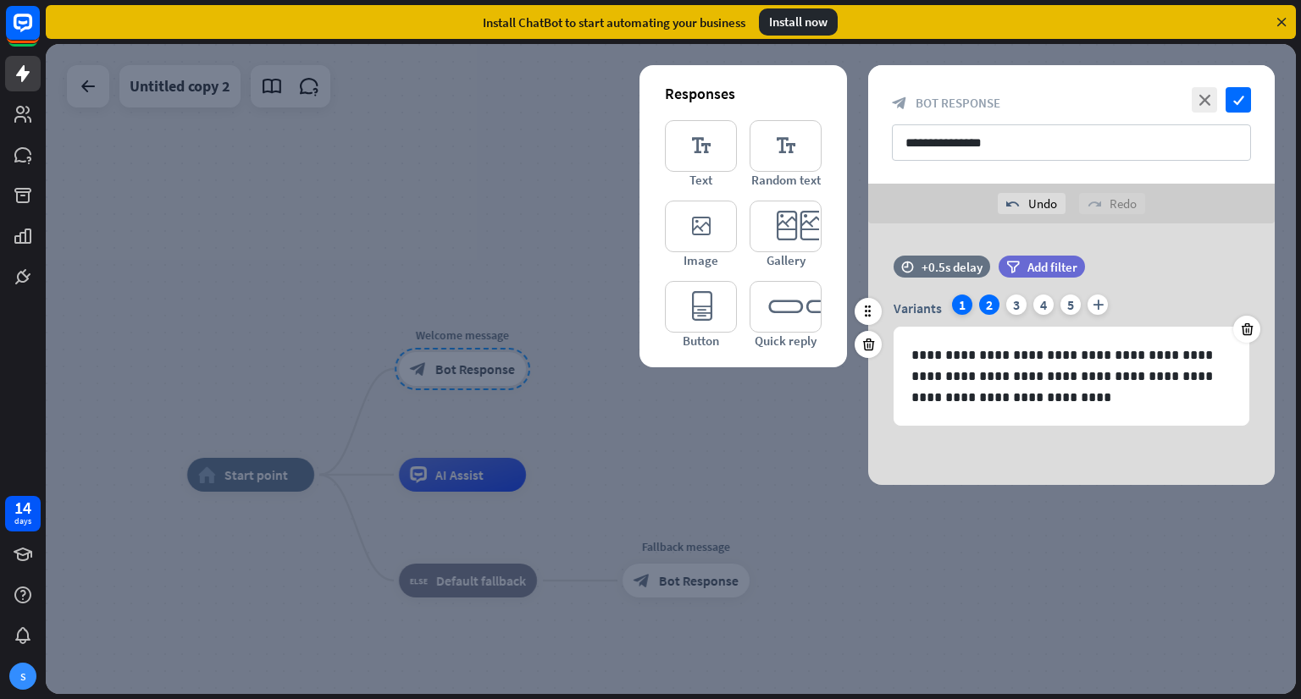
click at [957, 305] on div "1" at bounding box center [962, 305] width 20 height 20
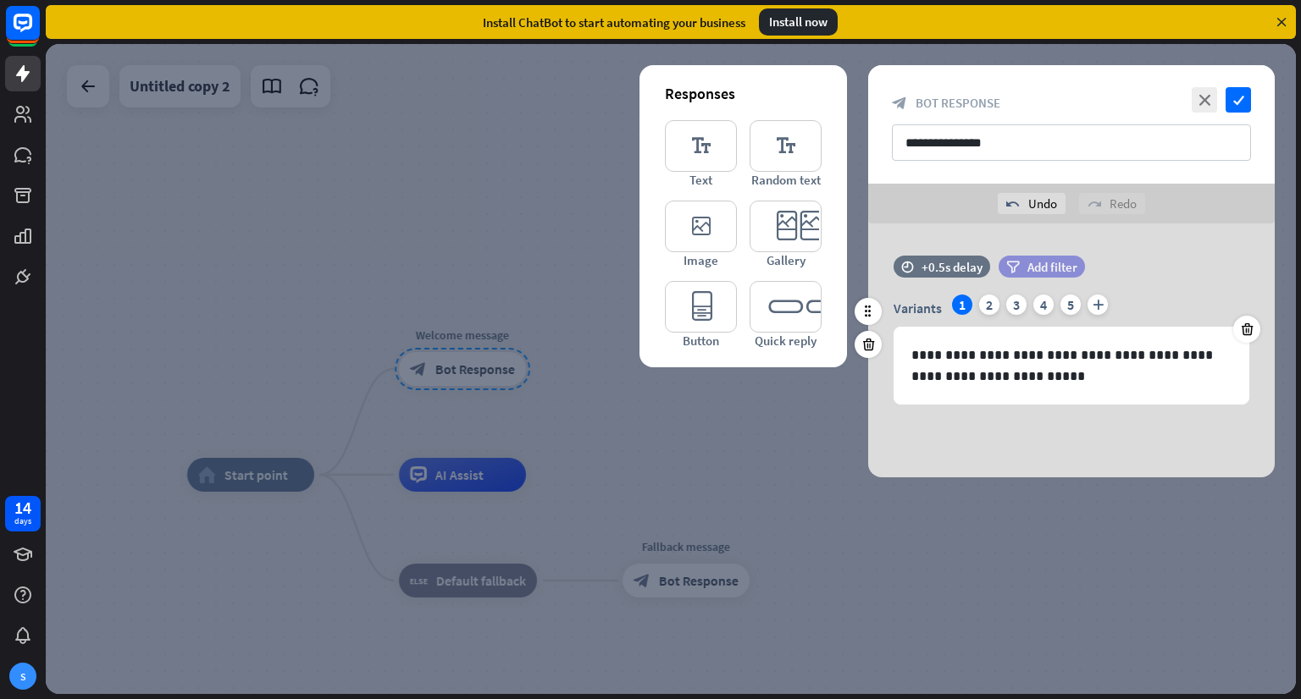
click at [1030, 275] on div "filter Add filter" at bounding box center [1041, 267] width 86 height 22
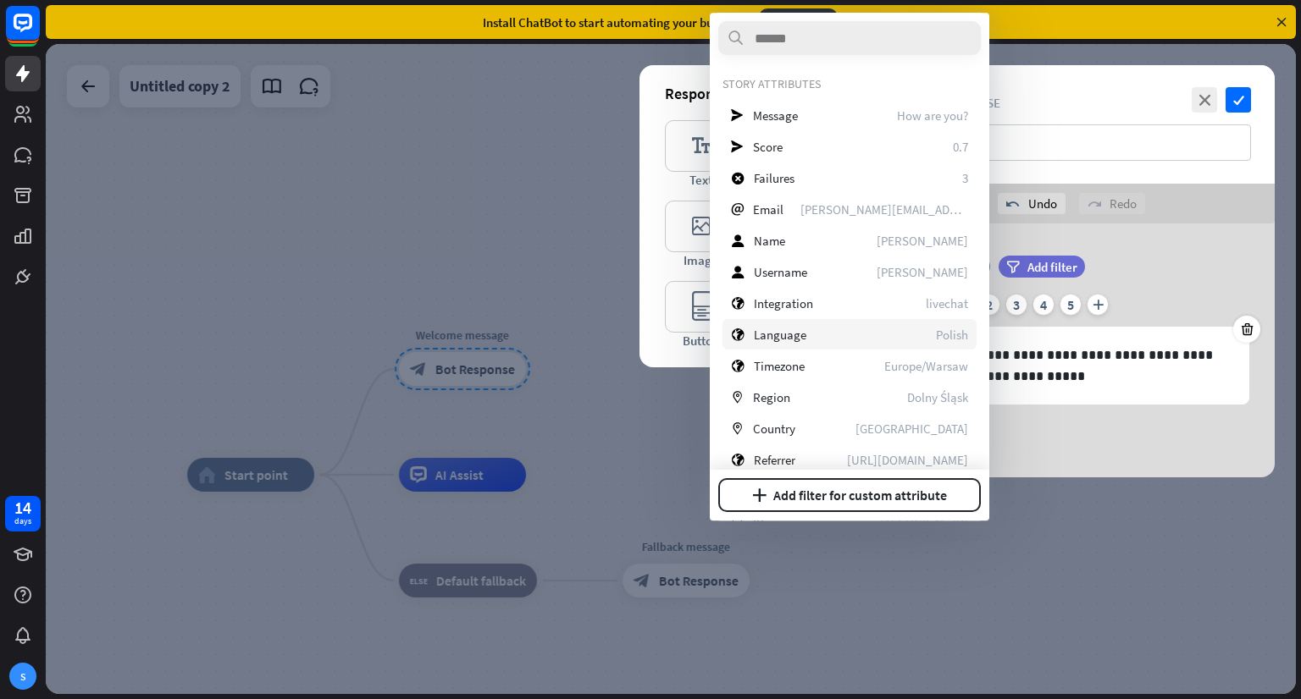
click at [796, 332] on span "Language" at bounding box center [780, 335] width 52 height 16
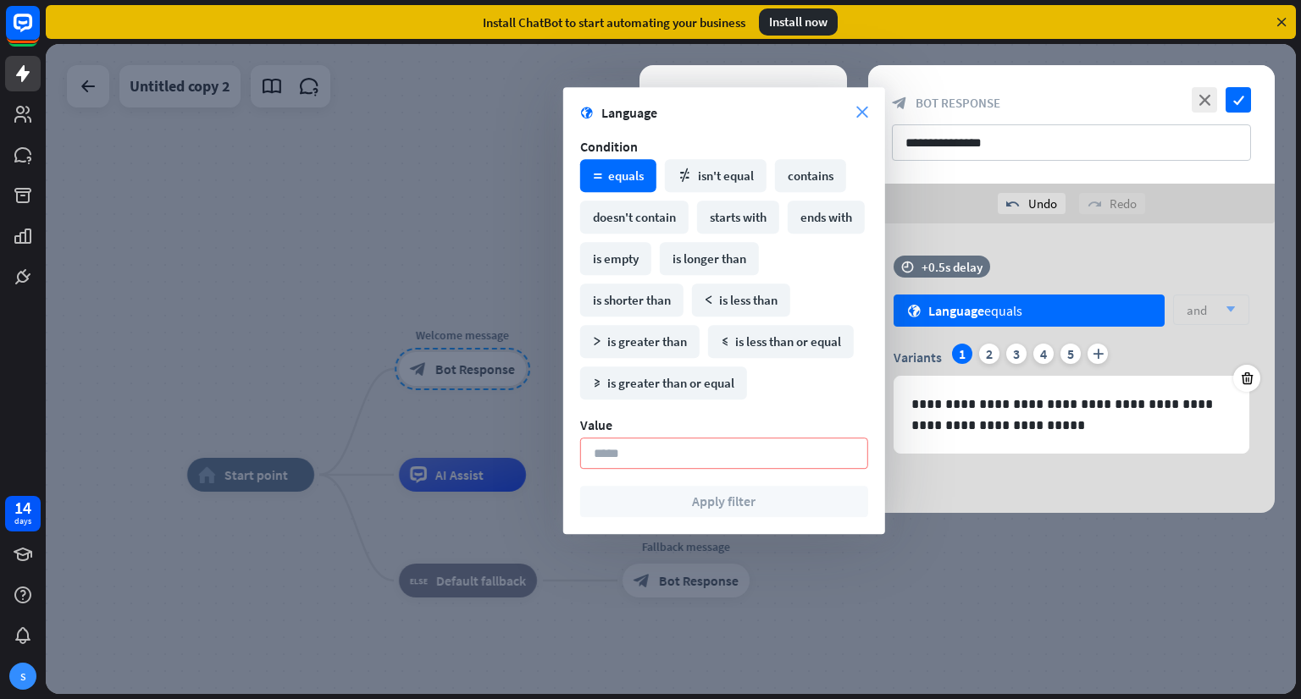
click at [864, 114] on icon "close" at bounding box center [862, 113] width 12 height 12
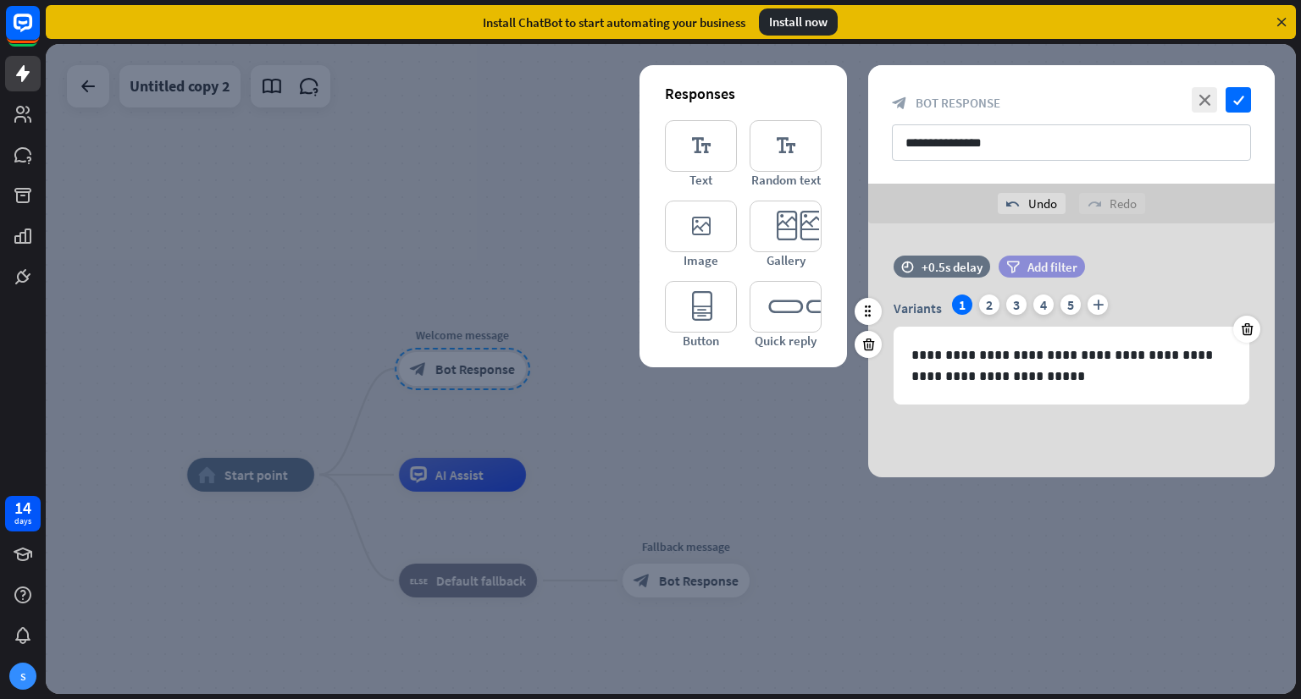
click at [1048, 272] on span "Add filter" at bounding box center [1052, 267] width 50 height 16
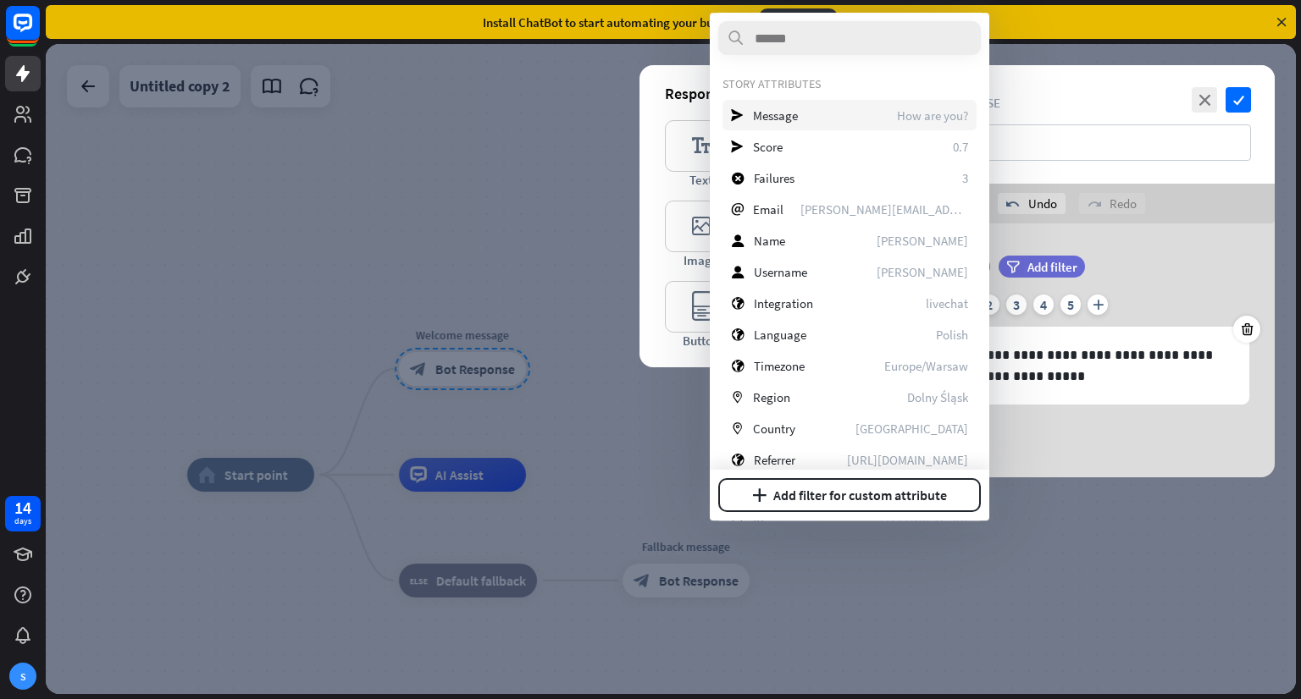
click at [816, 119] on div "send Message How are you?" at bounding box center [849, 115] width 254 height 30
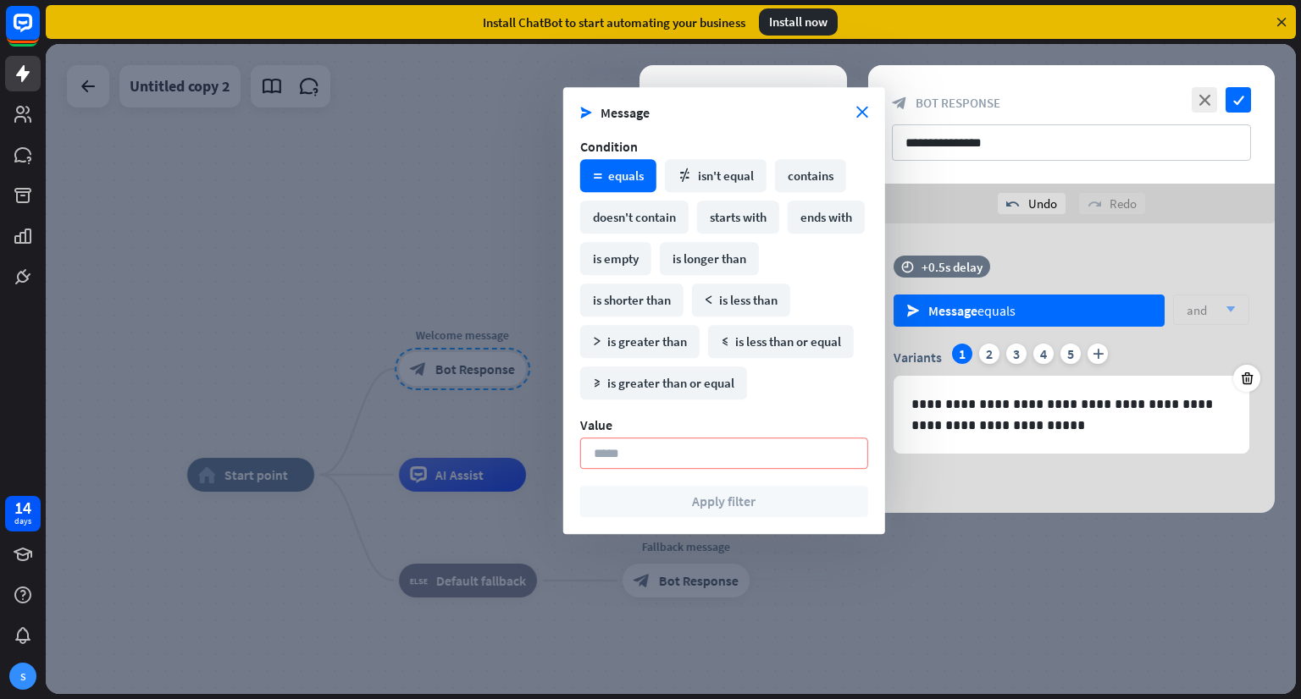
click at [1046, 248] on div "**********" at bounding box center [1071, 369] width 406 height 290
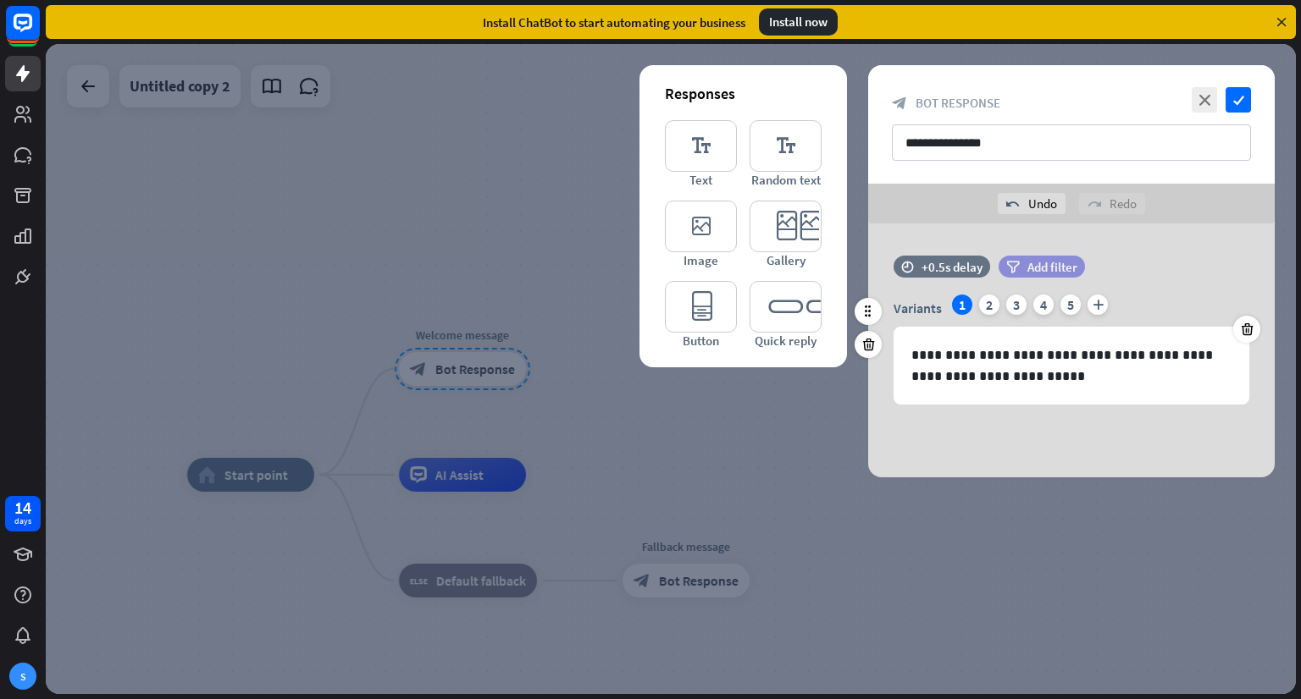
click at [1045, 268] on span "Add filter" at bounding box center [1052, 267] width 50 height 16
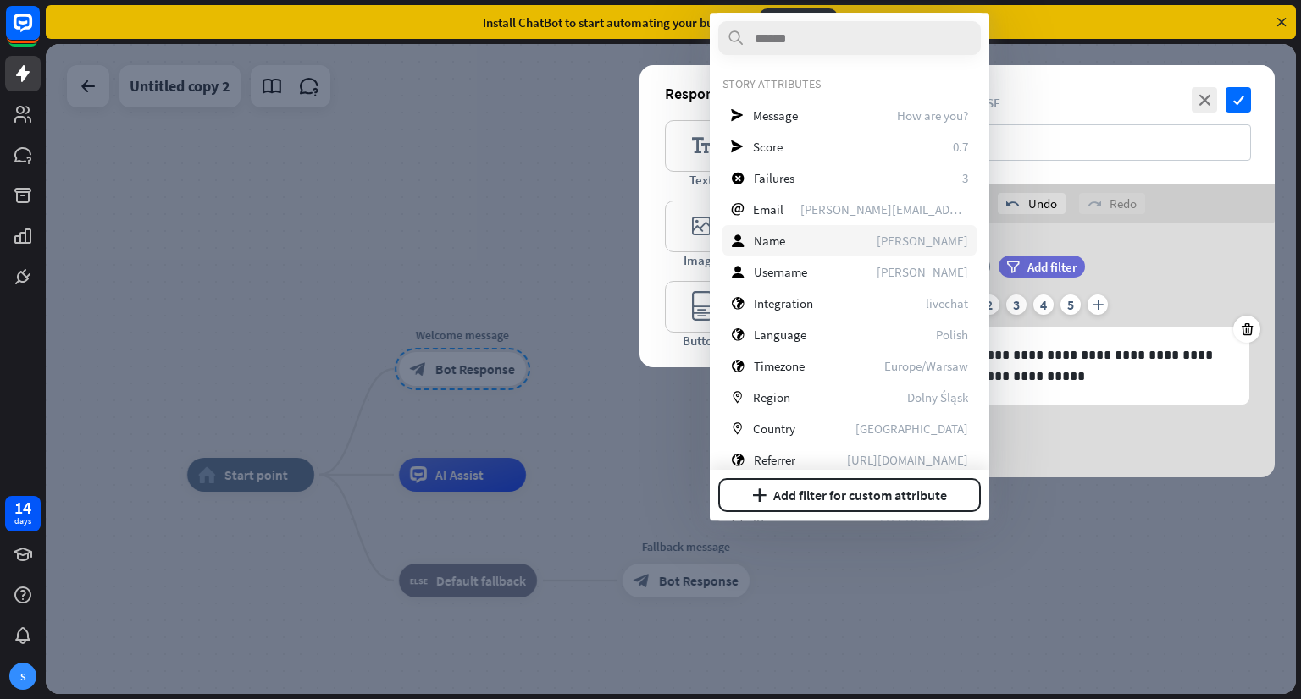
click at [820, 241] on div "user Name [PERSON_NAME]" at bounding box center [849, 240] width 254 height 30
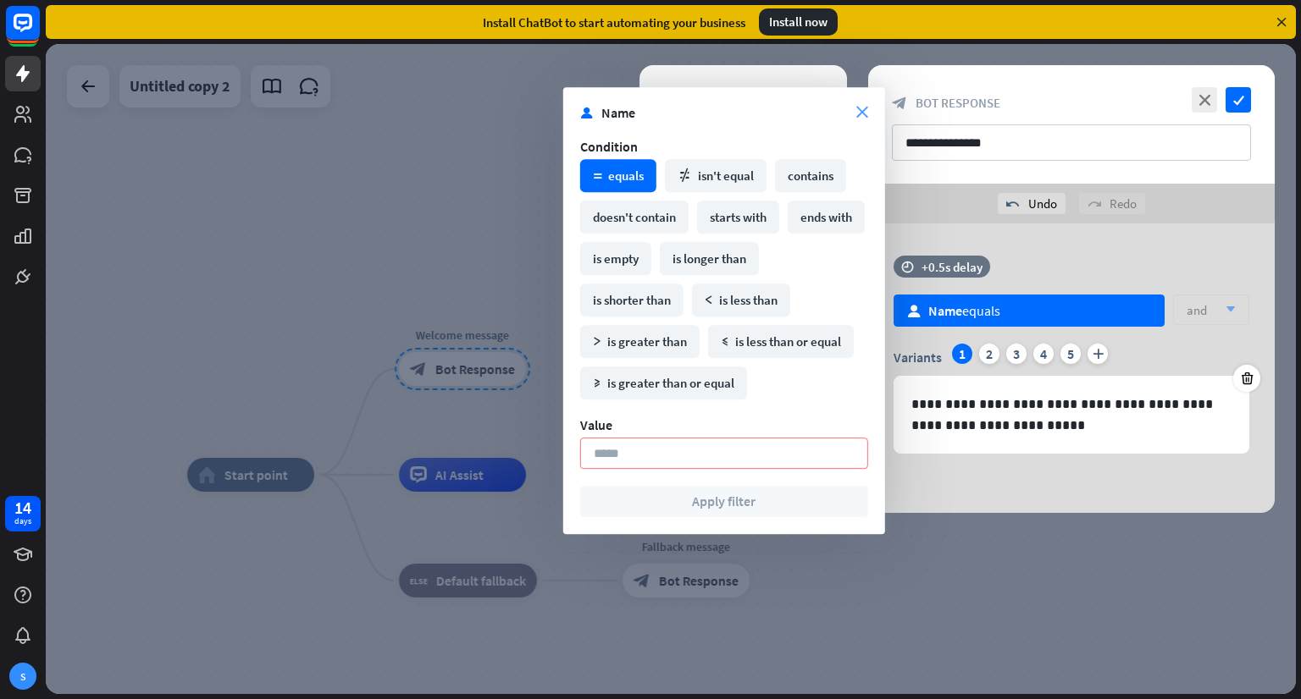
click at [864, 108] on icon "close" at bounding box center [862, 113] width 12 height 12
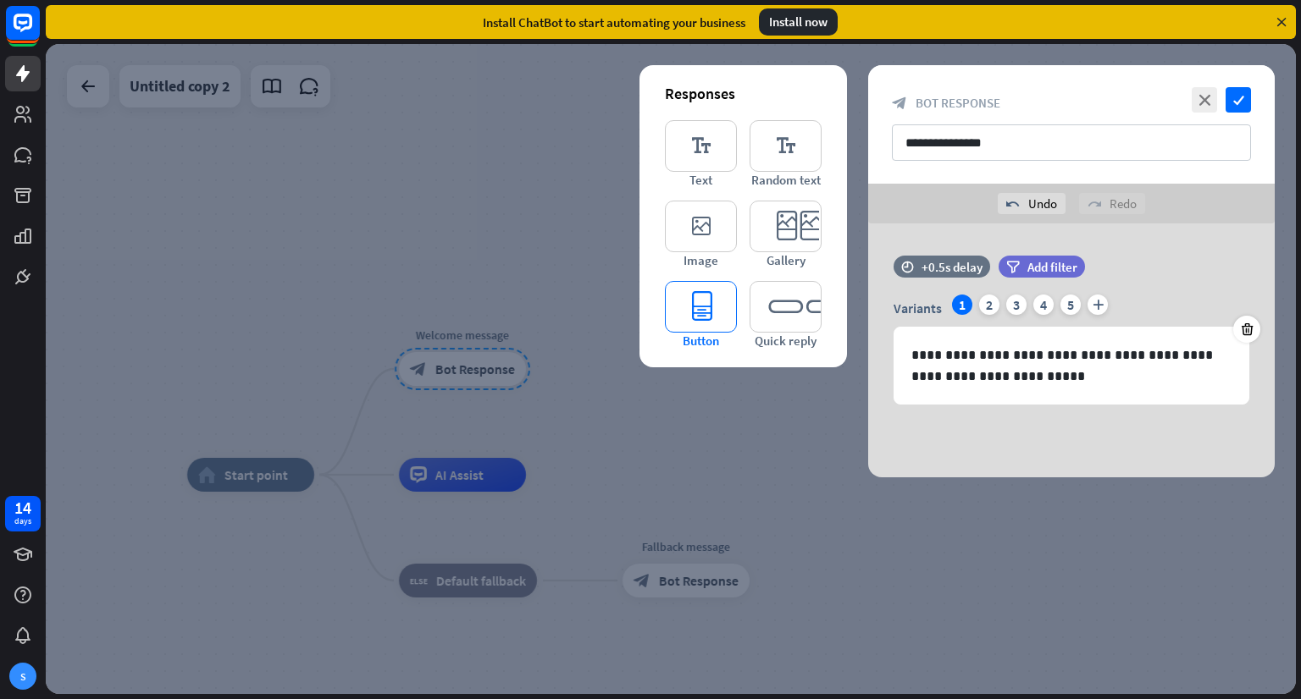
click at [707, 309] on icon "editor_button" at bounding box center [701, 307] width 72 height 52
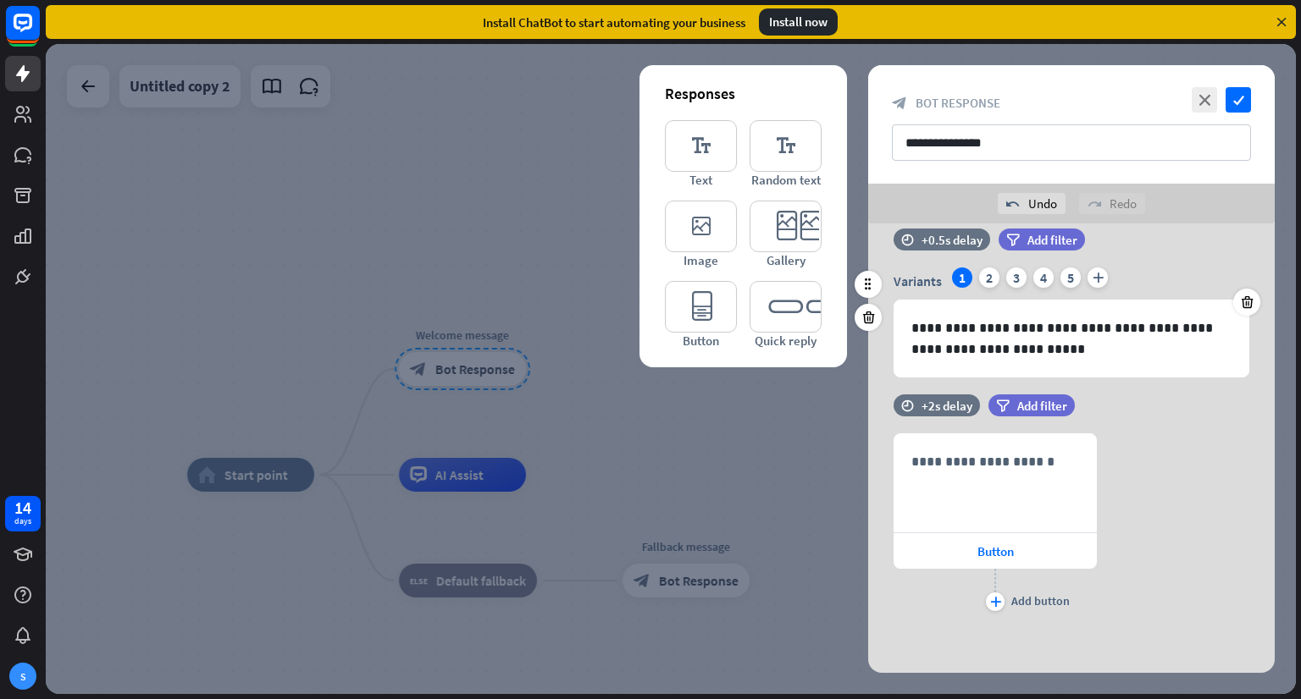
scroll to position [27, 0]
click at [864, 318] on icon at bounding box center [868, 317] width 16 height 15
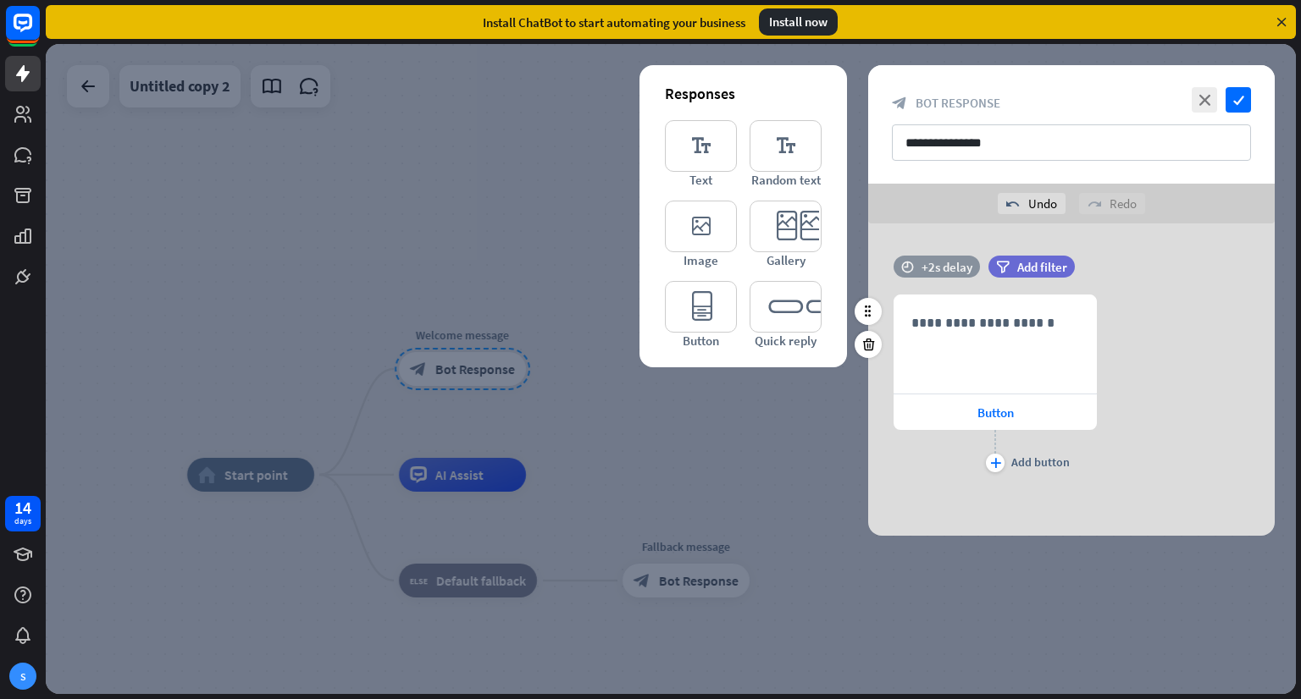
click at [948, 268] on div "+2s delay" at bounding box center [946, 267] width 51 height 16
click at [996, 266] on div "+2s" at bounding box center [999, 267] width 12 height 12
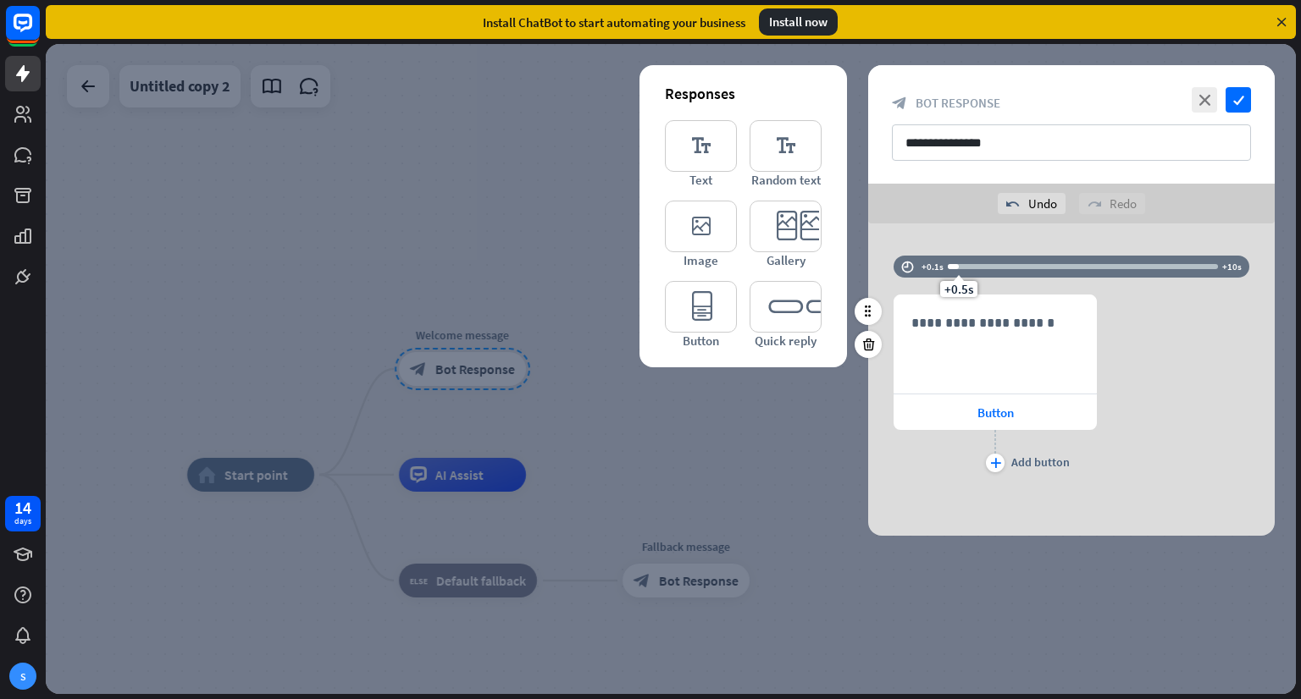
drag, startPoint x: 997, startPoint y: 285, endPoint x: 957, endPoint y: 292, distance: 40.4
click at [957, 292] on span "+0.5s" at bounding box center [958, 289] width 29 height 16
click at [1196, 371] on div "**********" at bounding box center [1071, 386] width 406 height 182
click at [996, 461] on icon "plus" at bounding box center [995, 463] width 11 height 10
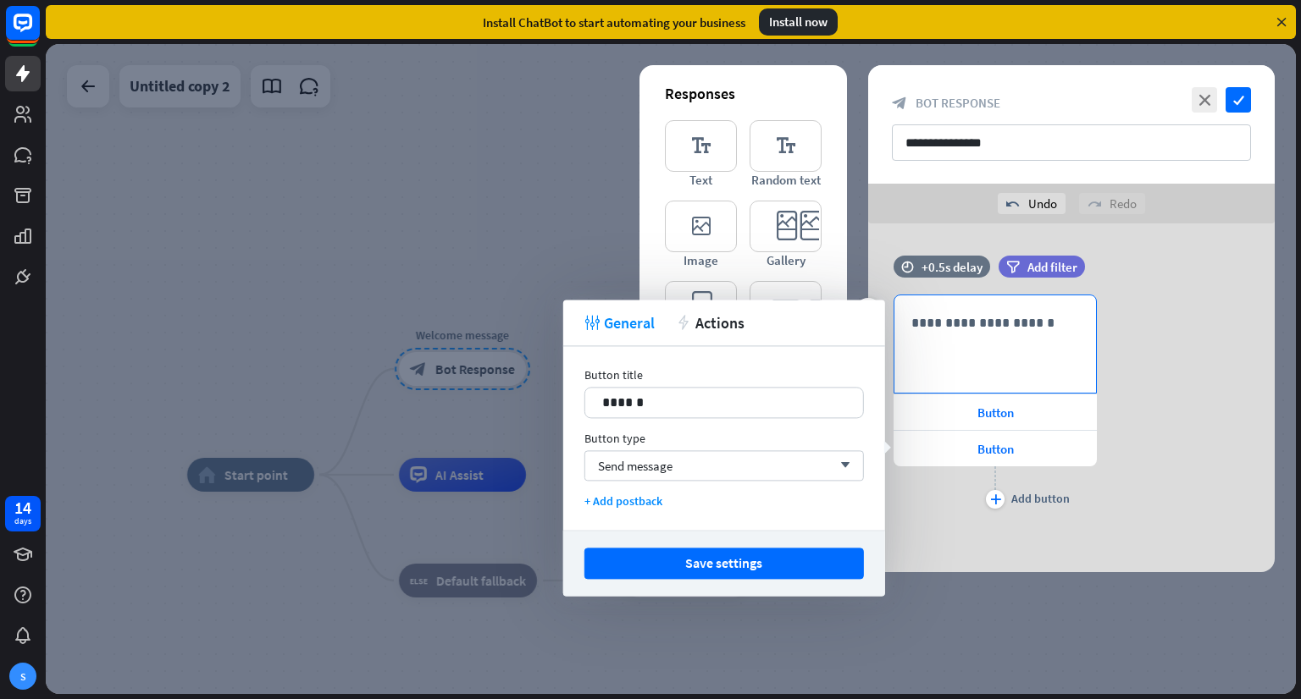
click at [986, 333] on p "**********" at bounding box center [995, 322] width 168 height 21
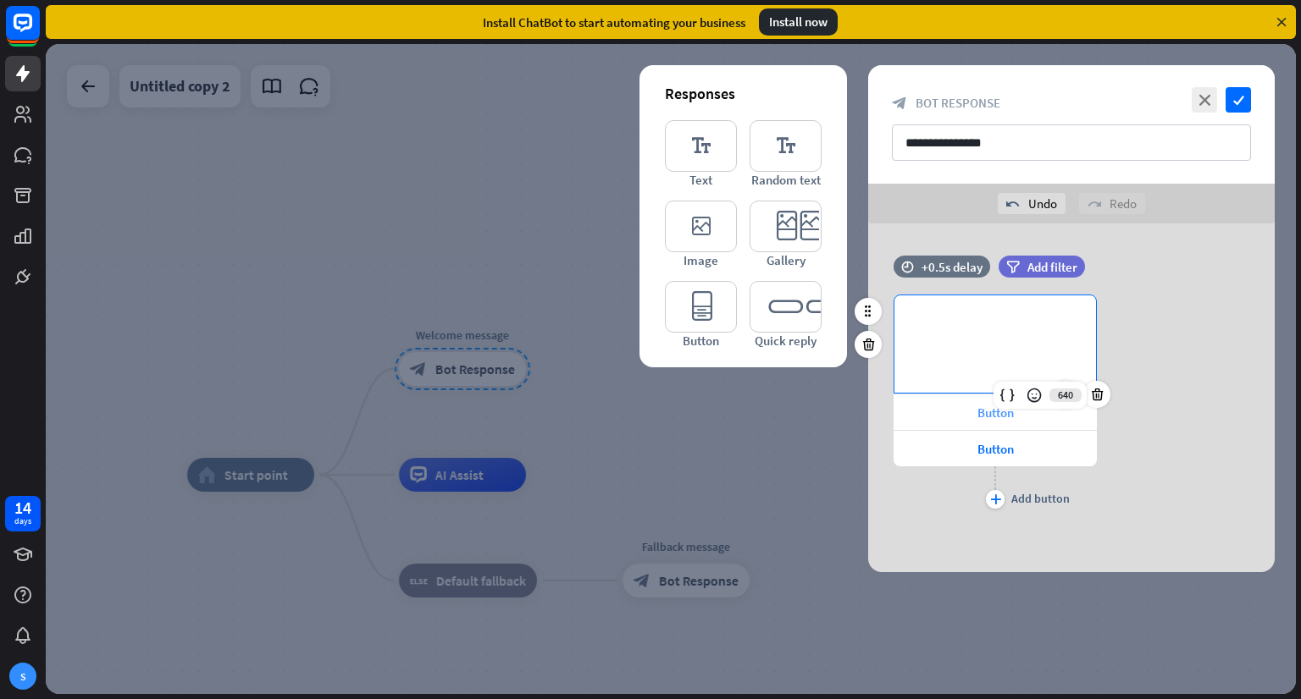
click at [997, 407] on div "**********" at bounding box center [994, 404] width 203 height 218
click at [997, 407] on span "Button" at bounding box center [995, 413] width 36 height 16
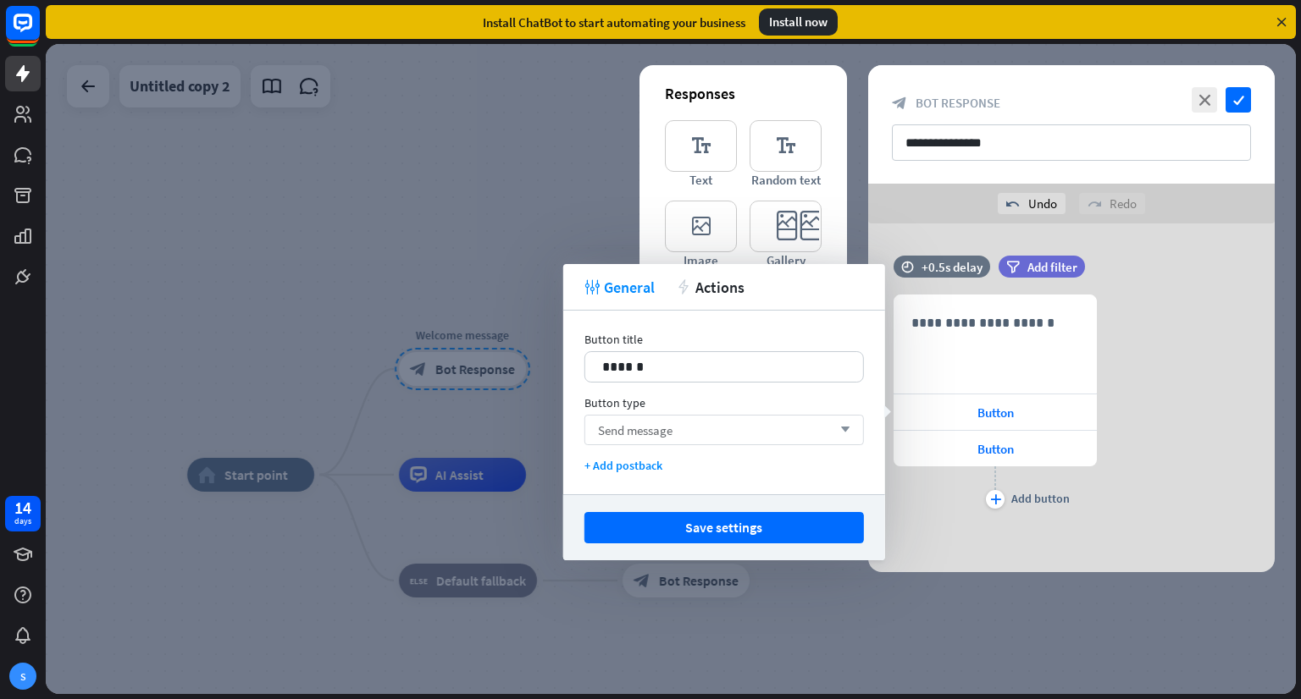
click at [672, 430] on span "Send message" at bounding box center [635, 431] width 75 height 16
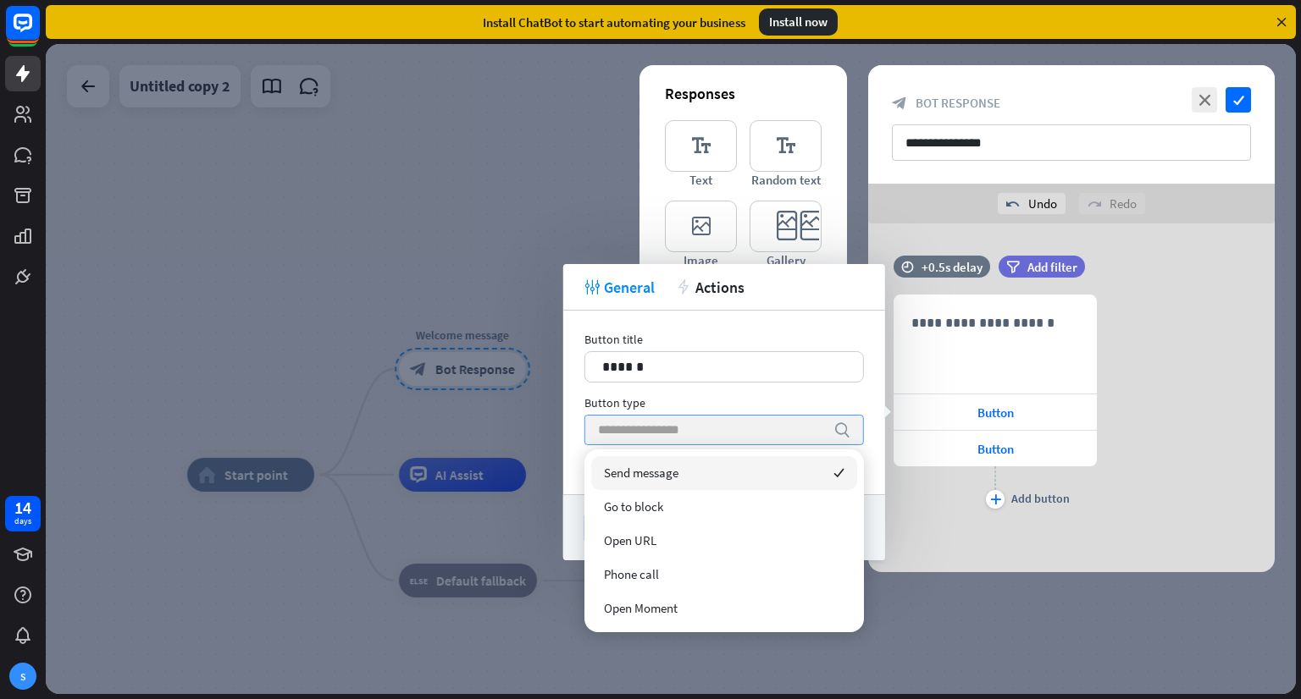
click at [582, 320] on div "Button title 14 ****** Button type search + Add postback" at bounding box center [724, 403] width 322 height 184
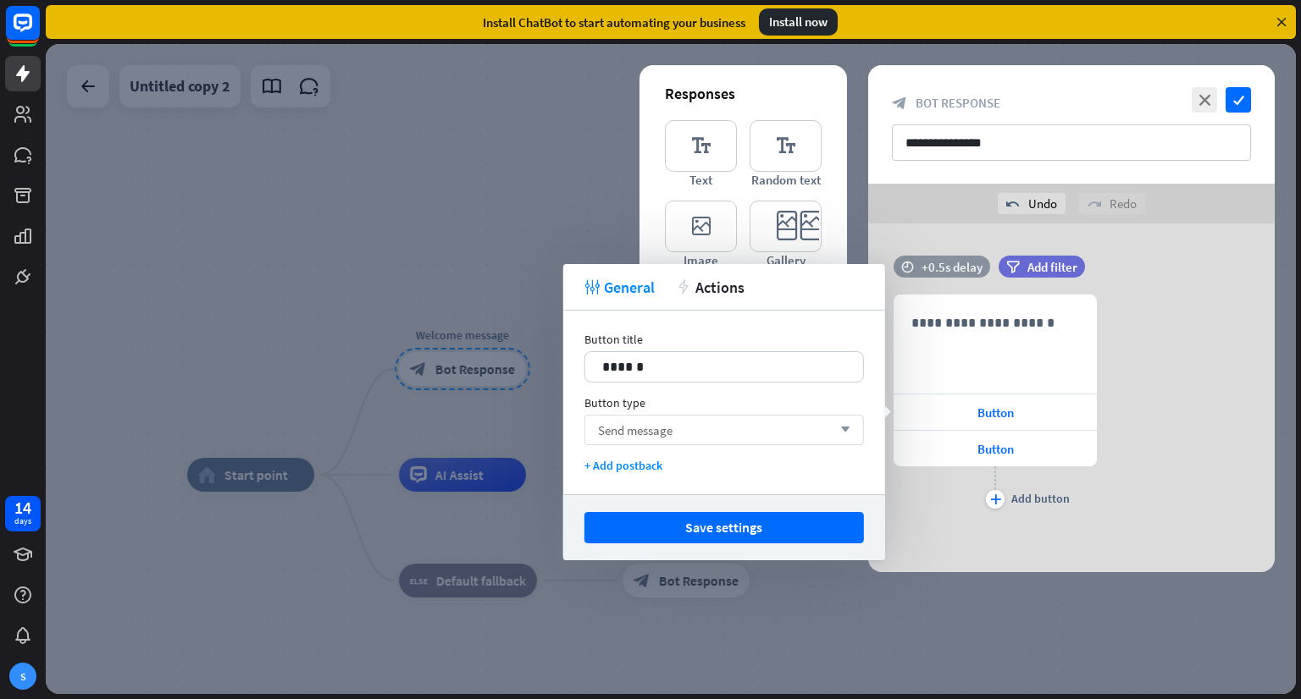
click at [951, 257] on div "time +0.5s delay" at bounding box center [941, 267] width 97 height 22
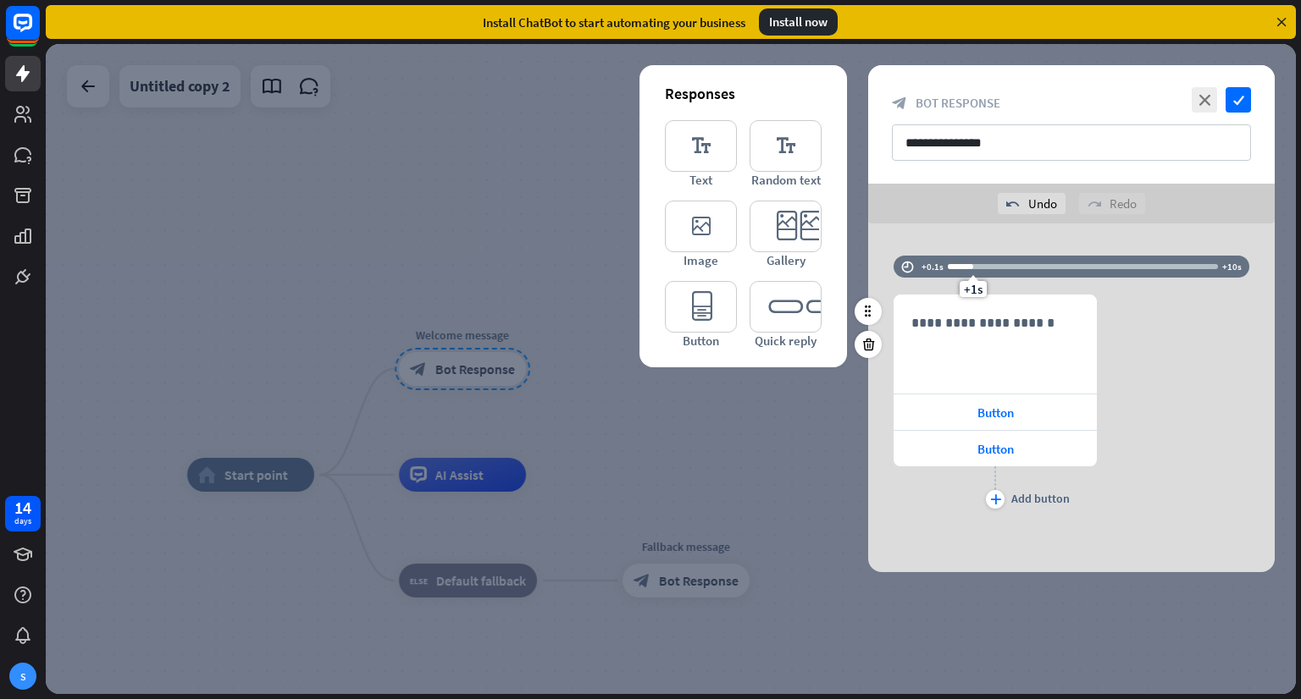
drag, startPoint x: 957, startPoint y: 284, endPoint x: 971, endPoint y: 285, distance: 14.5
click at [971, 285] on span "+1s" at bounding box center [973, 289] width 19 height 16
click at [970, 241] on div "**********" at bounding box center [1071, 398] width 406 height 349
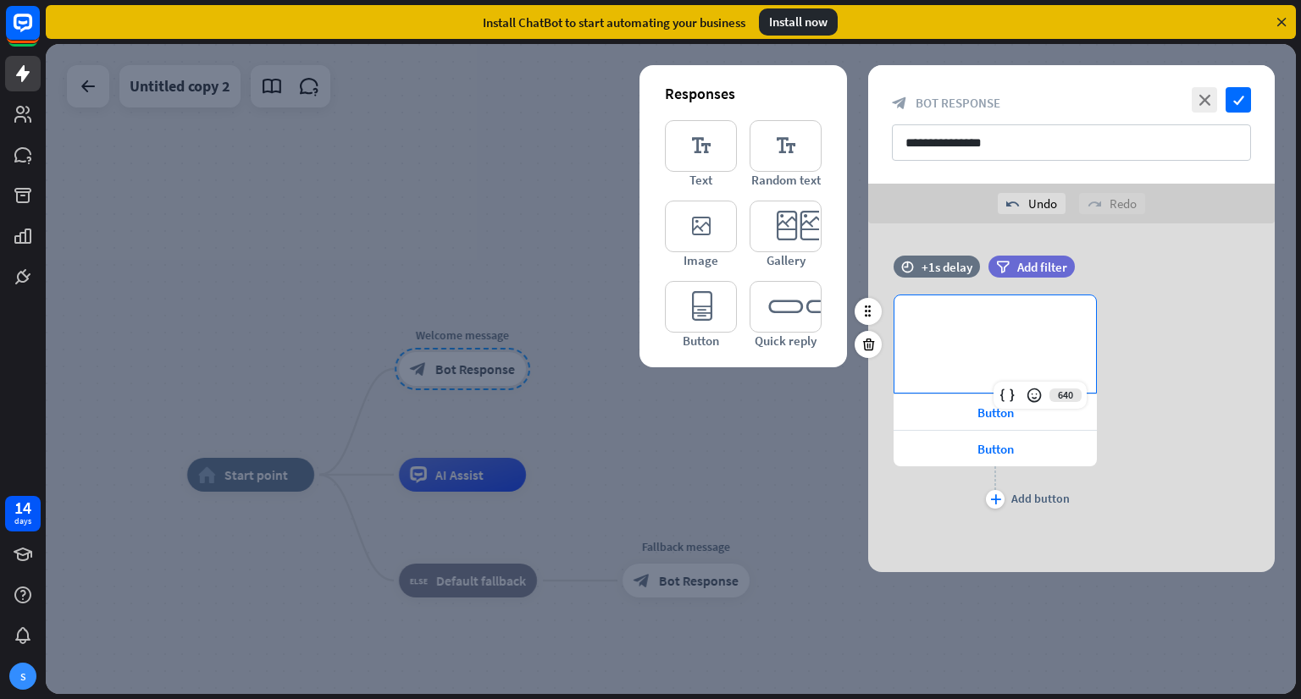
click at [1019, 329] on p "**********" at bounding box center [995, 322] width 168 height 21
click at [989, 412] on span "Button" at bounding box center [995, 413] width 36 height 16
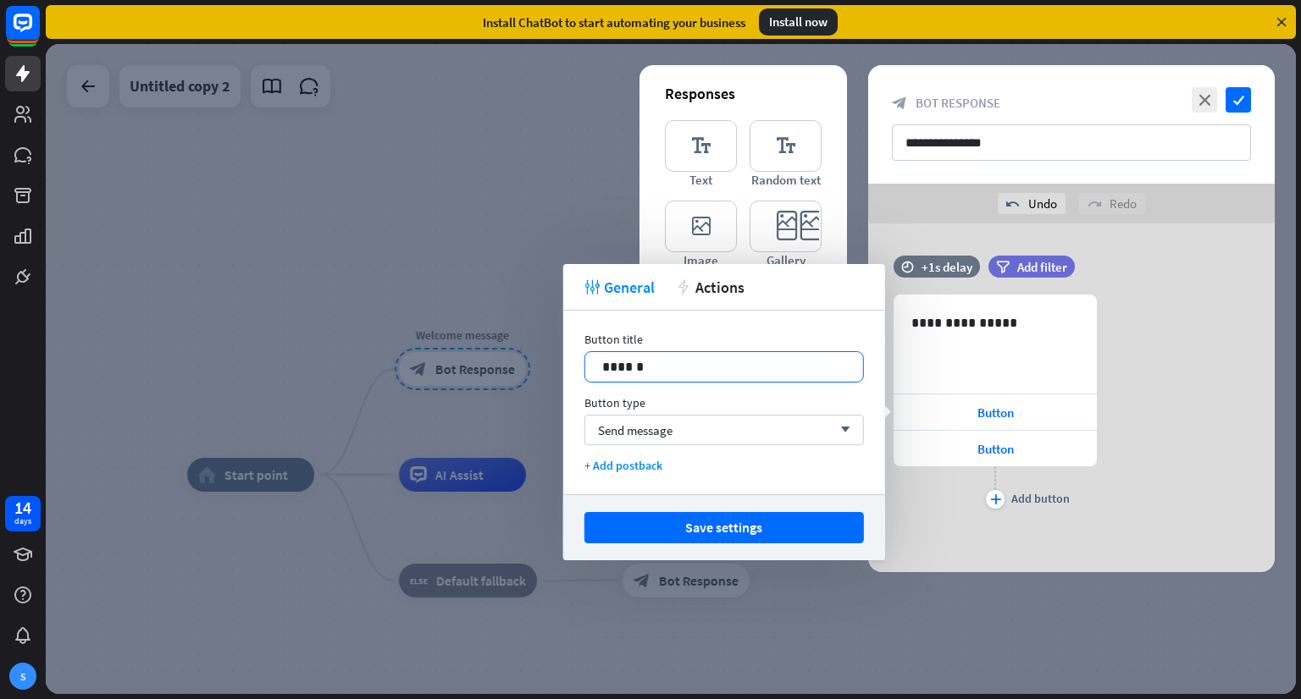
click at [638, 363] on p "******" at bounding box center [724, 366] width 244 height 21
click at [669, 432] on span "Send message" at bounding box center [635, 431] width 75 height 16
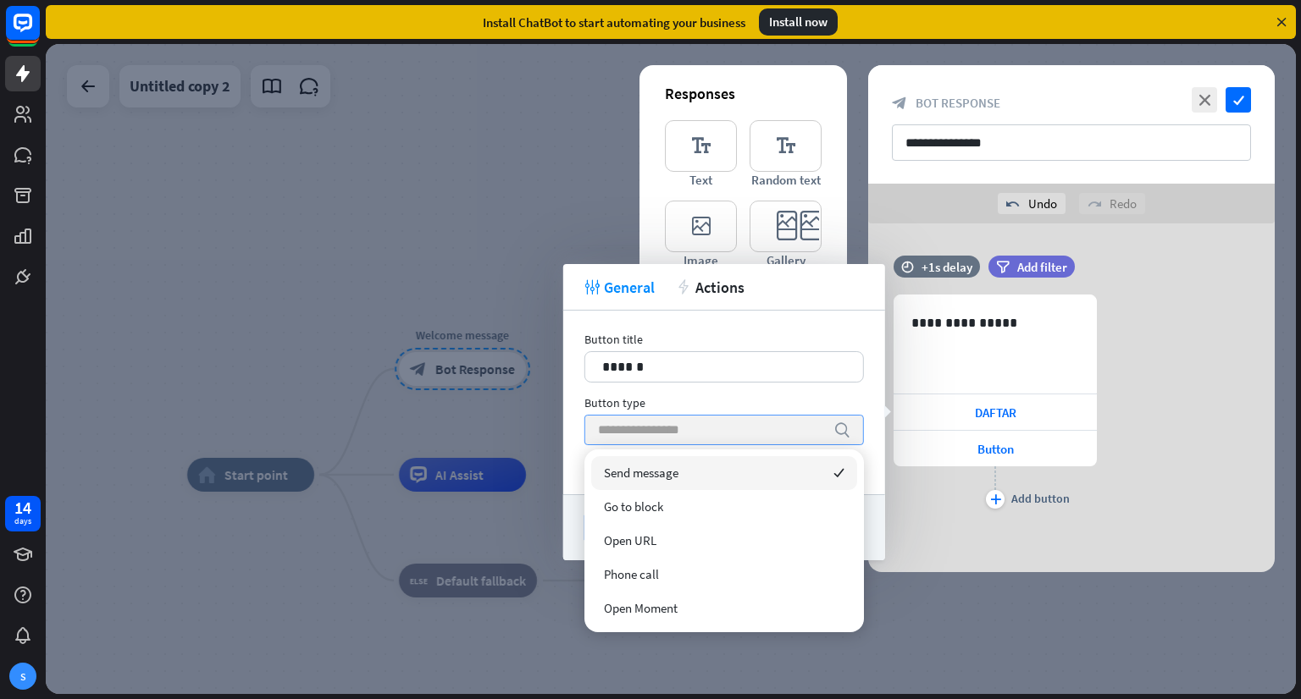
click at [573, 405] on div "Button title 14 ****** Button type search + Add postback" at bounding box center [724, 403] width 322 height 184
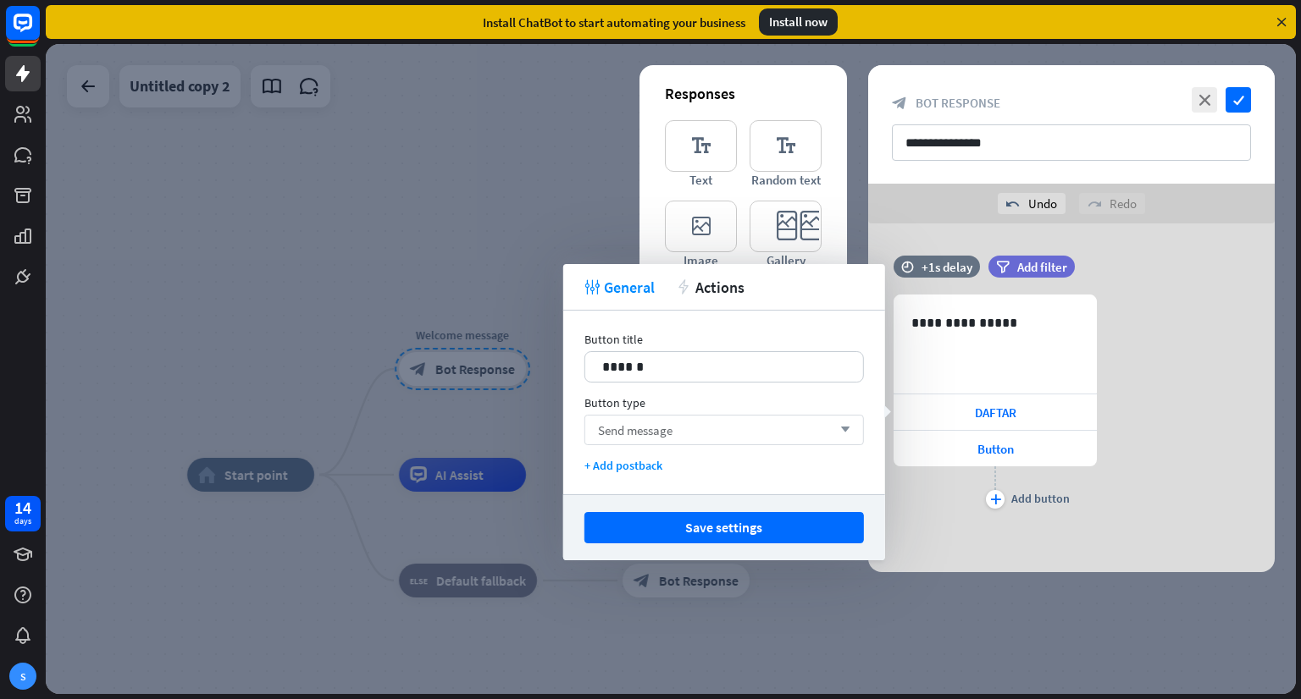
click at [647, 439] on div "Send message arrow_down" at bounding box center [723, 430] width 279 height 30
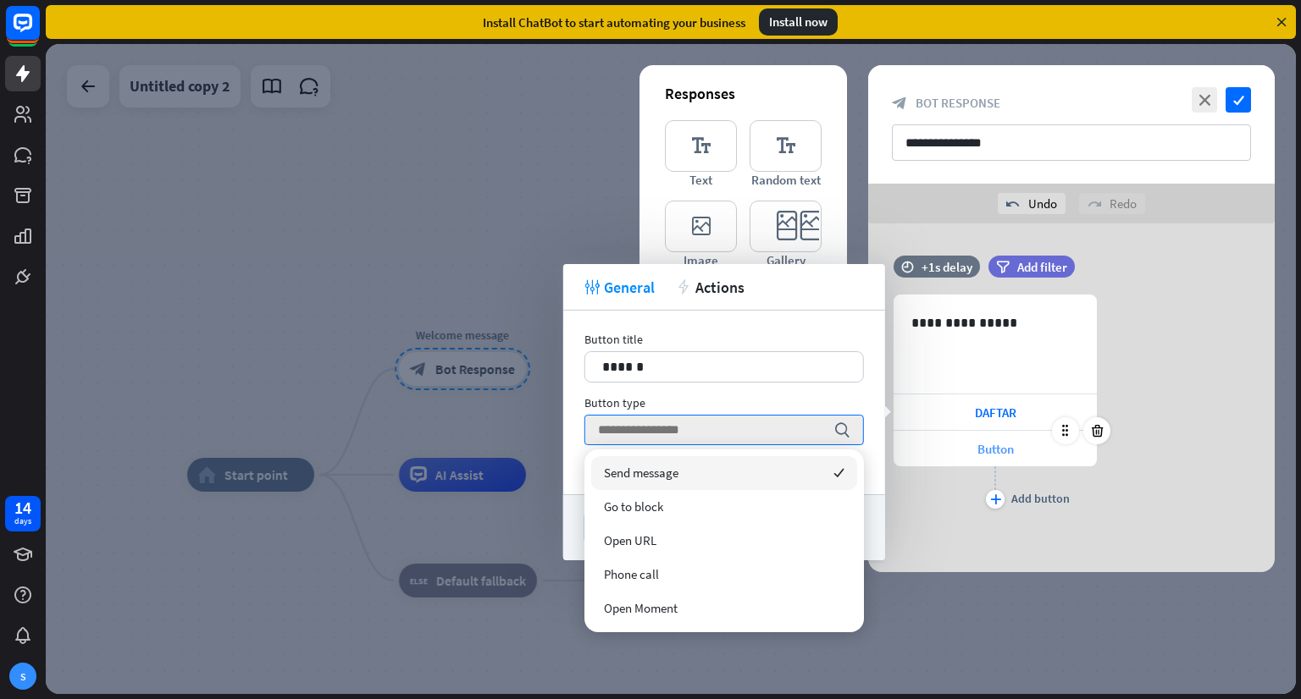
click at [986, 449] on span "Button" at bounding box center [995, 449] width 36 height 16
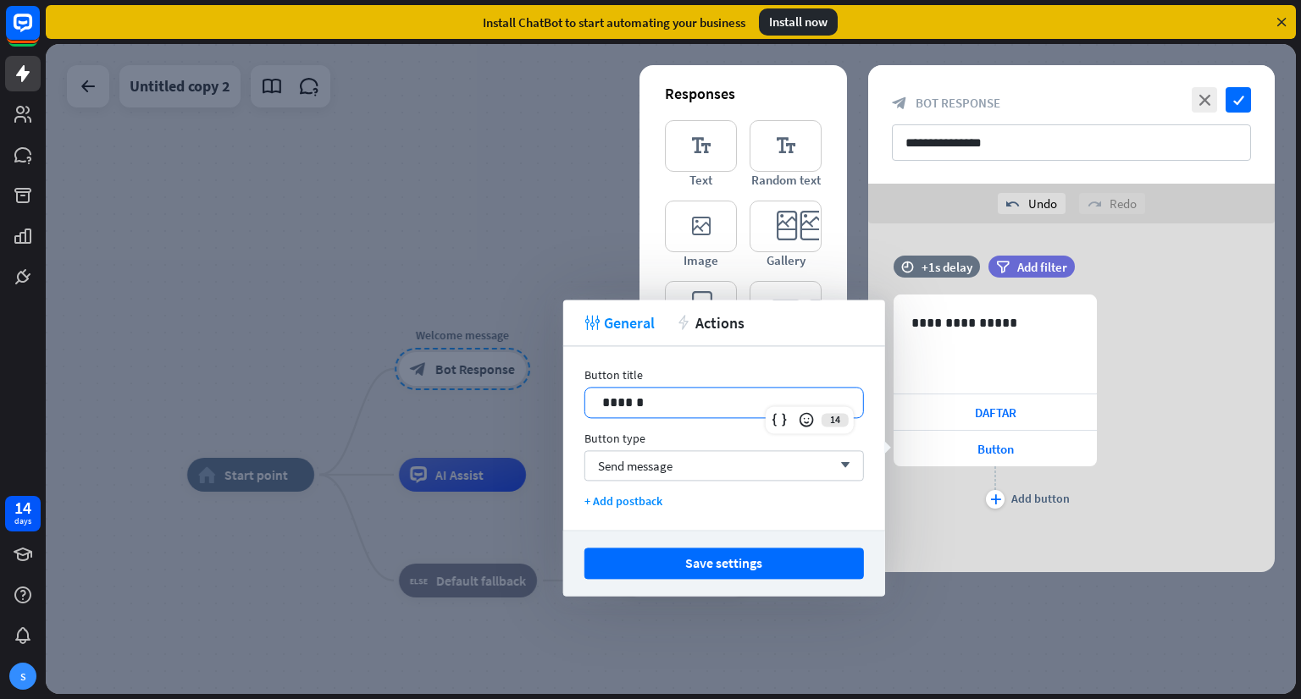
click at [650, 401] on p "******" at bounding box center [724, 402] width 244 height 21
click at [672, 467] on span "Send message" at bounding box center [635, 466] width 75 height 16
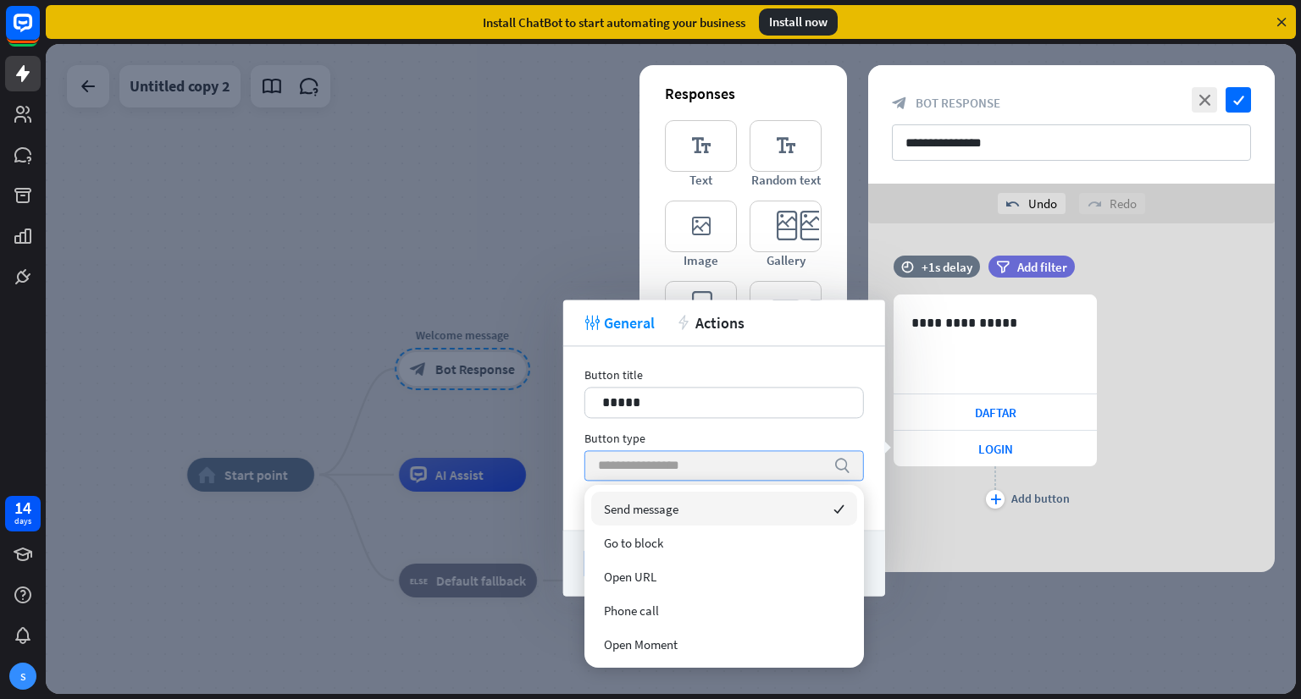
click at [657, 513] on span "Send message" at bounding box center [641, 509] width 75 height 16
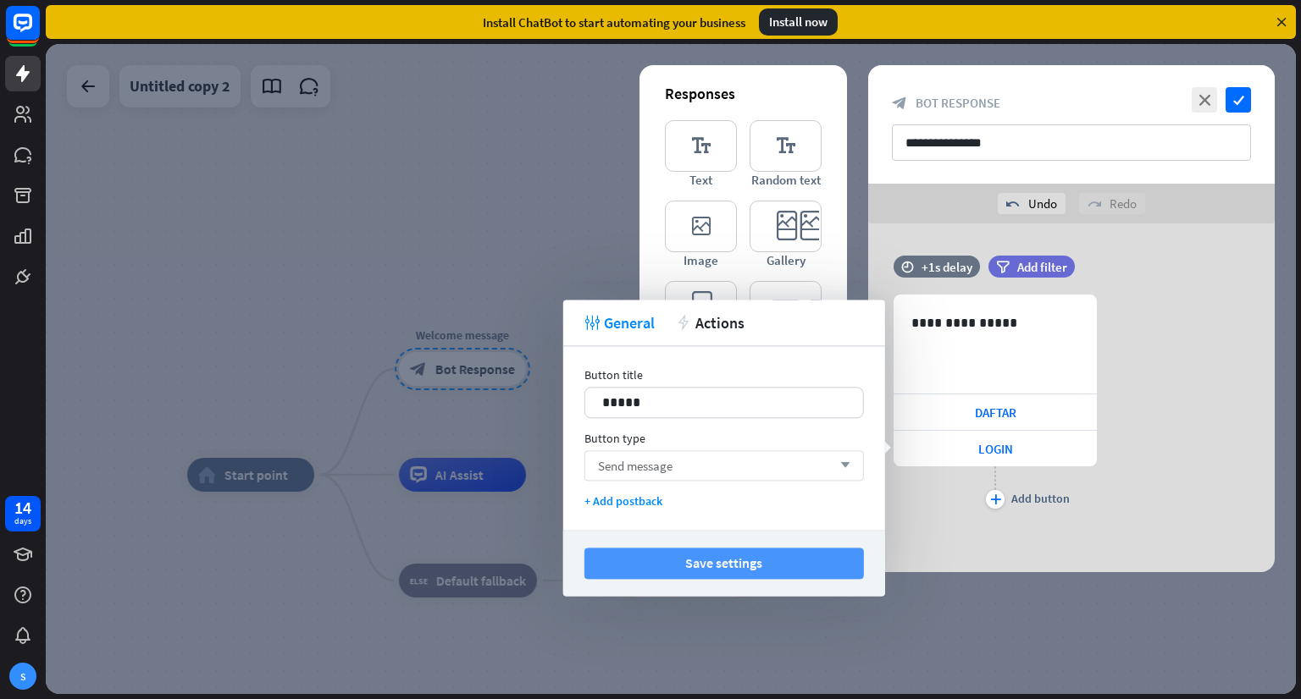
click at [718, 571] on button "Save settings" at bounding box center [723, 563] width 279 height 31
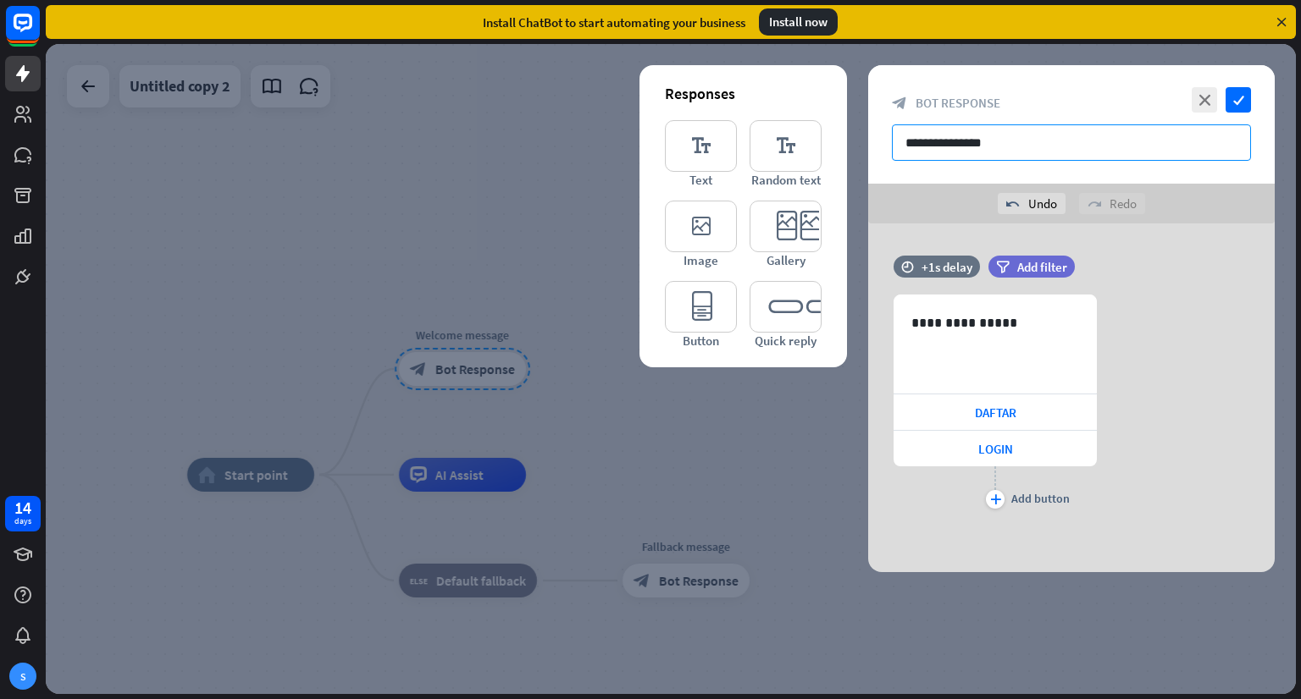
click at [1057, 130] on input "**********" at bounding box center [1071, 142] width 359 height 36
type input "**********"
click at [1237, 98] on icon "check" at bounding box center [1237, 99] width 25 height 25
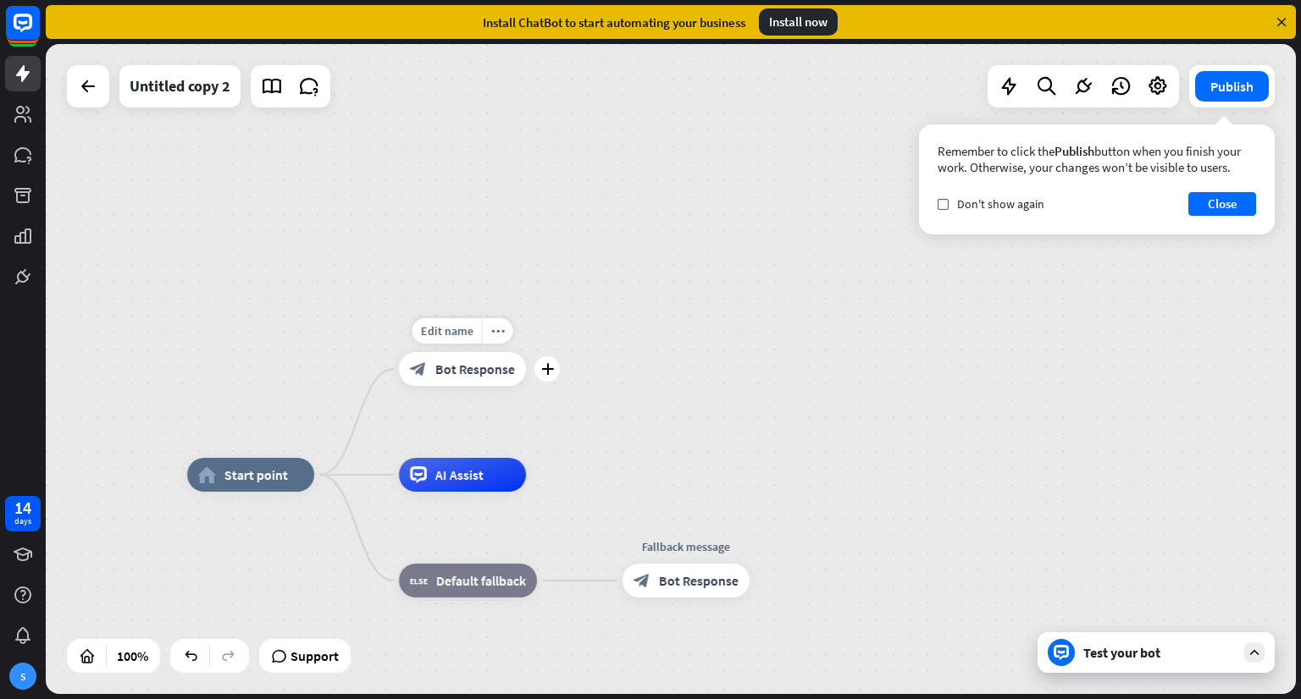
click at [496, 375] on span "Bot Response" at bounding box center [475, 369] width 80 height 17
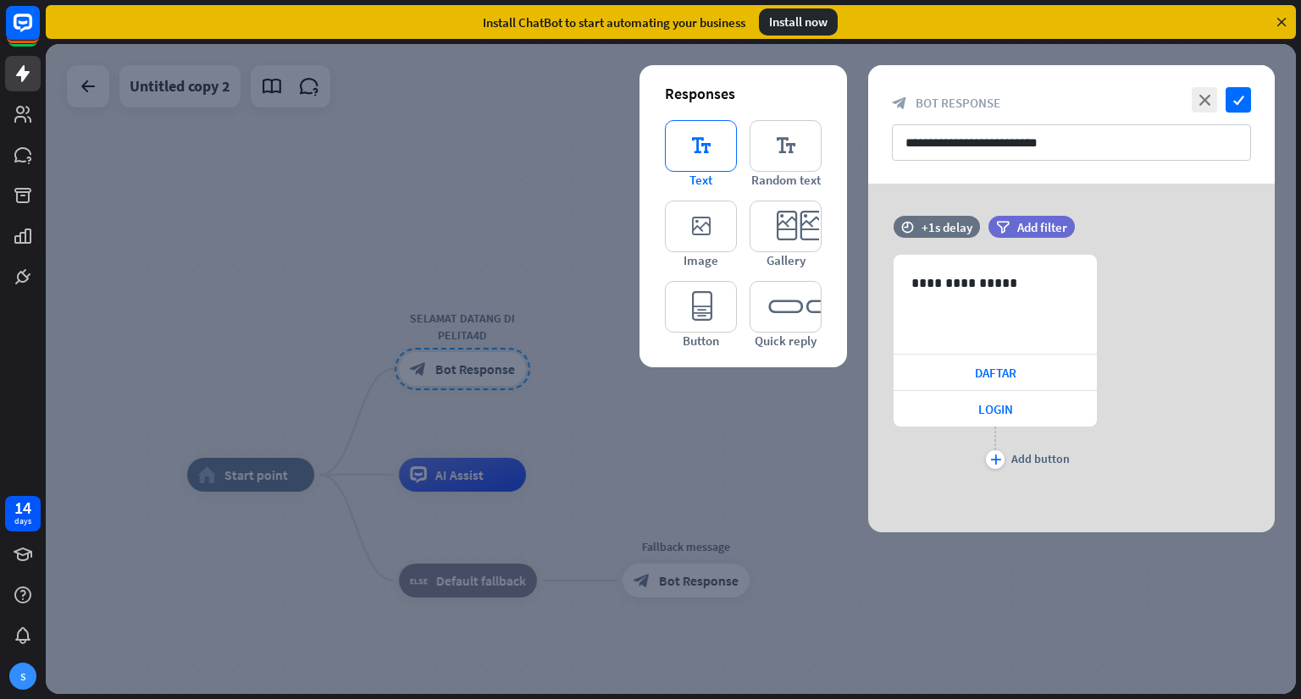
click at [692, 152] on icon "editor_text" at bounding box center [701, 146] width 72 height 52
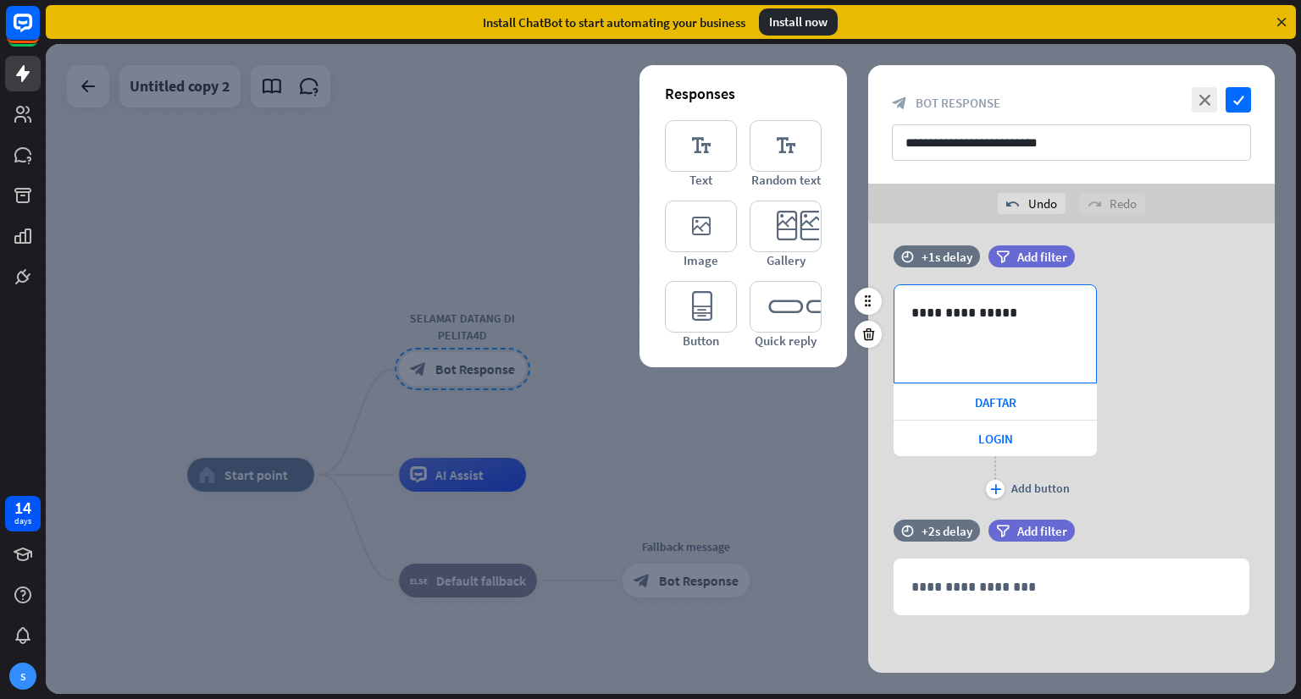
scroll to position [11, 0]
click at [874, 605] on icon at bounding box center [868, 607] width 16 height 15
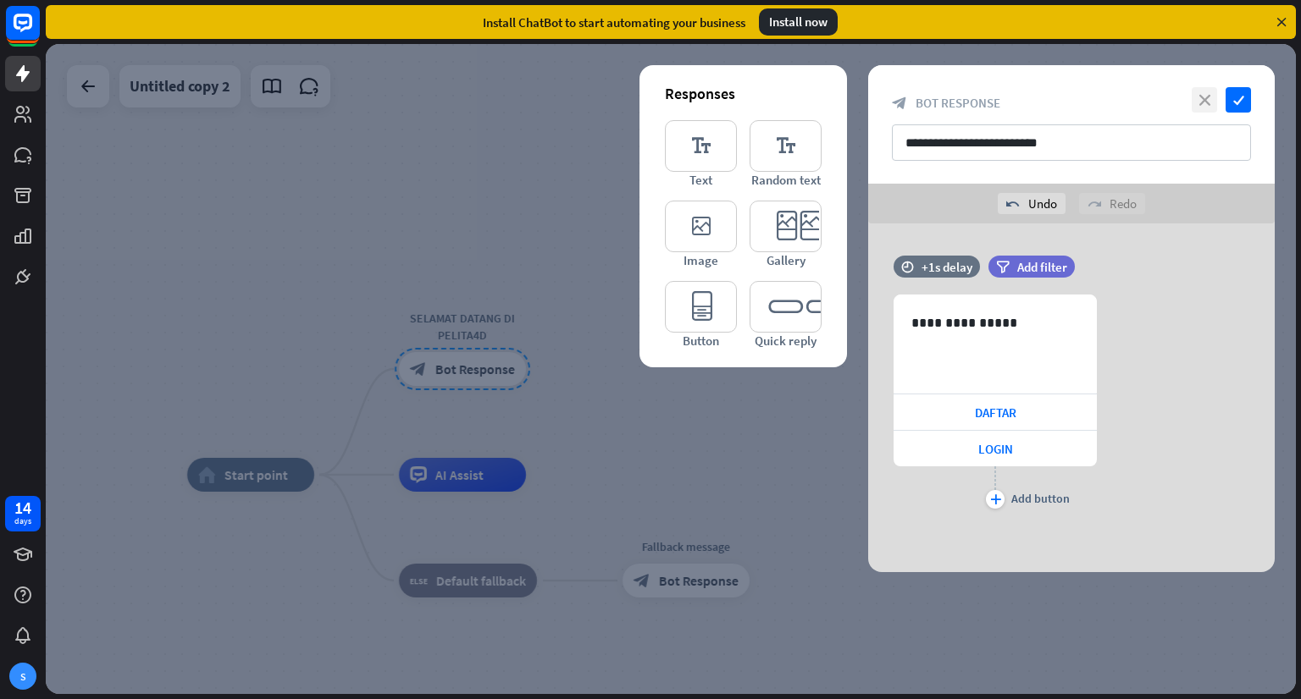
click at [1199, 106] on icon "close" at bounding box center [1203, 99] width 25 height 25
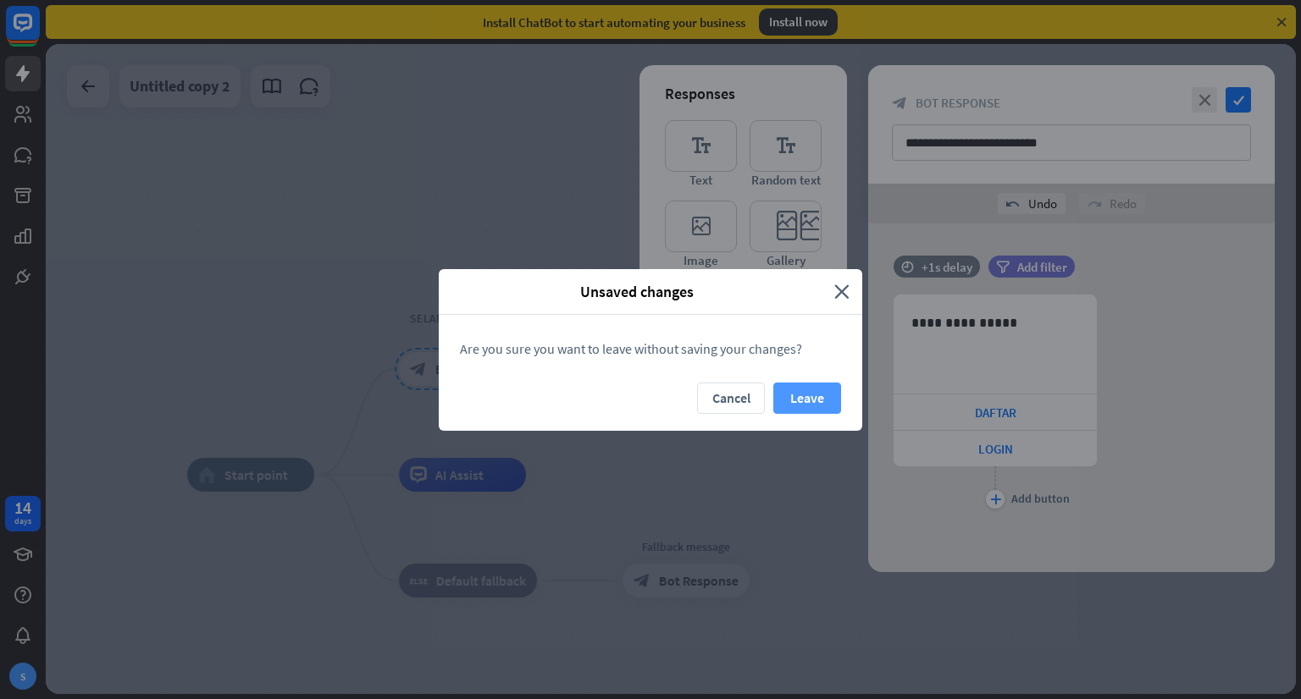
click at [793, 400] on button "Leave" at bounding box center [807, 398] width 68 height 31
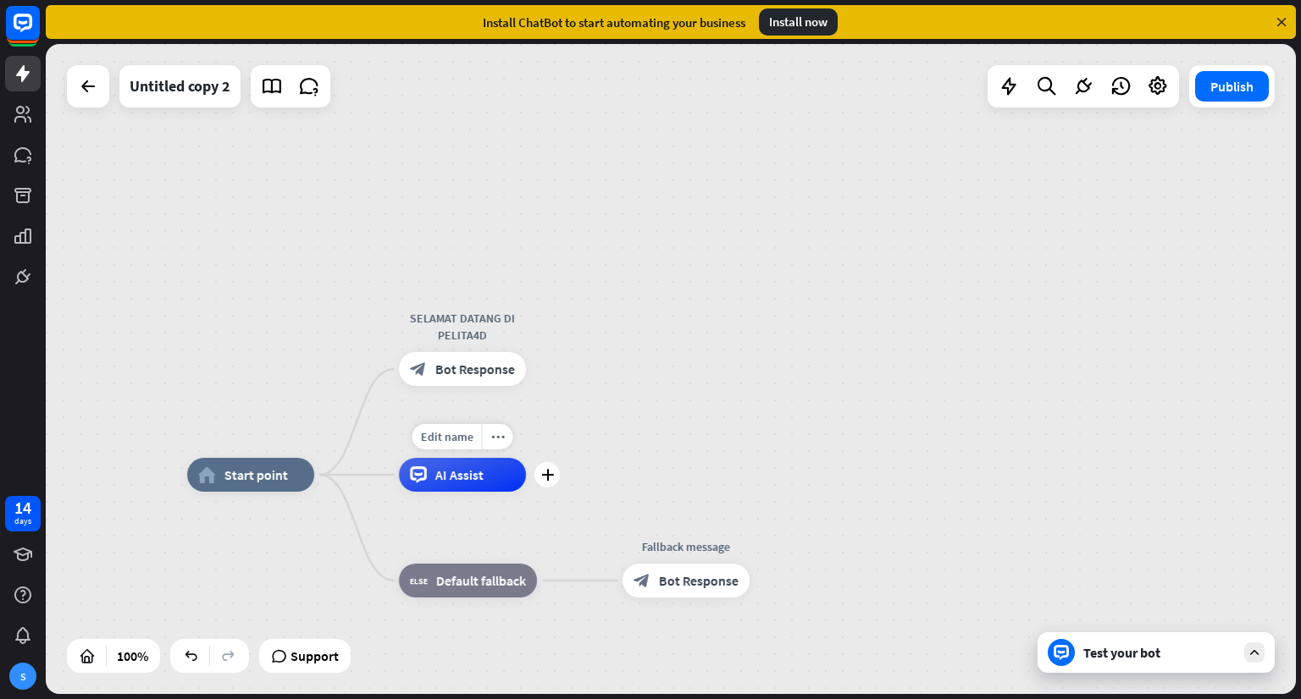
click at [481, 483] on span "AI Assist" at bounding box center [459, 475] width 48 height 17
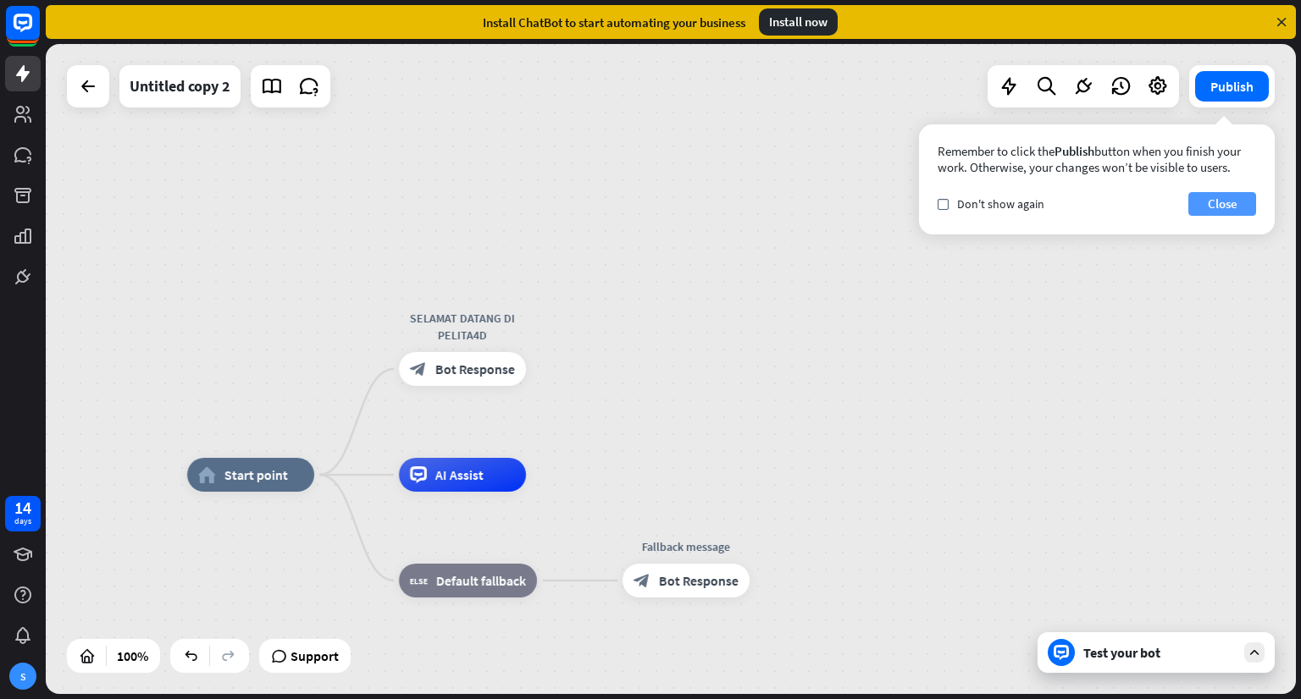
click at [1237, 201] on button "Close" at bounding box center [1222, 204] width 68 height 24
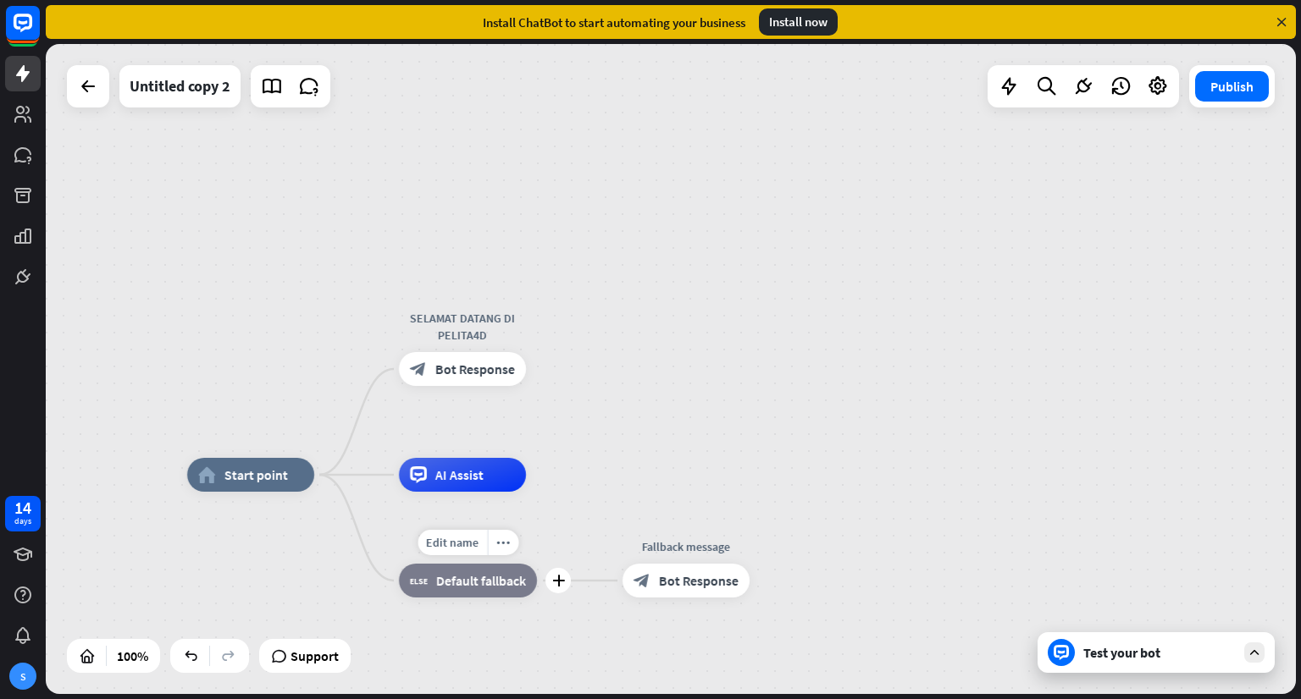
click at [456, 586] on span "Default fallback" at bounding box center [481, 580] width 90 height 17
click at [452, 484] on div "AI Assist" at bounding box center [462, 475] width 127 height 34
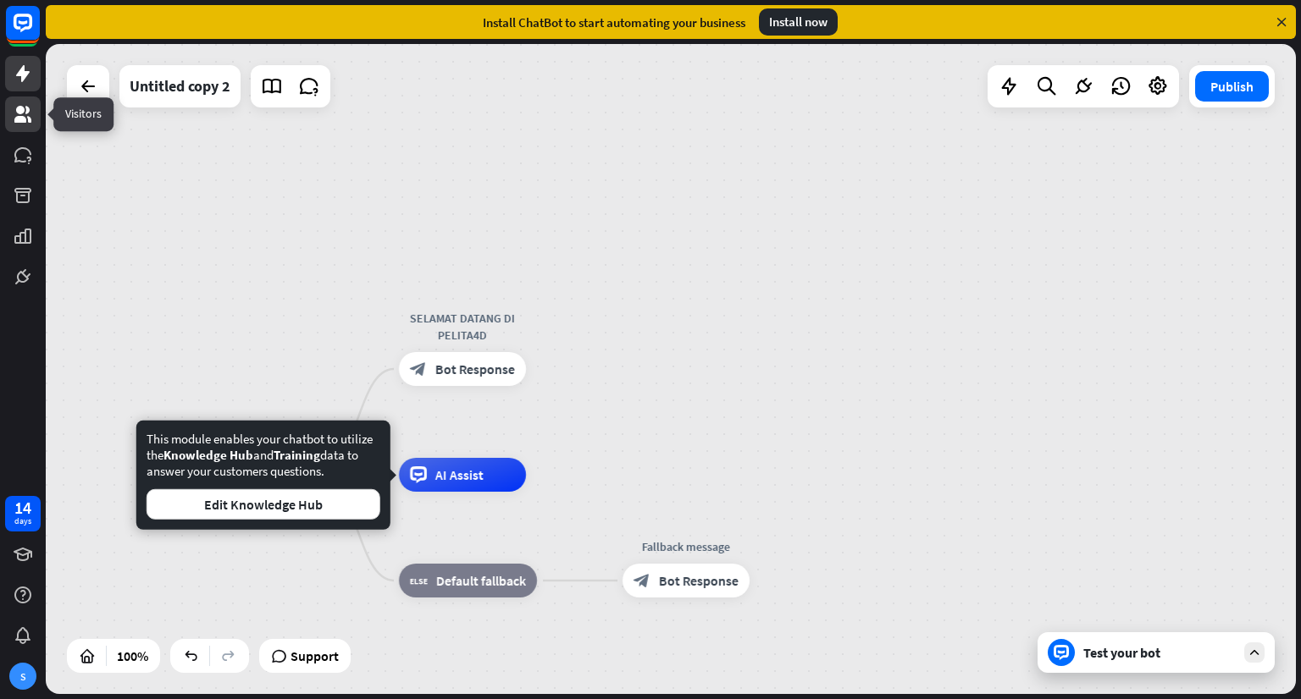
click at [27, 116] on icon at bounding box center [23, 114] width 20 height 20
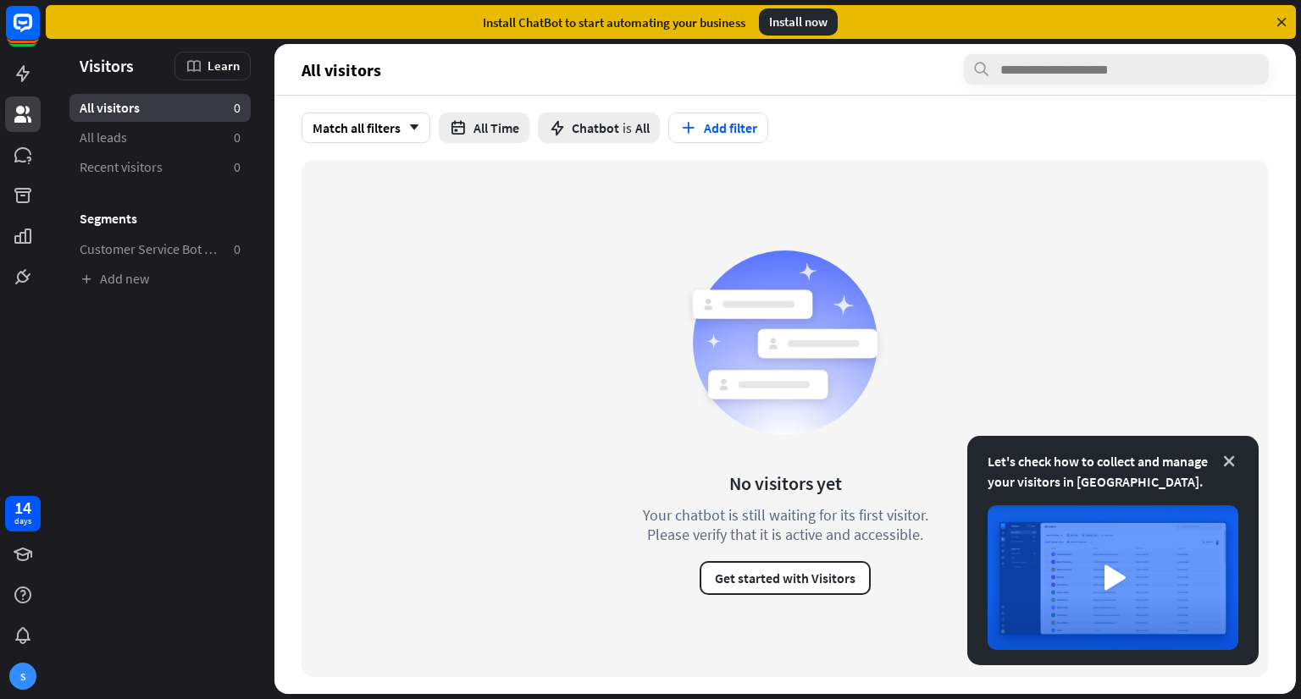
click at [1231, 461] on icon at bounding box center [1228, 461] width 17 height 17
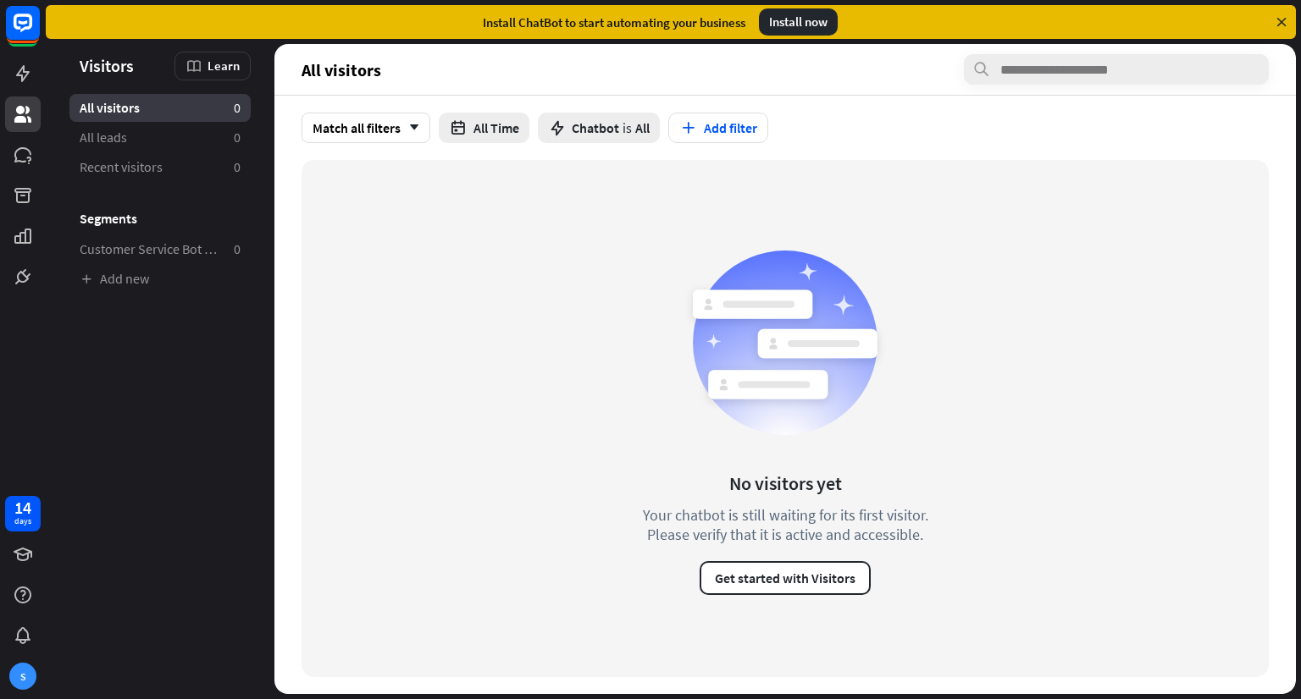
click at [1280, 23] on icon at bounding box center [1281, 21] width 15 height 15
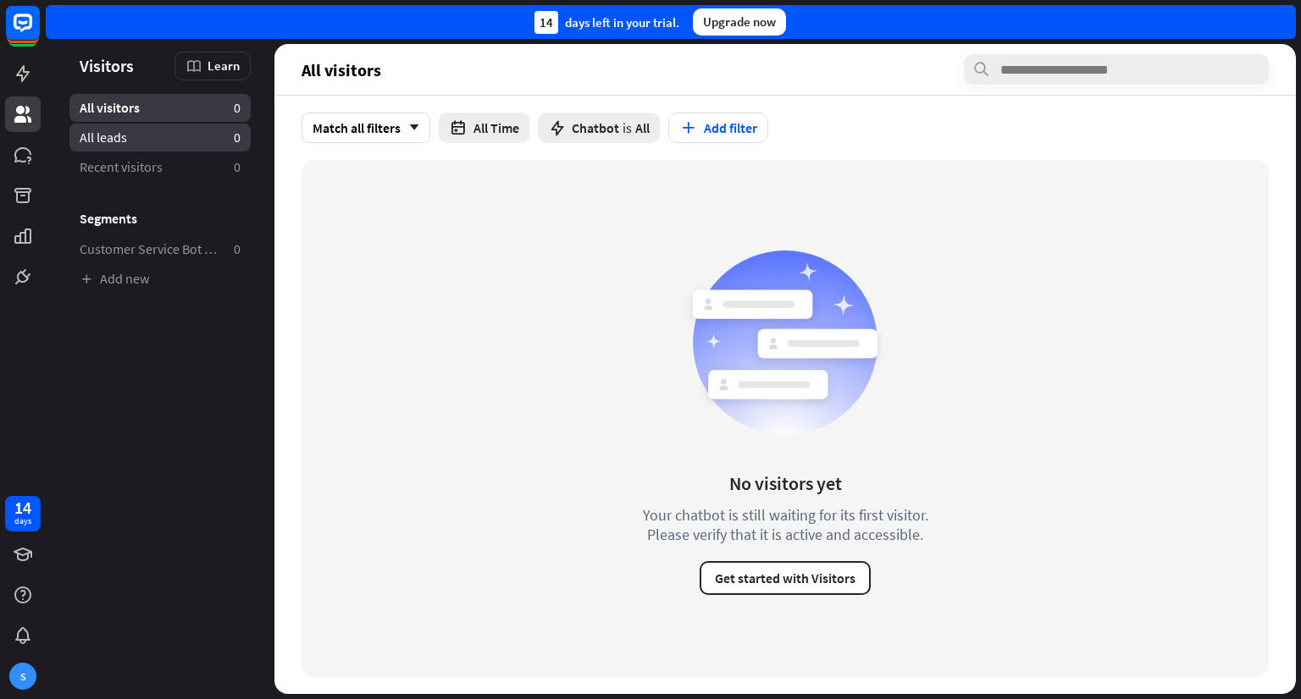
click at [145, 136] on link "All leads 0" at bounding box center [159, 138] width 181 height 28
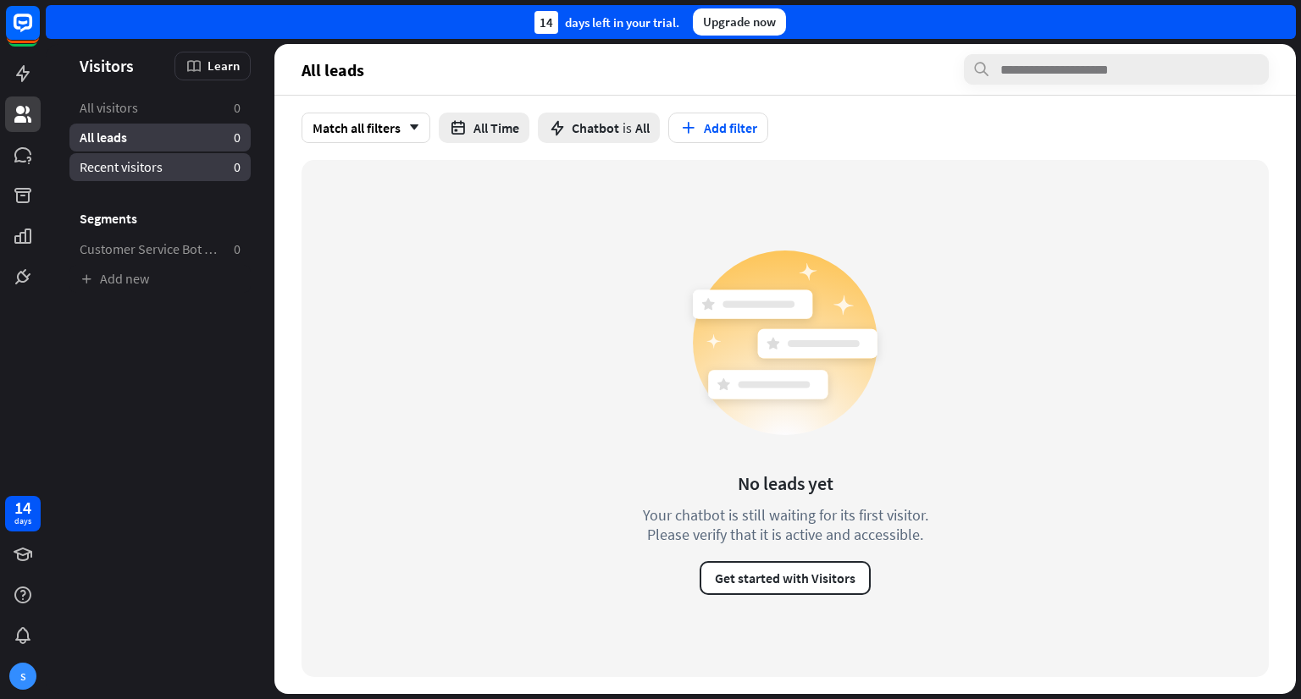
click at [138, 172] on span "Recent visitors" at bounding box center [121, 167] width 83 height 18
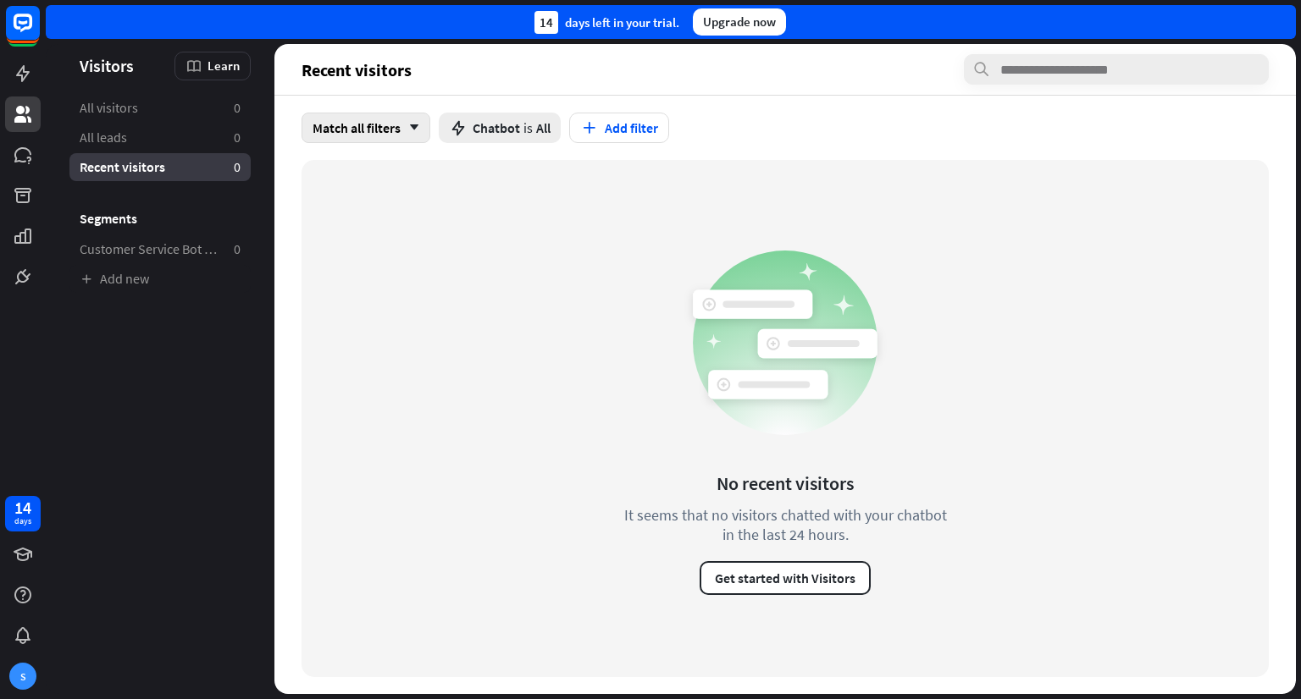
click at [391, 125] on div "Match all filters arrow_down" at bounding box center [365, 128] width 129 height 30
click at [366, 268] on div "No recent visitors It seems that no visitors chatted with your chatbot in the l…" at bounding box center [784, 418] width 967 height 517
click at [135, 102] on span "All visitors" at bounding box center [109, 108] width 58 height 18
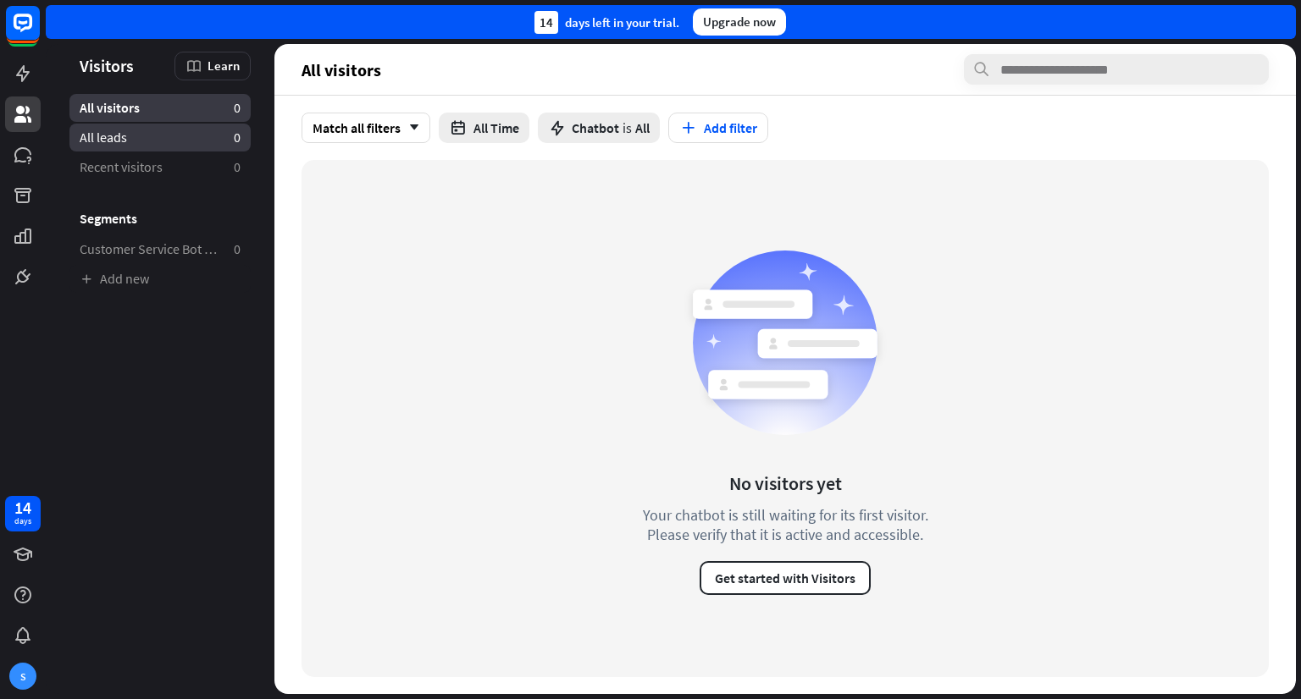
click at [133, 130] on link "All leads 0" at bounding box center [159, 138] width 181 height 28
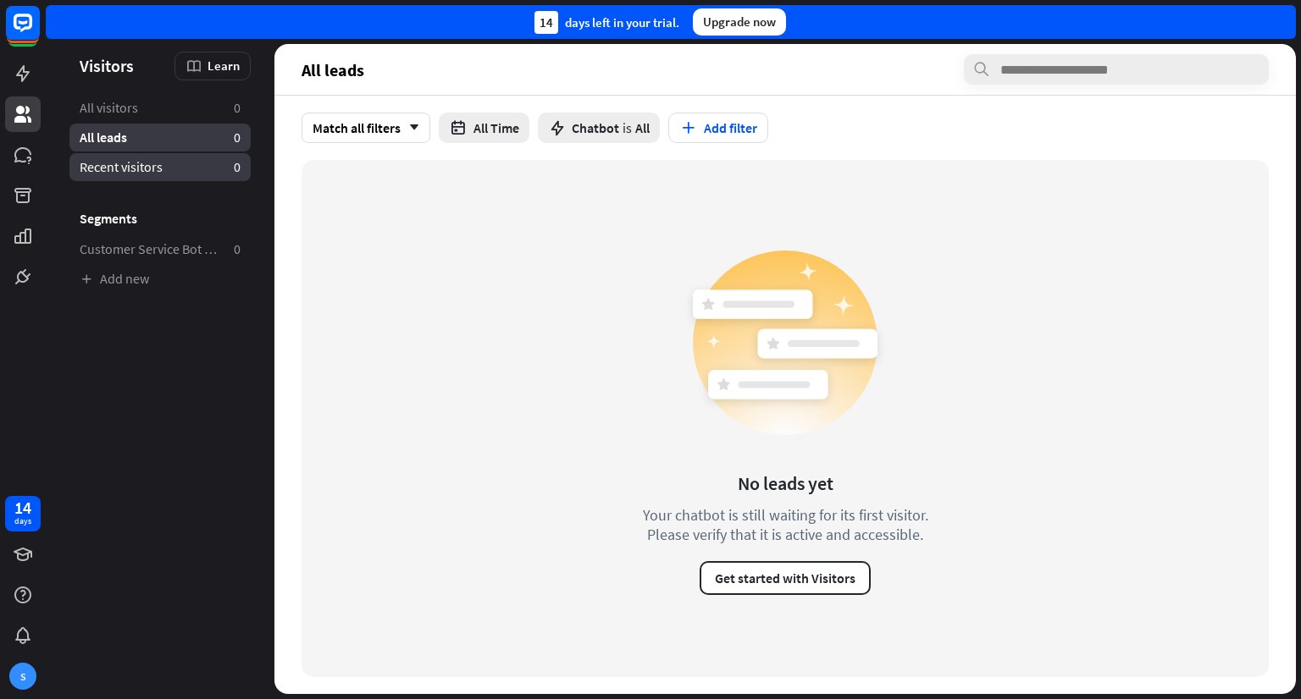
click at [132, 165] on span "Recent visitors" at bounding box center [121, 167] width 83 height 18
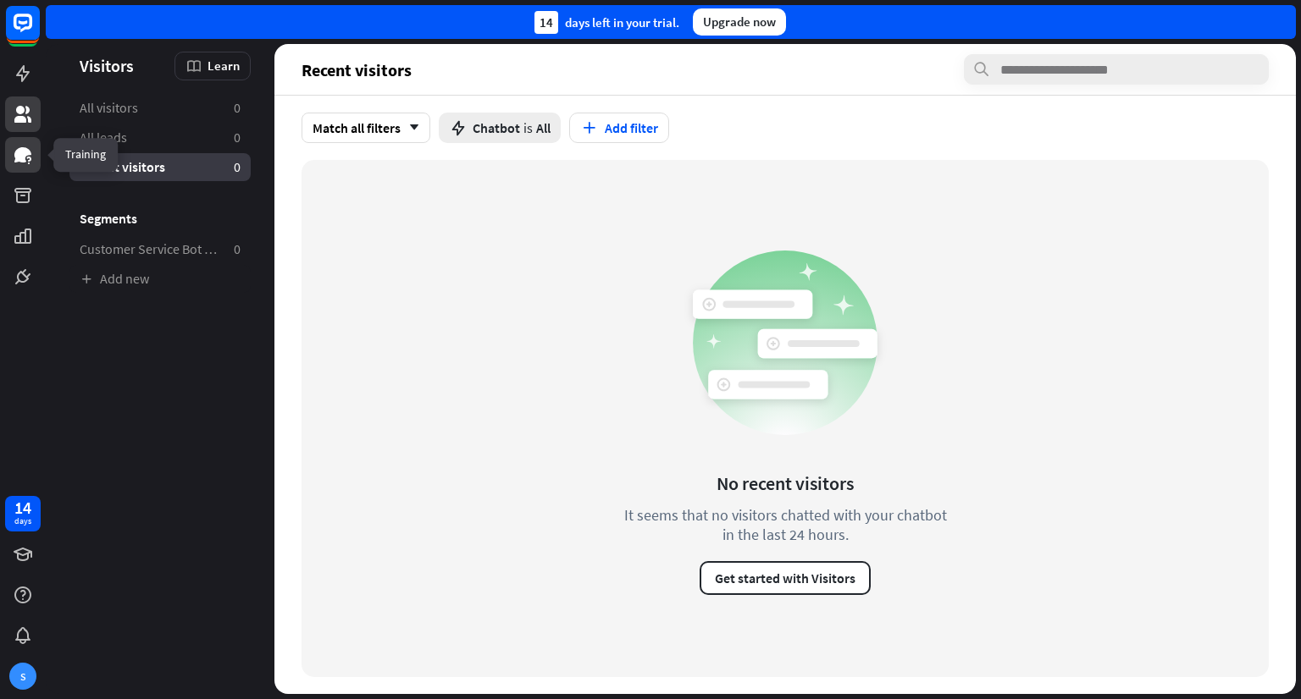
click at [16, 163] on icon at bounding box center [23, 155] width 20 height 20
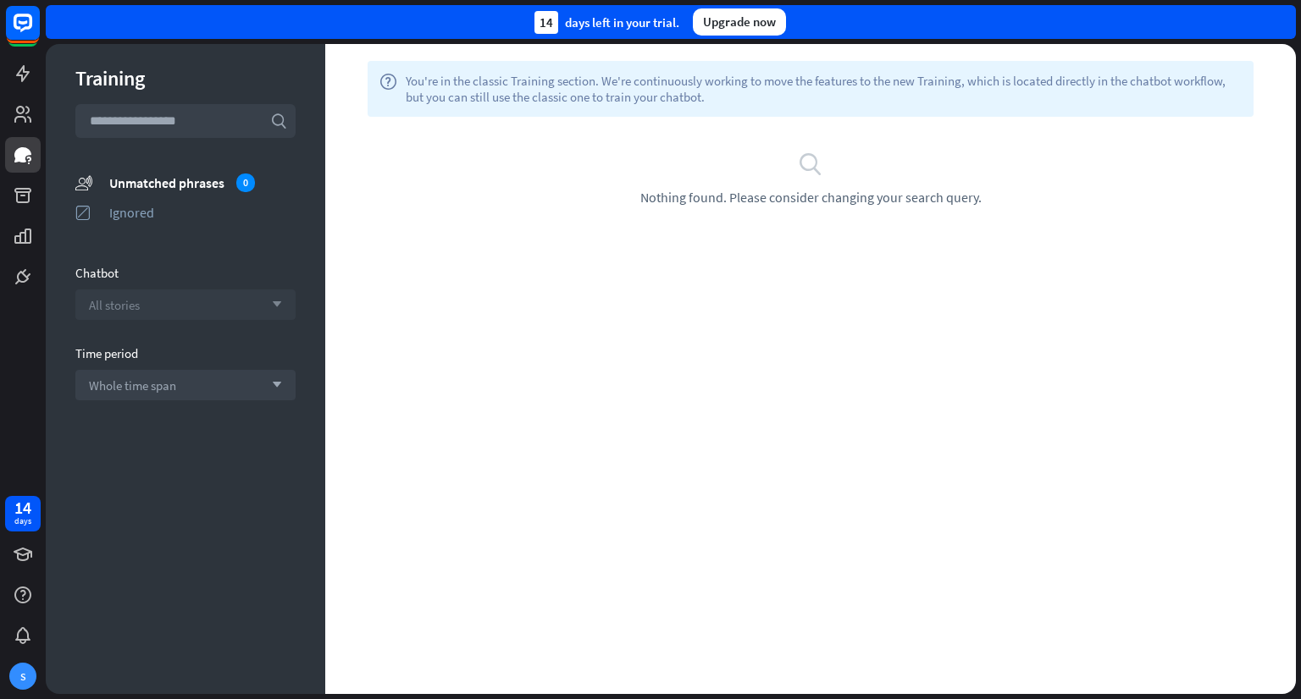
click at [208, 292] on div "All stories arrow_down" at bounding box center [185, 305] width 220 height 30
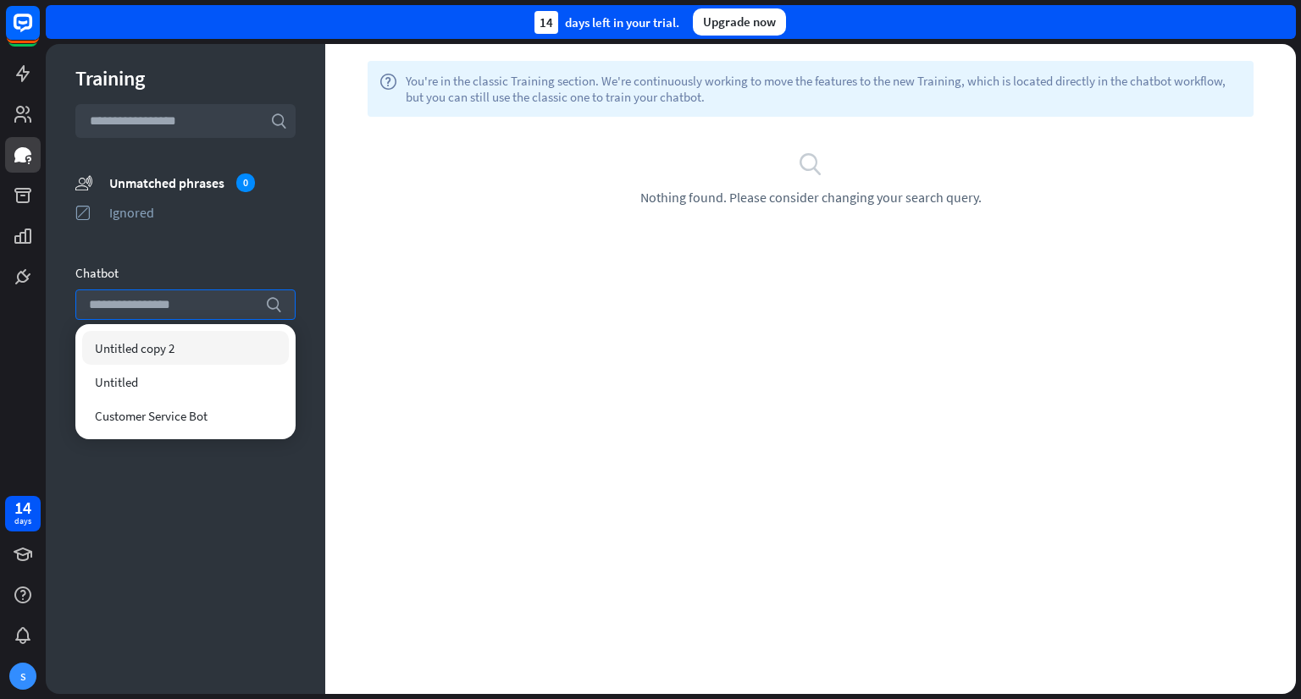
click at [231, 248] on div "Training search unmatched_phrases Unmatched phrases 0 ignored Ignored Chatbot s…" at bounding box center [185, 369] width 279 height 650
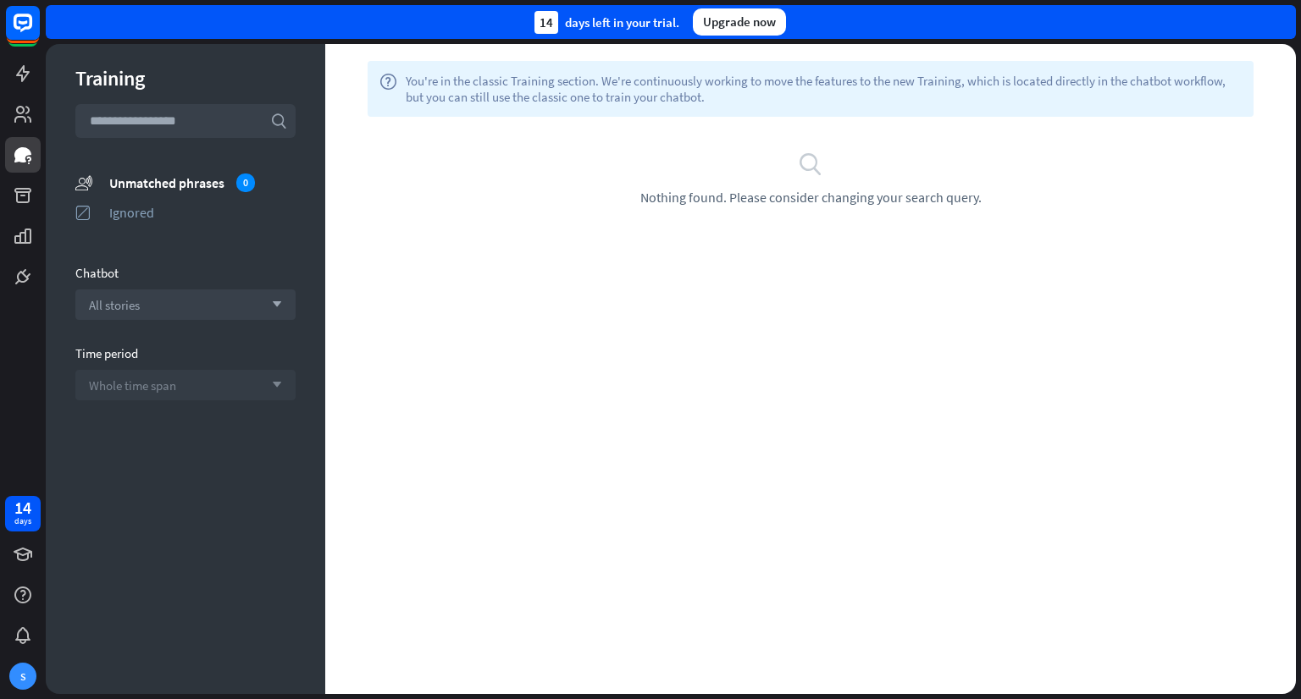
click at [188, 378] on div "Whole time span arrow_down" at bounding box center [185, 385] width 220 height 30
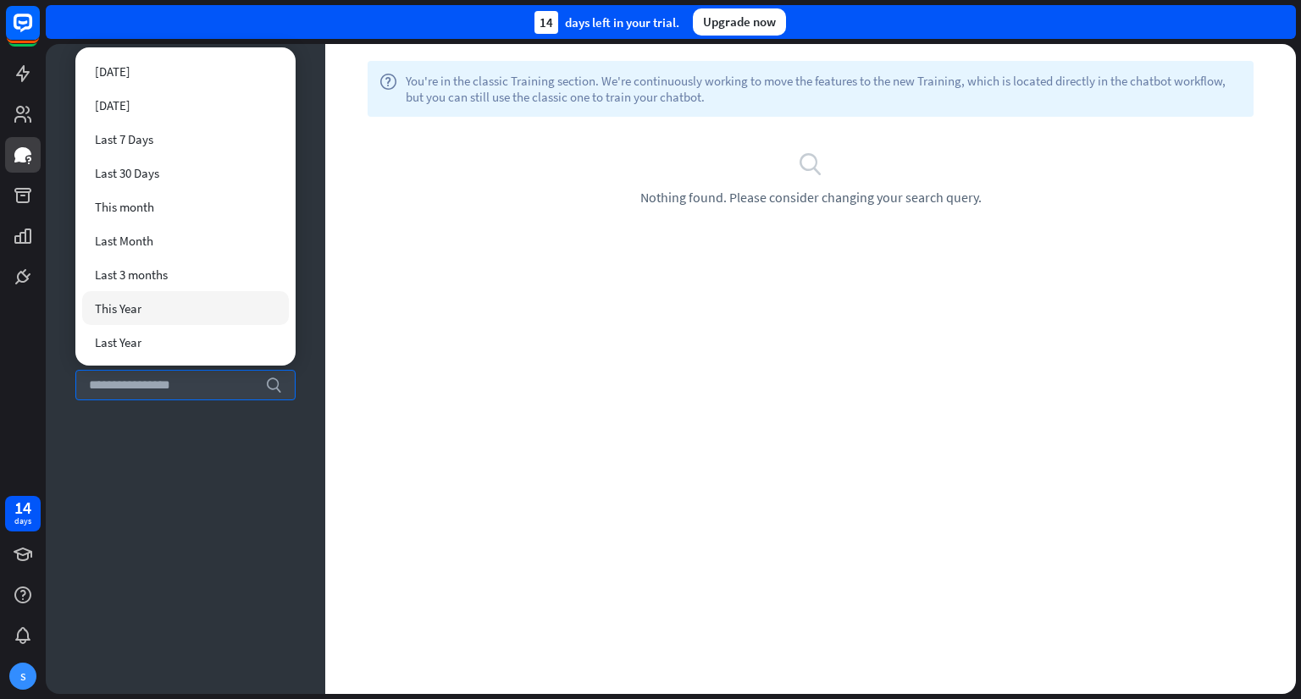
click at [445, 285] on div "help You're in the classic Training section. We're continuously working to move…" at bounding box center [810, 369] width 970 height 650
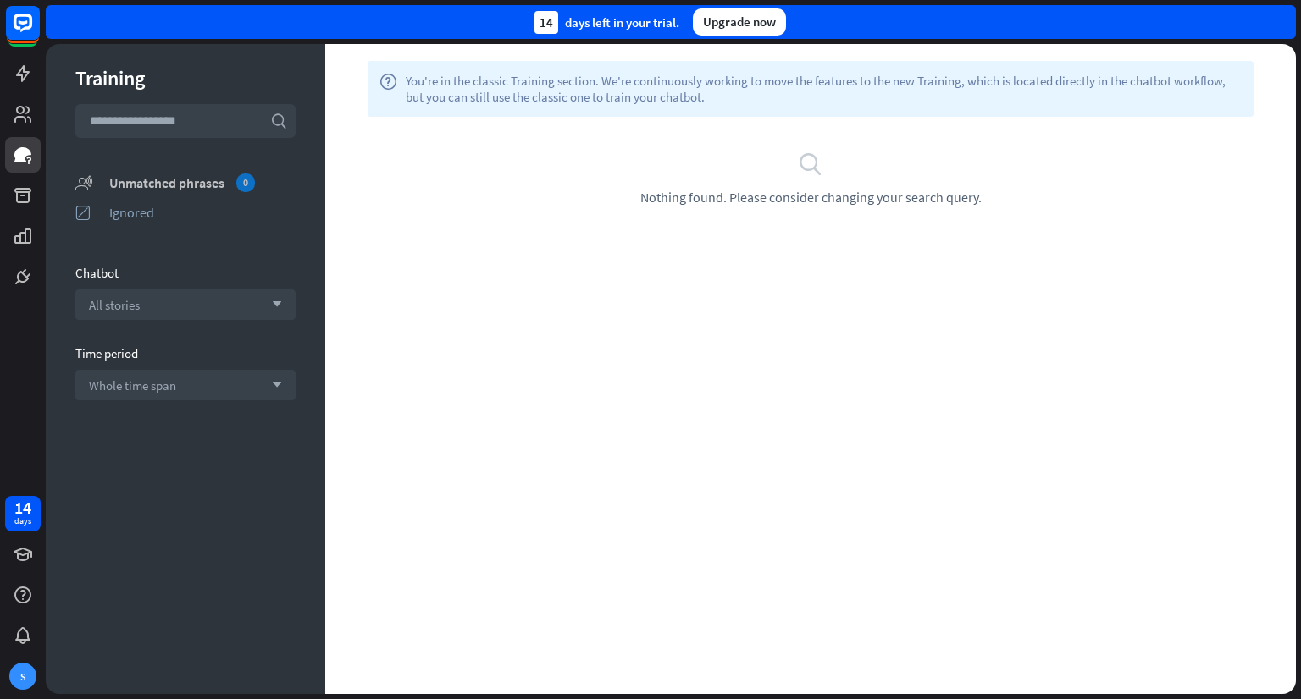
click at [176, 187] on div "Unmatched phrases 0" at bounding box center [202, 183] width 186 height 19
click at [24, 111] on icon at bounding box center [22, 114] width 17 height 17
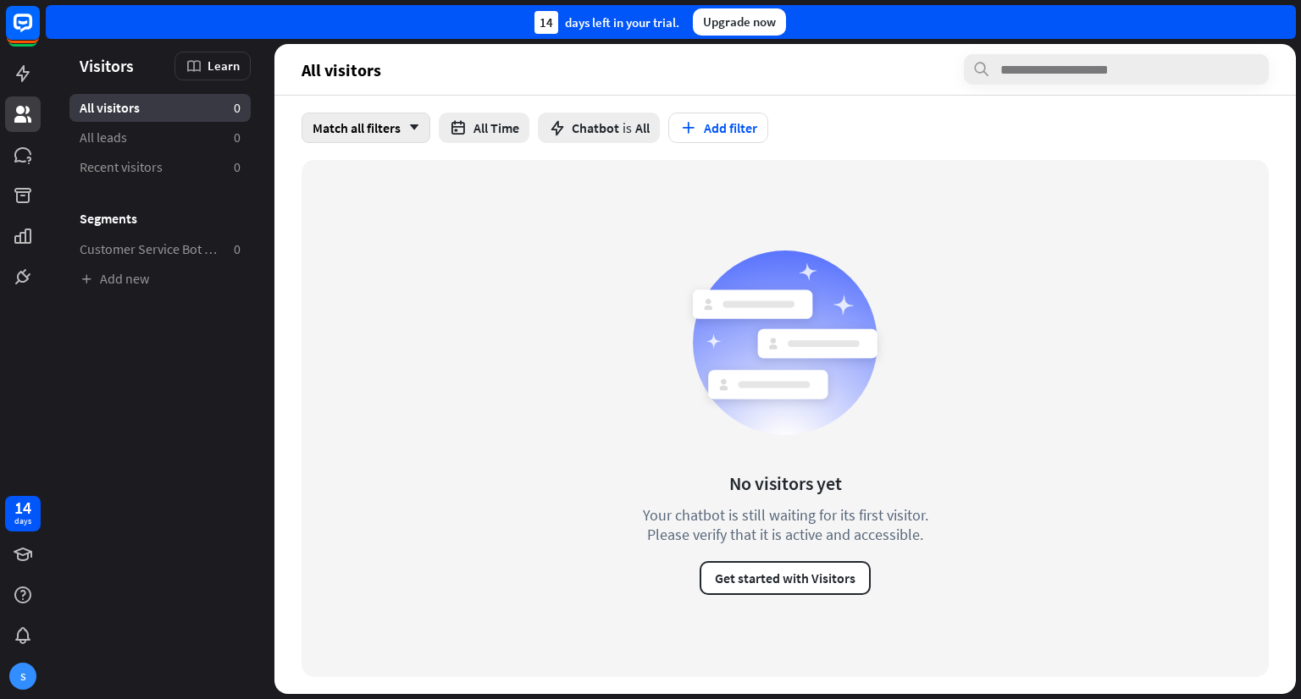
click at [356, 127] on div "Match all filters arrow_down" at bounding box center [365, 128] width 129 height 30
click at [468, 204] on div "No visitors yet Your chatbot is still waiting for its first visitor. Please ver…" at bounding box center [784, 418] width 967 height 517
click at [613, 122] on span "Chatbot" at bounding box center [595, 127] width 47 height 17
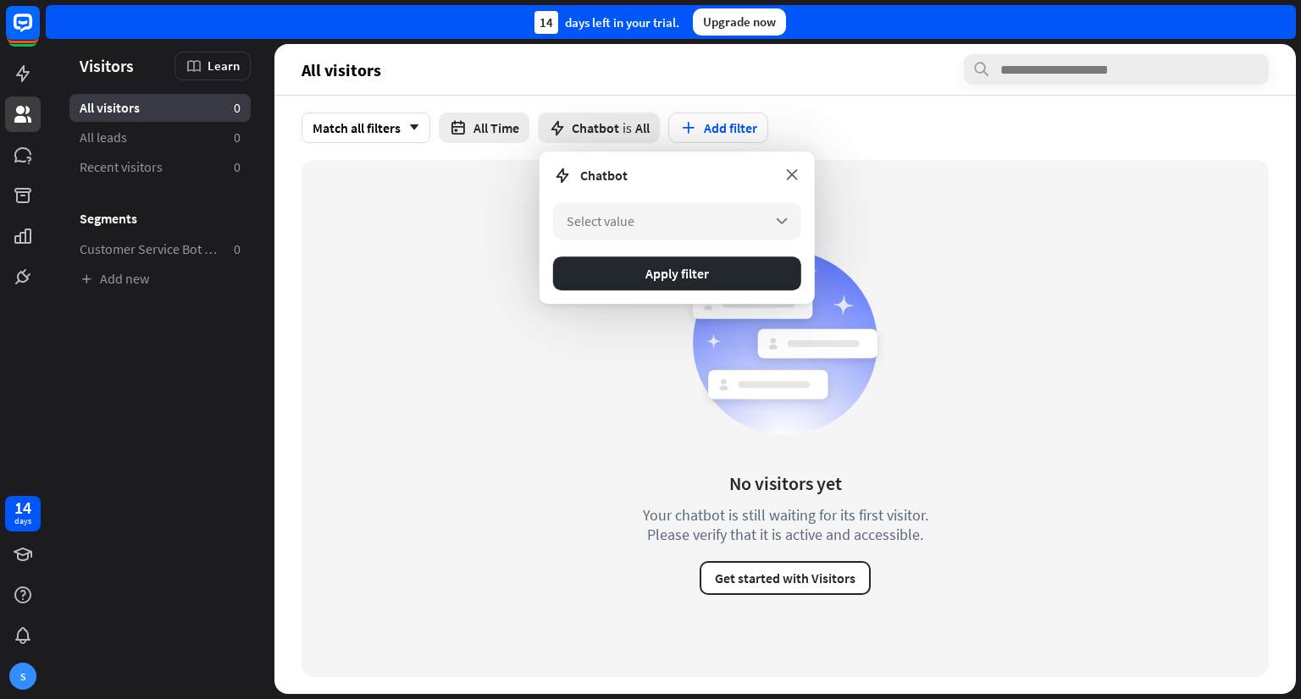
click at [798, 174] on icon at bounding box center [791, 174] width 19 height 19
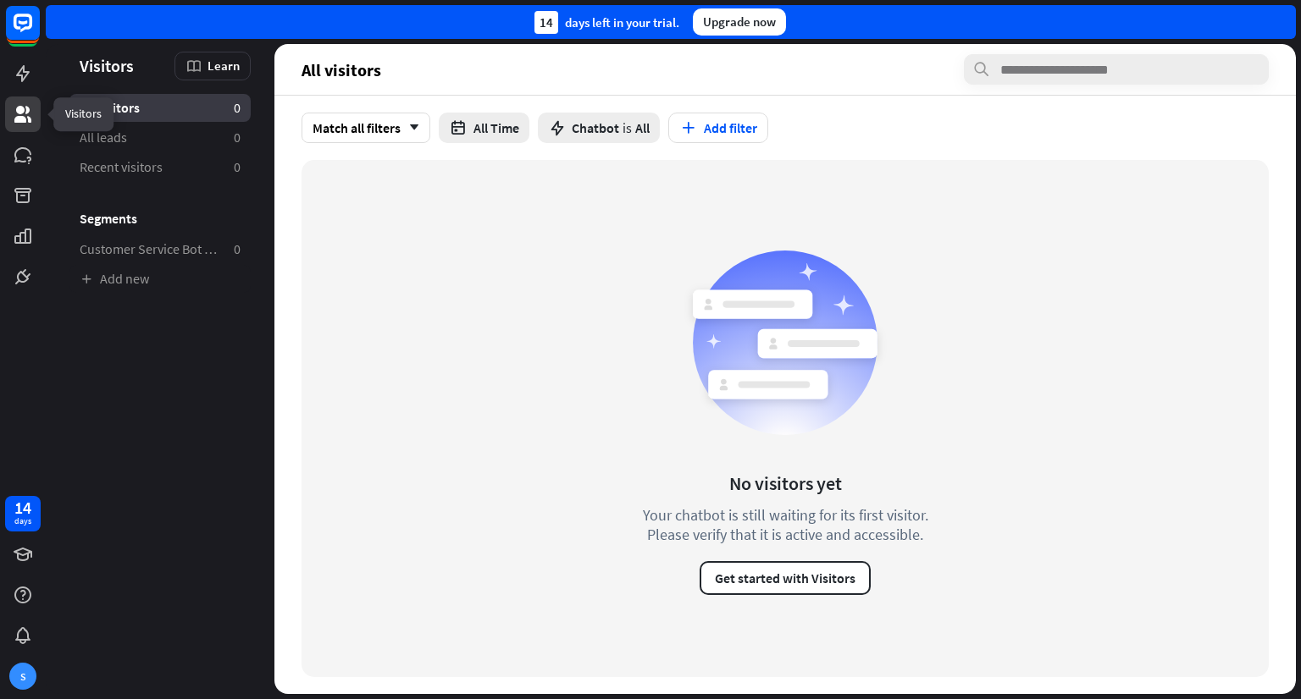
click at [34, 122] on link at bounding box center [23, 115] width 36 height 36
click at [20, 36] on rect at bounding box center [22, 22] width 37 height 37
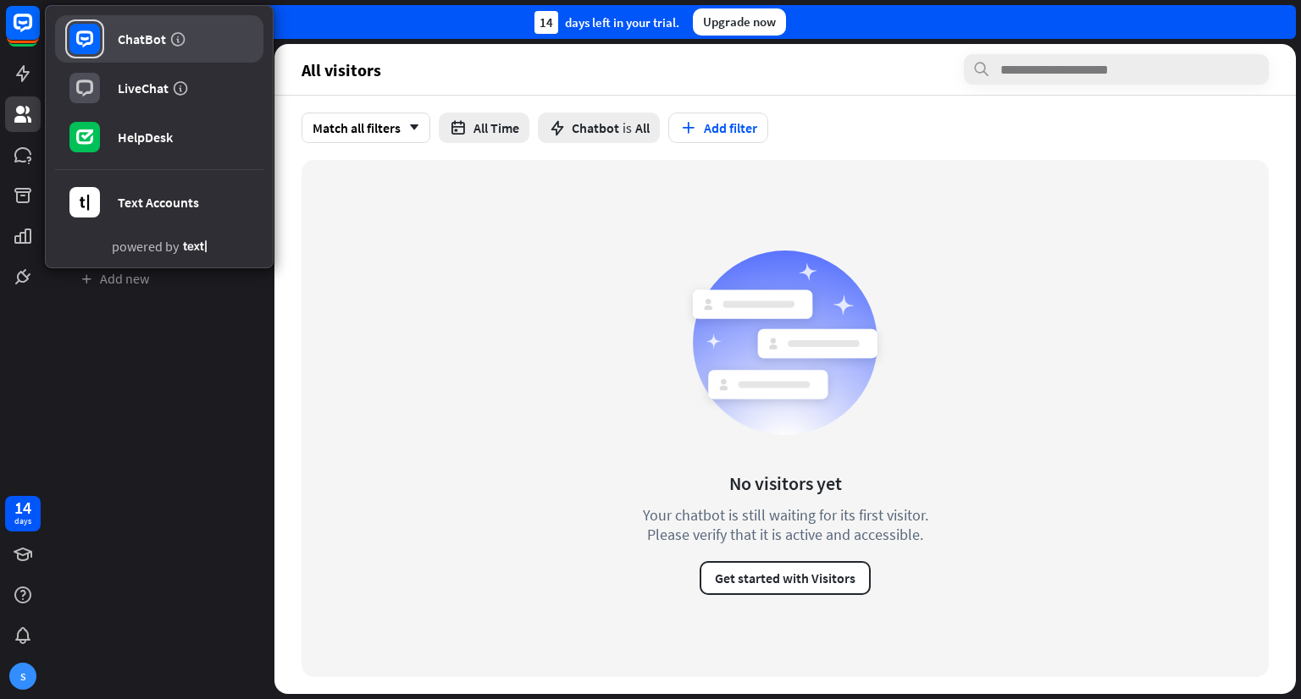
click at [123, 46] on div "ChatBot" at bounding box center [142, 38] width 48 height 17
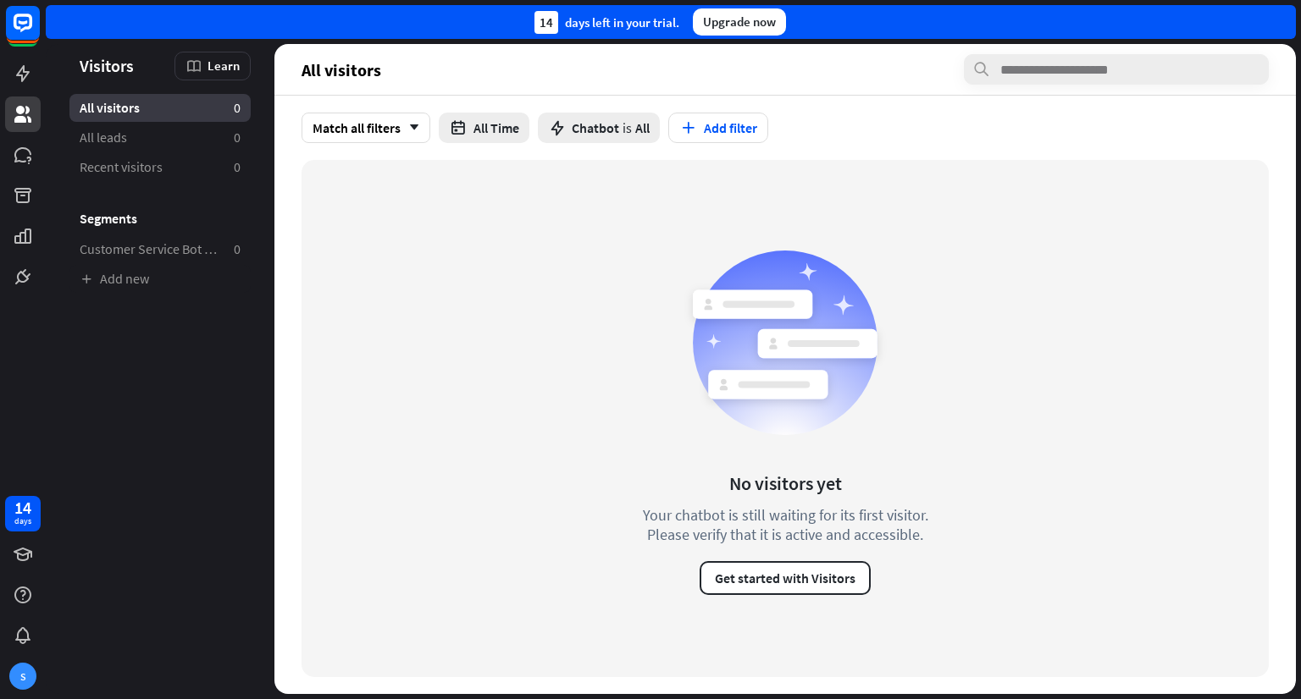
click at [736, 23] on div "Upgrade now" at bounding box center [739, 21] width 93 height 27
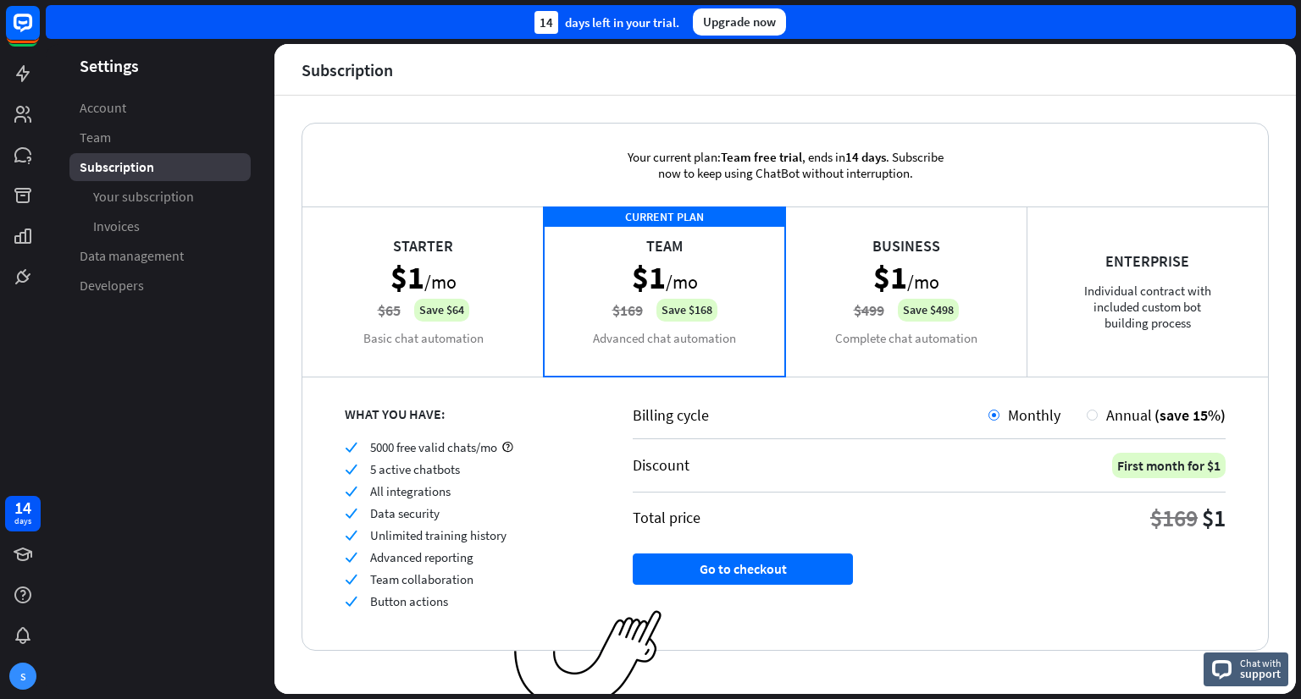
click at [898, 297] on div "Business $1 /mo $499 Save $498 Complete chat automation" at bounding box center [905, 291] width 241 height 169
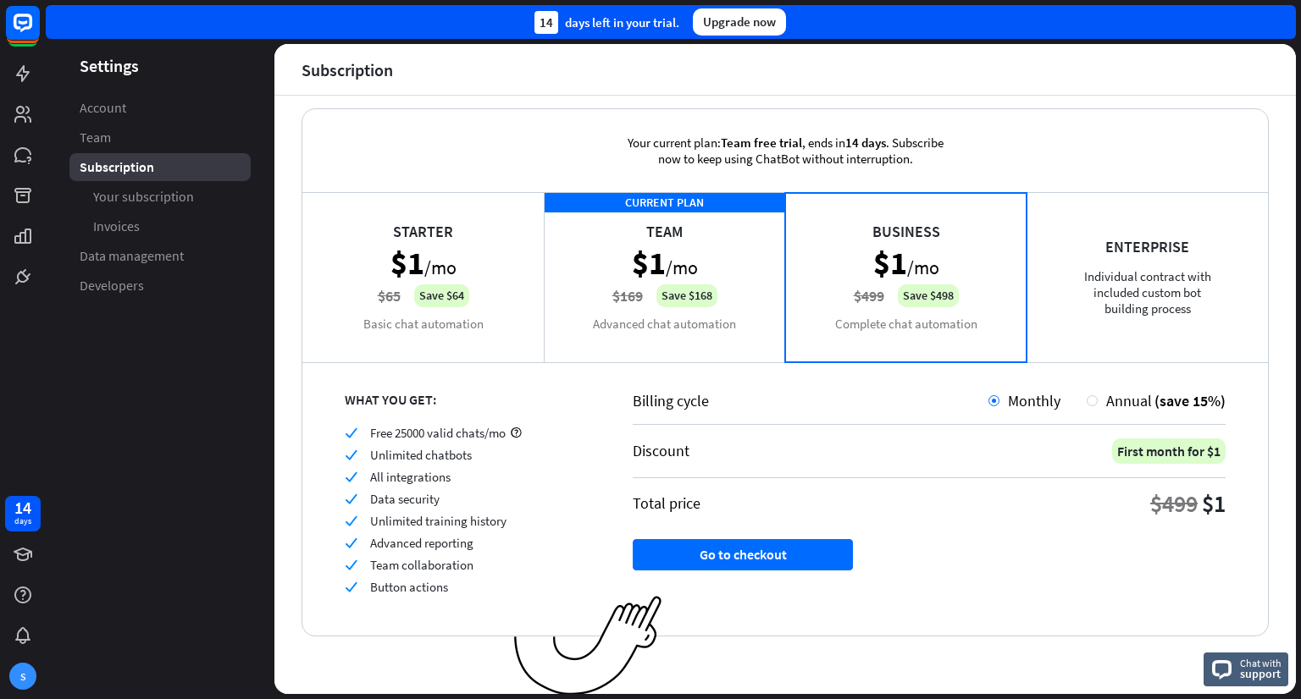
scroll to position [15, 0]
click at [1127, 272] on div "Enterprise Individual contract with included custom bot building process" at bounding box center [1146, 275] width 241 height 169
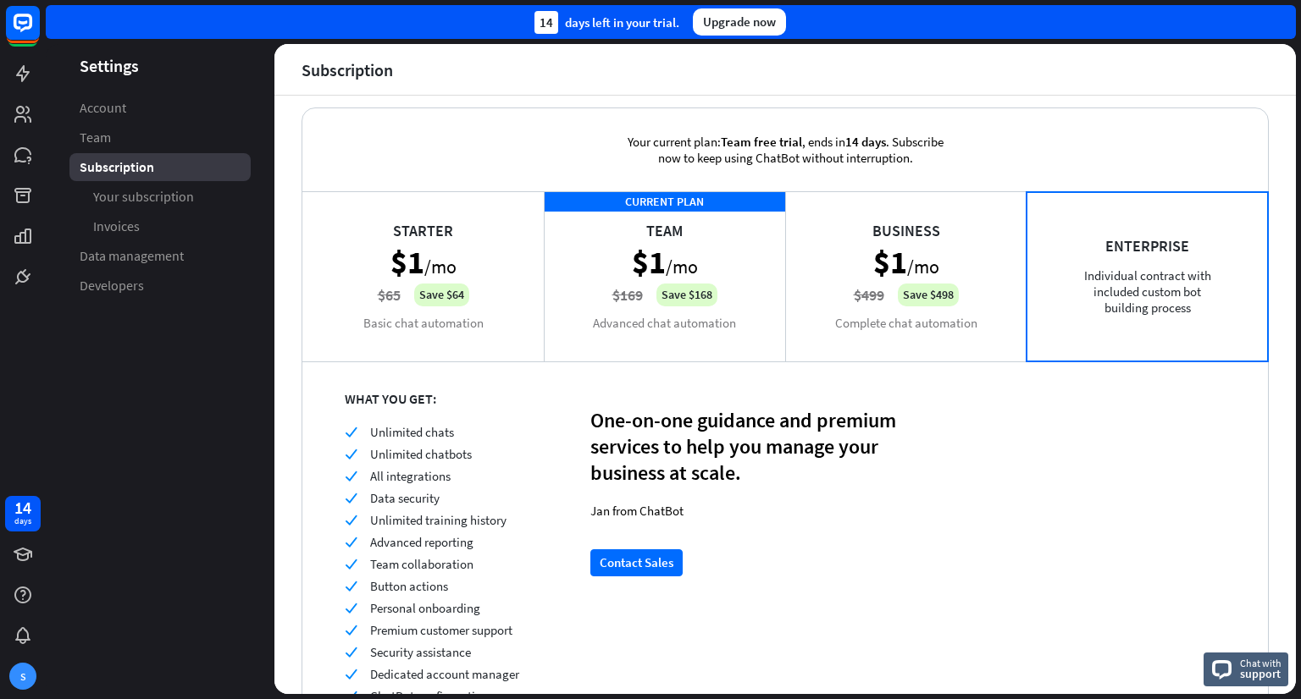
click at [948, 258] on div "Business $1 /mo $499 Save $498 Complete chat automation" at bounding box center [905, 275] width 241 height 169
